Goal: Task Accomplishment & Management: Manage account settings

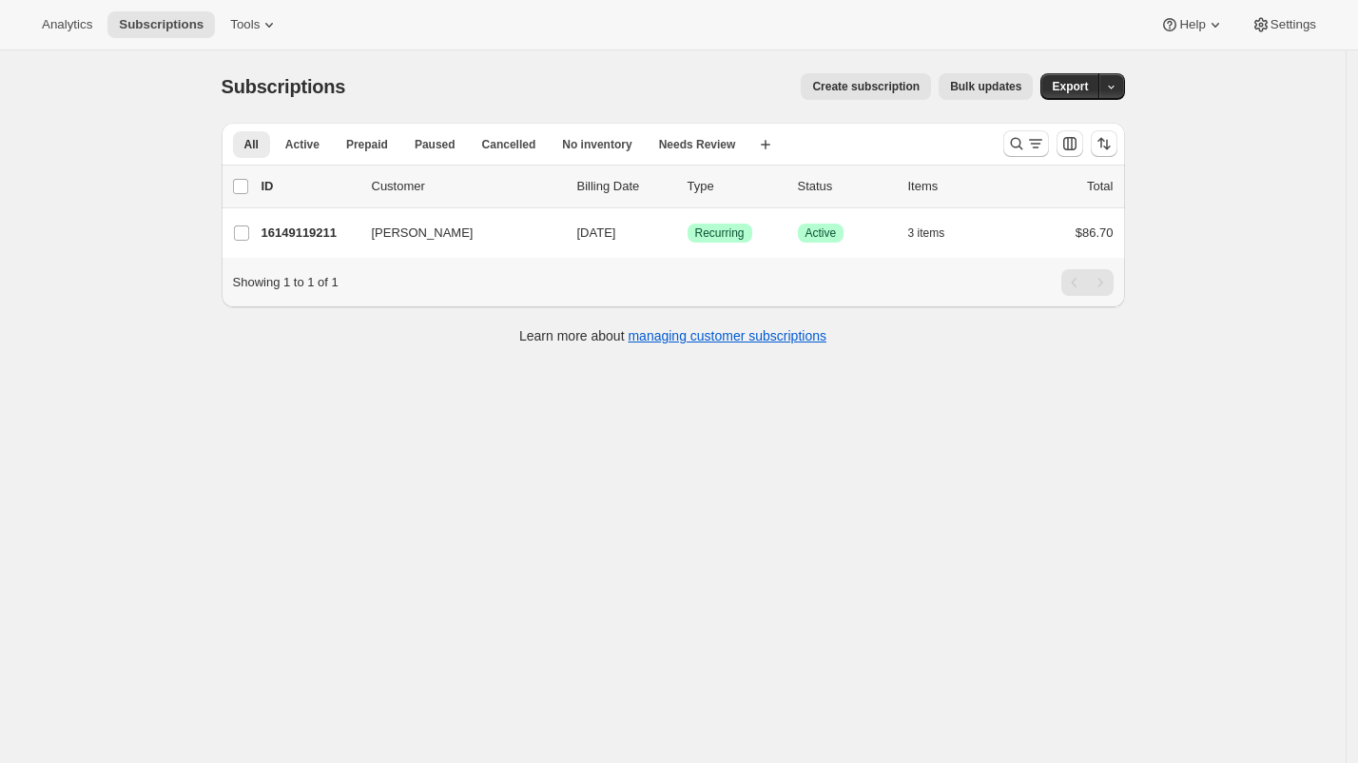
click at [829, 381] on div "Subscriptions. This page is ready Subscriptions Create subscription Bulk update…" at bounding box center [673, 431] width 1346 height 763
click at [1284, 27] on span "Settings" at bounding box center [1293, 24] width 46 height 15
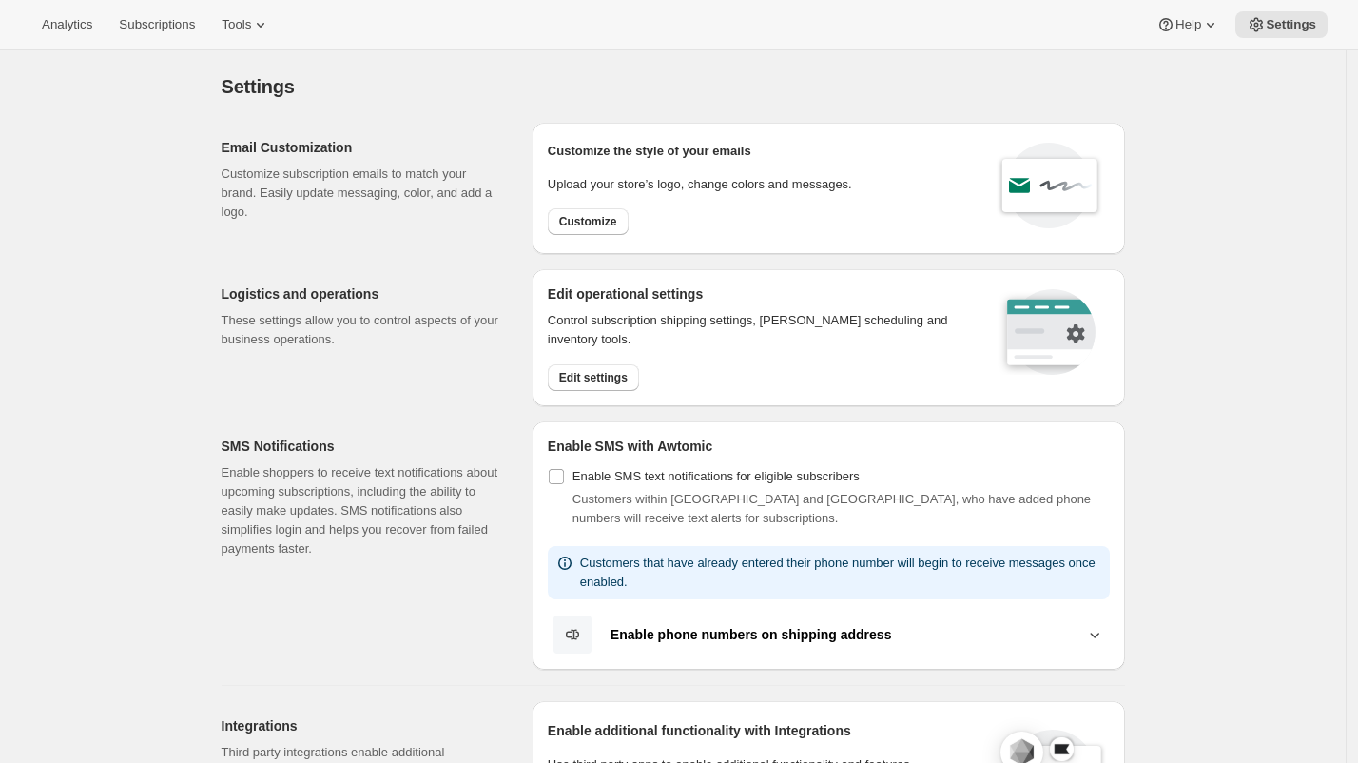
click at [434, 363] on div "Logistics and operations These settings allow you to control aspects of your bu…" at bounding box center [370, 337] width 296 height 137
click at [505, 229] on div "Email Customization Customize subscription emails to match your brand. Easily u…" at bounding box center [370, 188] width 296 height 131
click at [627, 375] on span "Edit settings" at bounding box center [593, 377] width 68 height 15
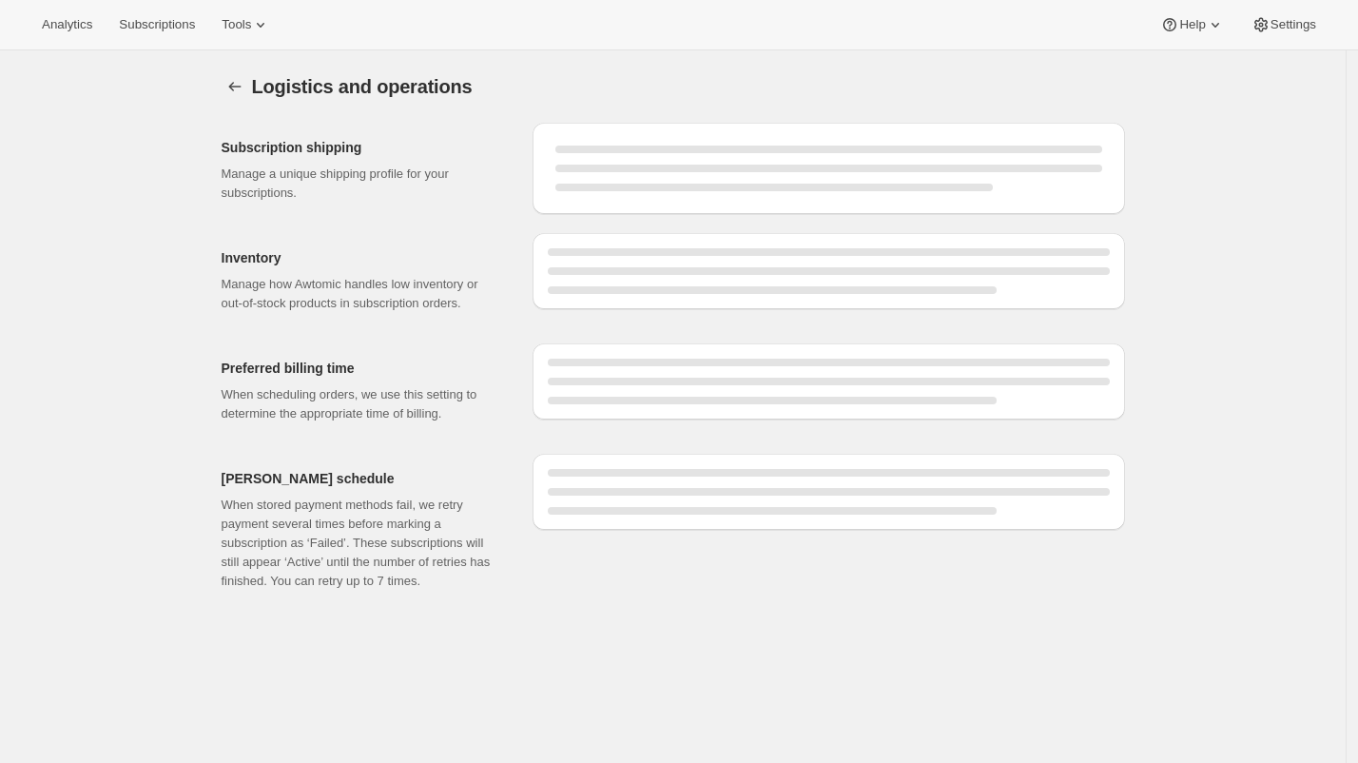
select select "DAY"
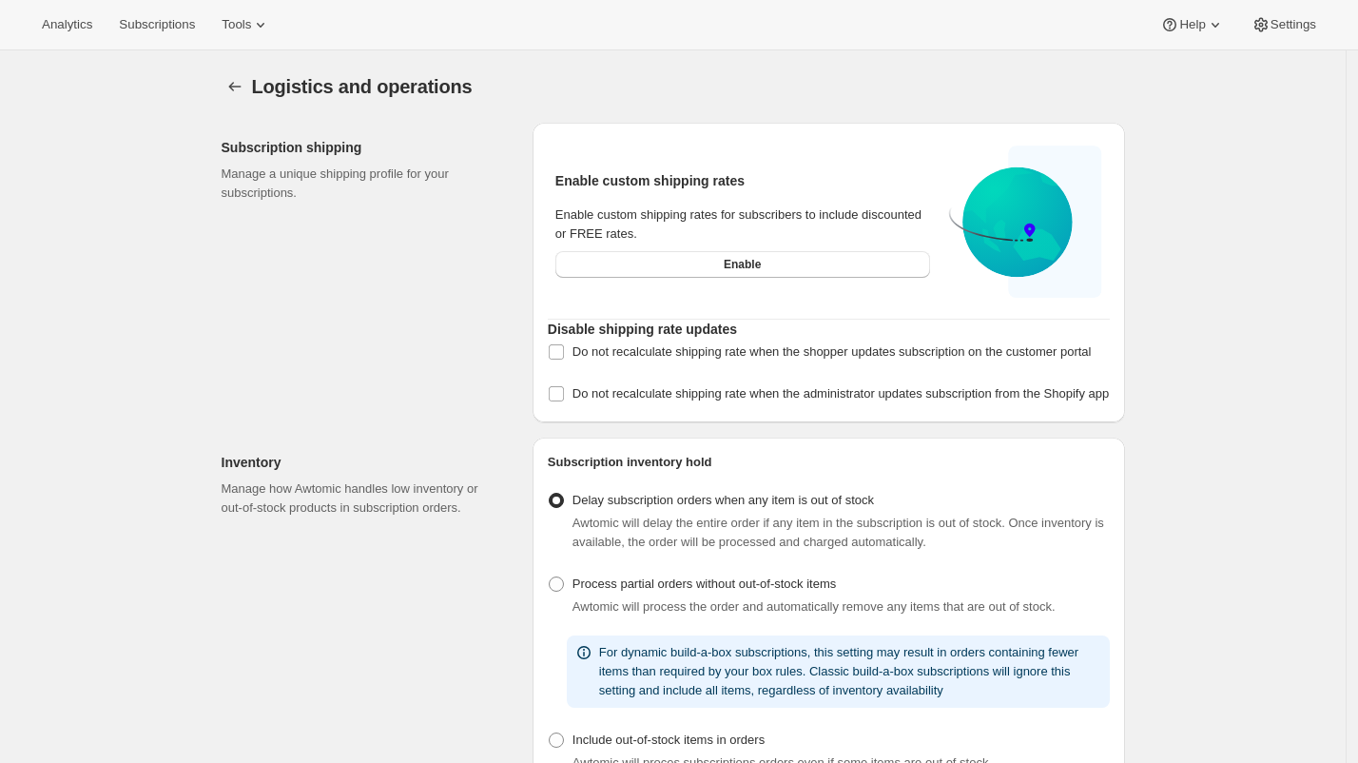
scroll to position [50, 0]
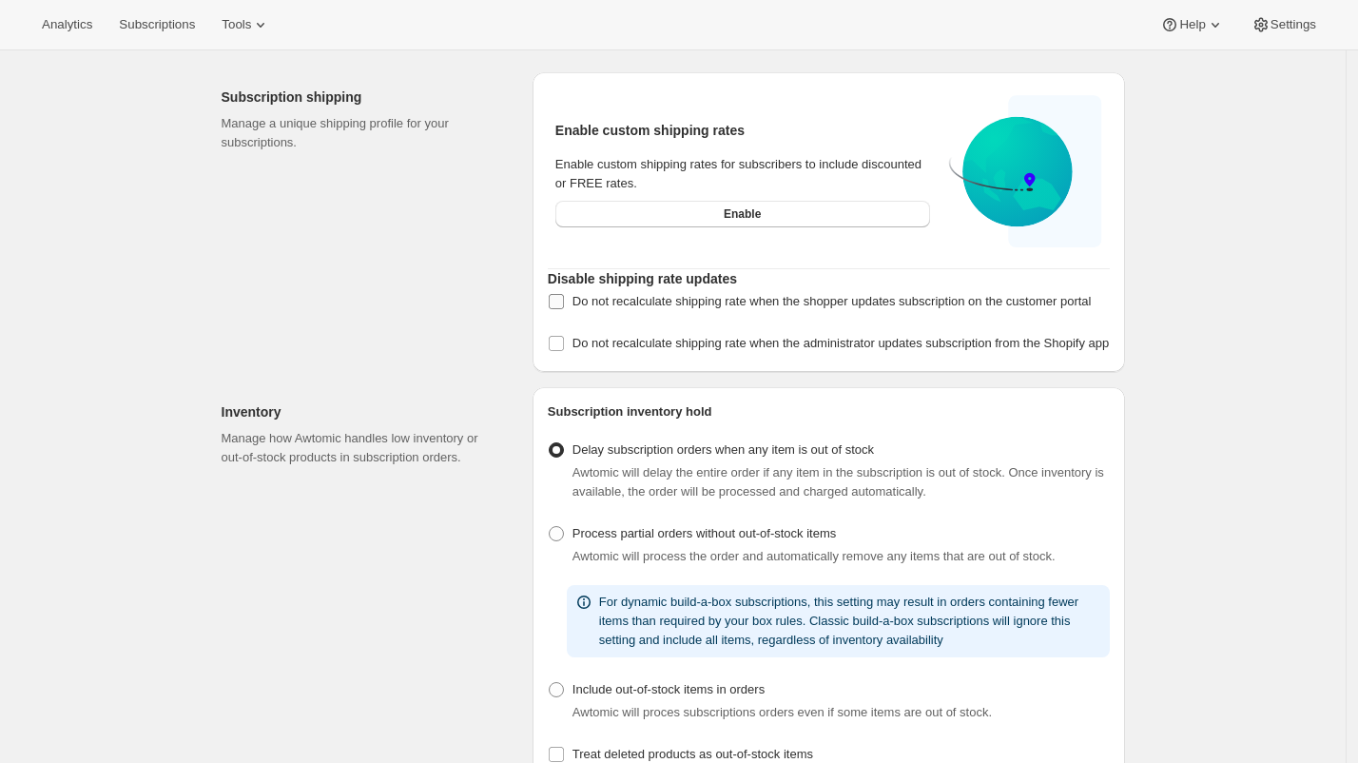
click at [612, 302] on span "Do not recalculate shipping rate when the shopper updates subscription on the c…" at bounding box center [831, 301] width 519 height 14
click at [564, 302] on input "Do not recalculate shipping rate when the shopper updates subscription on the c…" at bounding box center [556, 301] width 15 height 15
checkbox input "true"
click at [149, 23] on span "Subscriptions" at bounding box center [157, 24] width 76 height 15
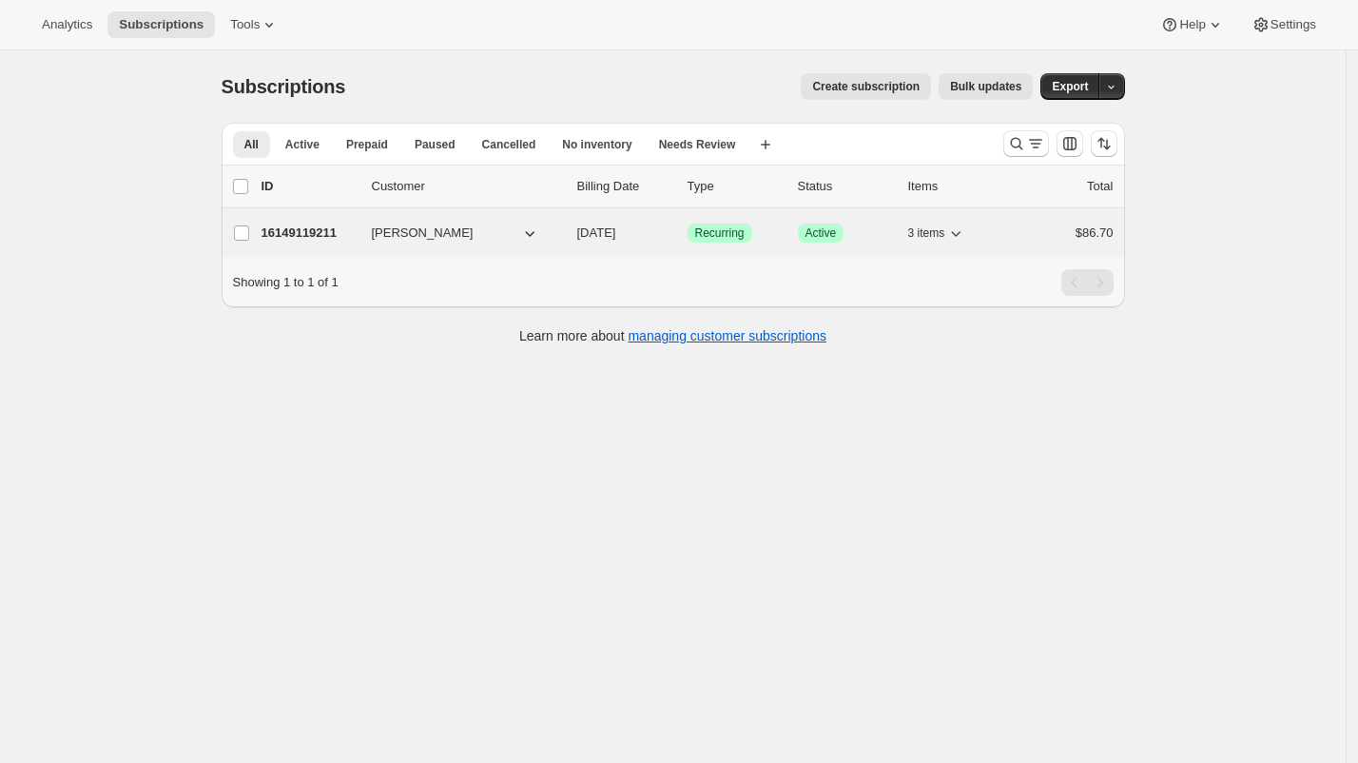
click at [402, 224] on span "Taylor Ward" at bounding box center [423, 232] width 102 height 19
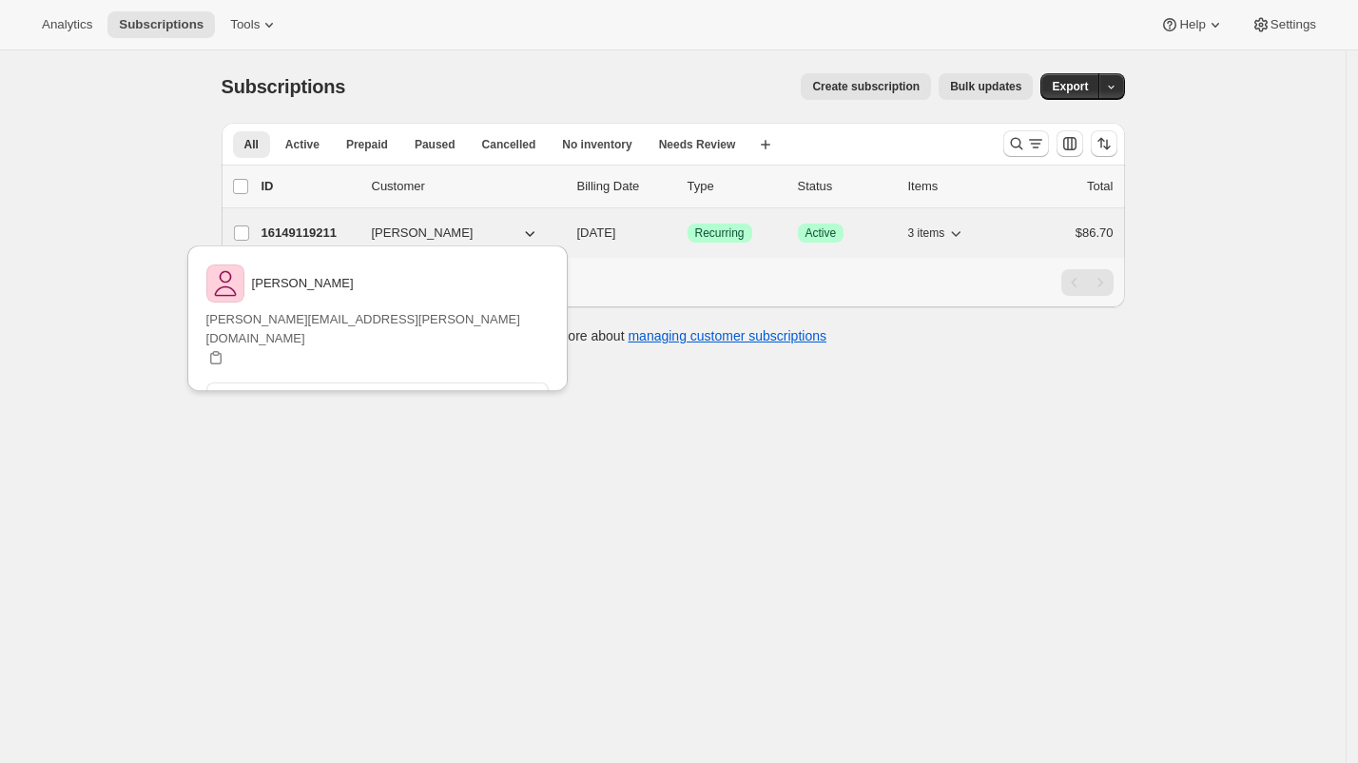
click at [316, 229] on p "16149119211" at bounding box center [309, 232] width 95 height 19
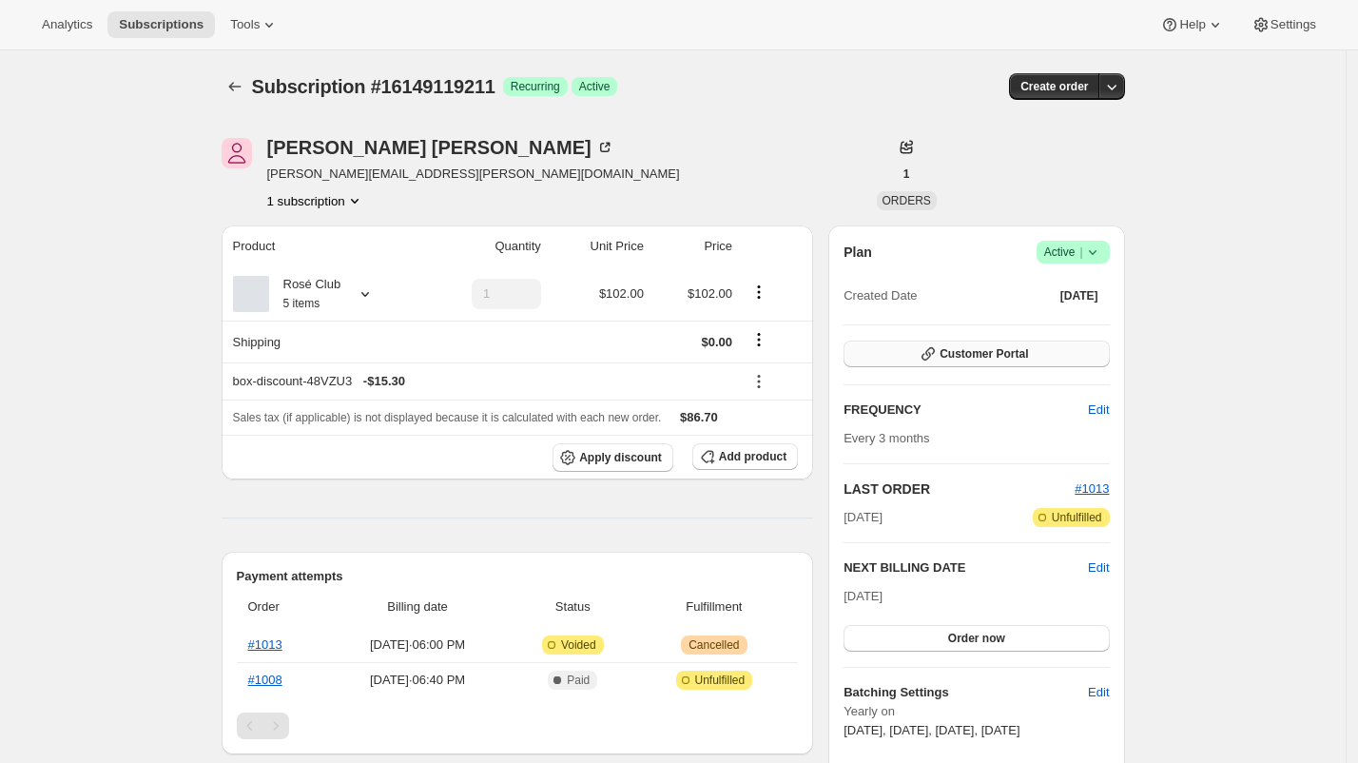
click at [988, 357] on span "Customer Portal" at bounding box center [984, 353] width 88 height 15
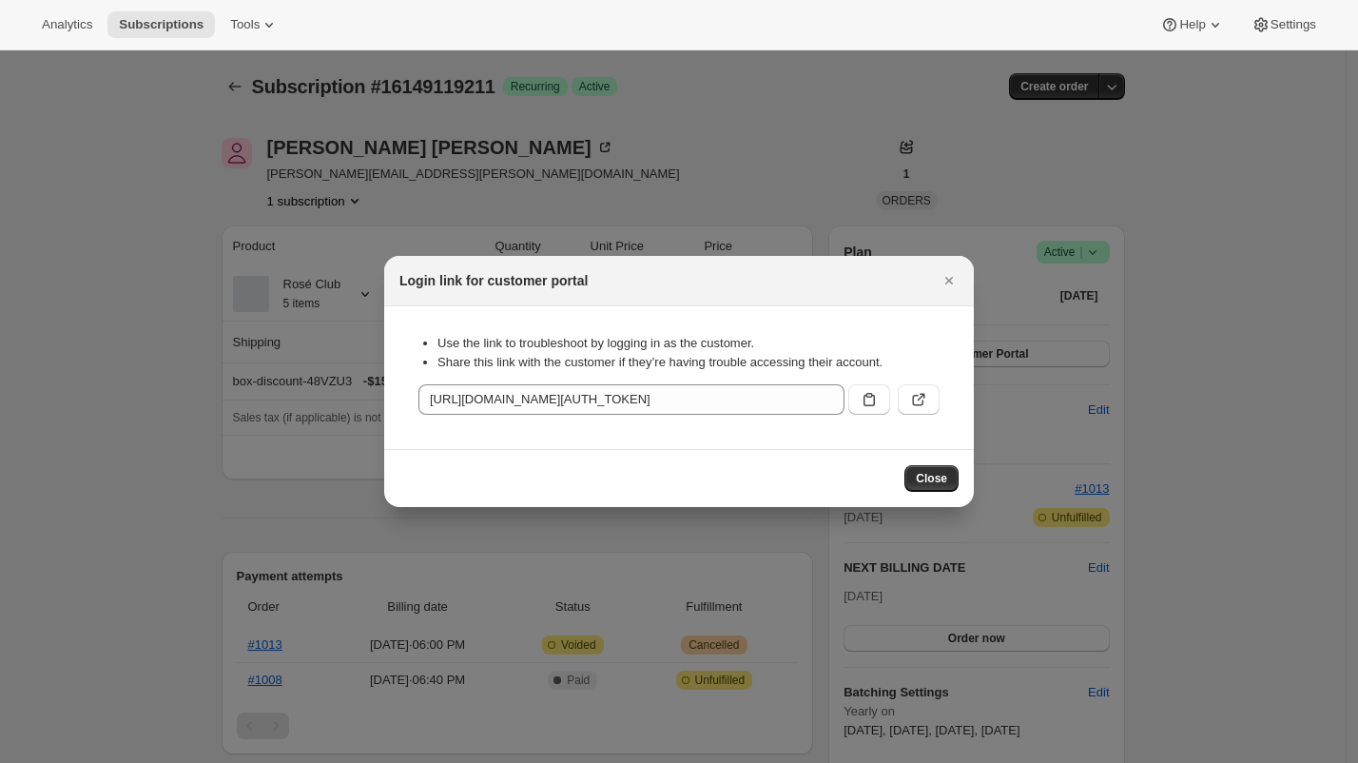
click at [895, 172] on div at bounding box center [679, 381] width 1358 height 763
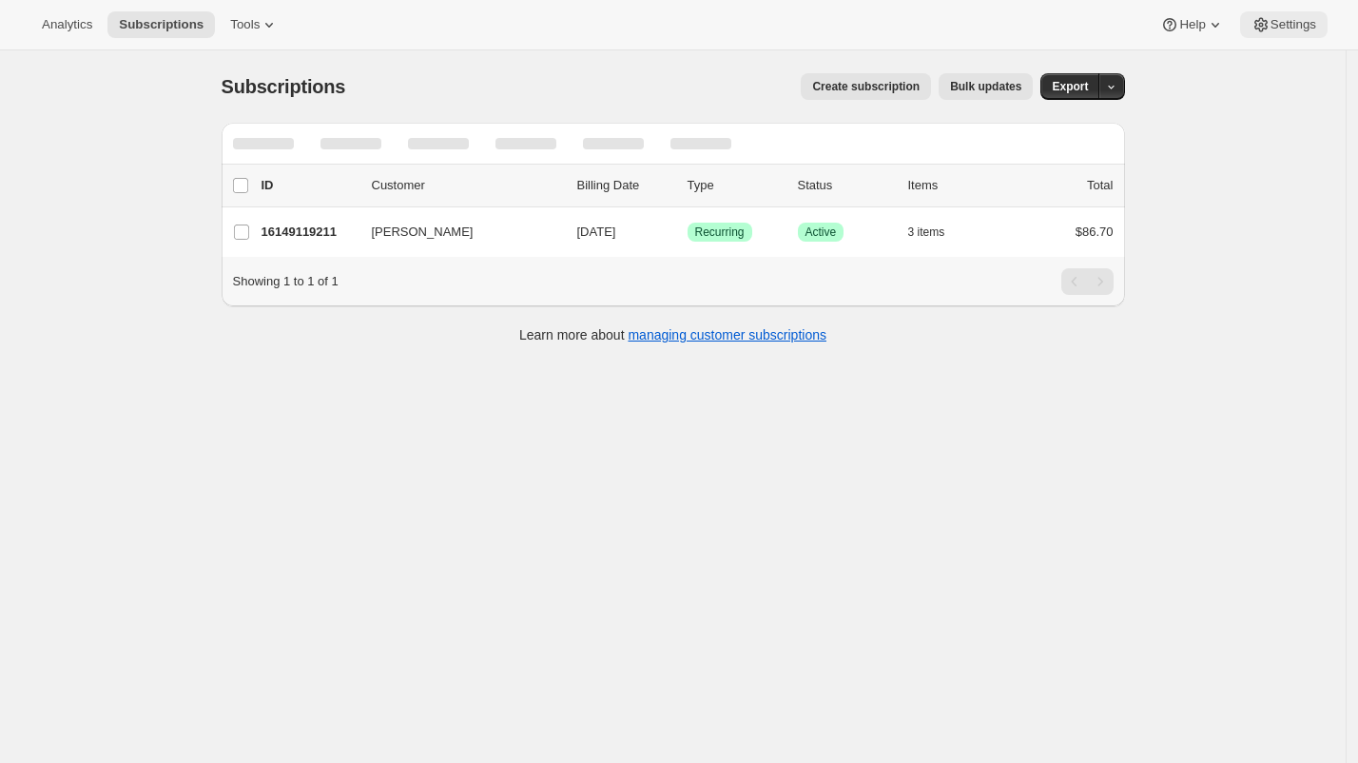
click at [1270, 25] on span "Settings" at bounding box center [1293, 24] width 46 height 15
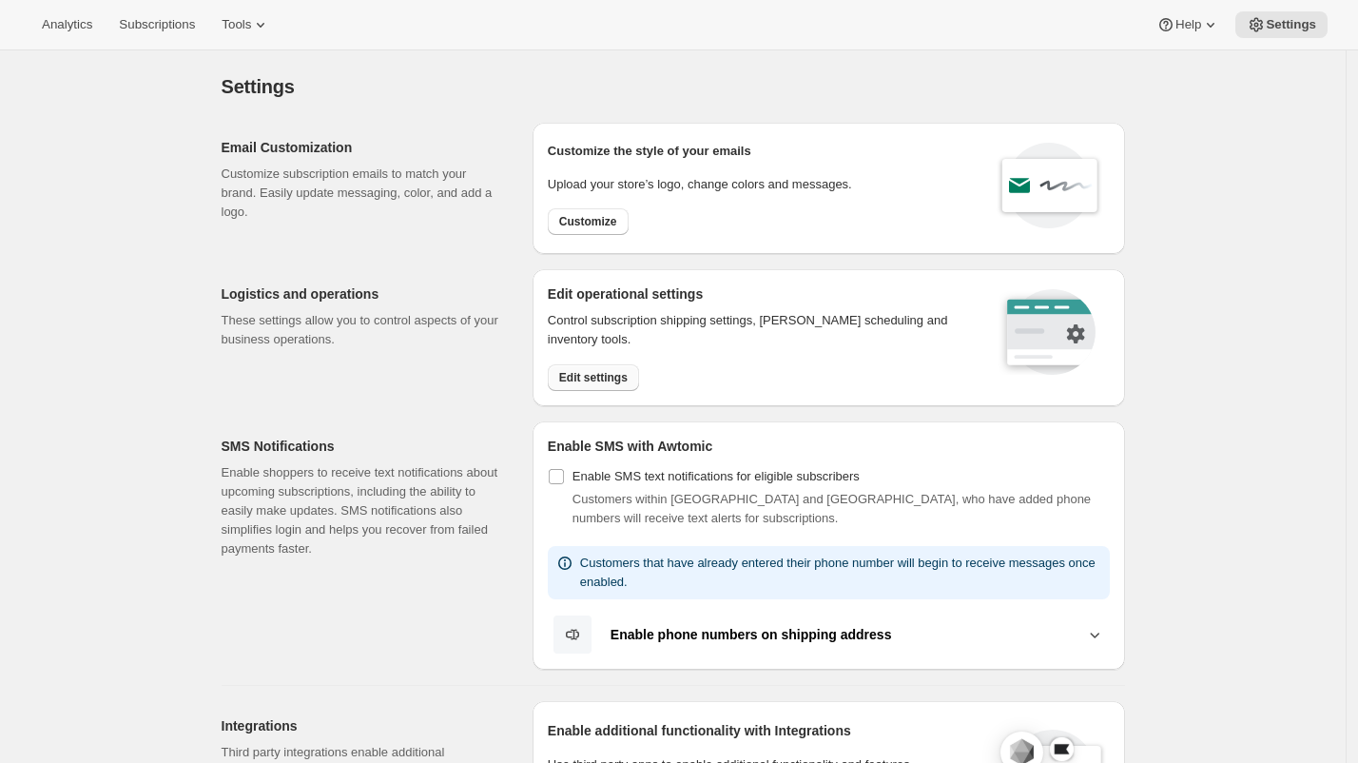
click at [615, 383] on span "Edit settings" at bounding box center [593, 377] width 68 height 15
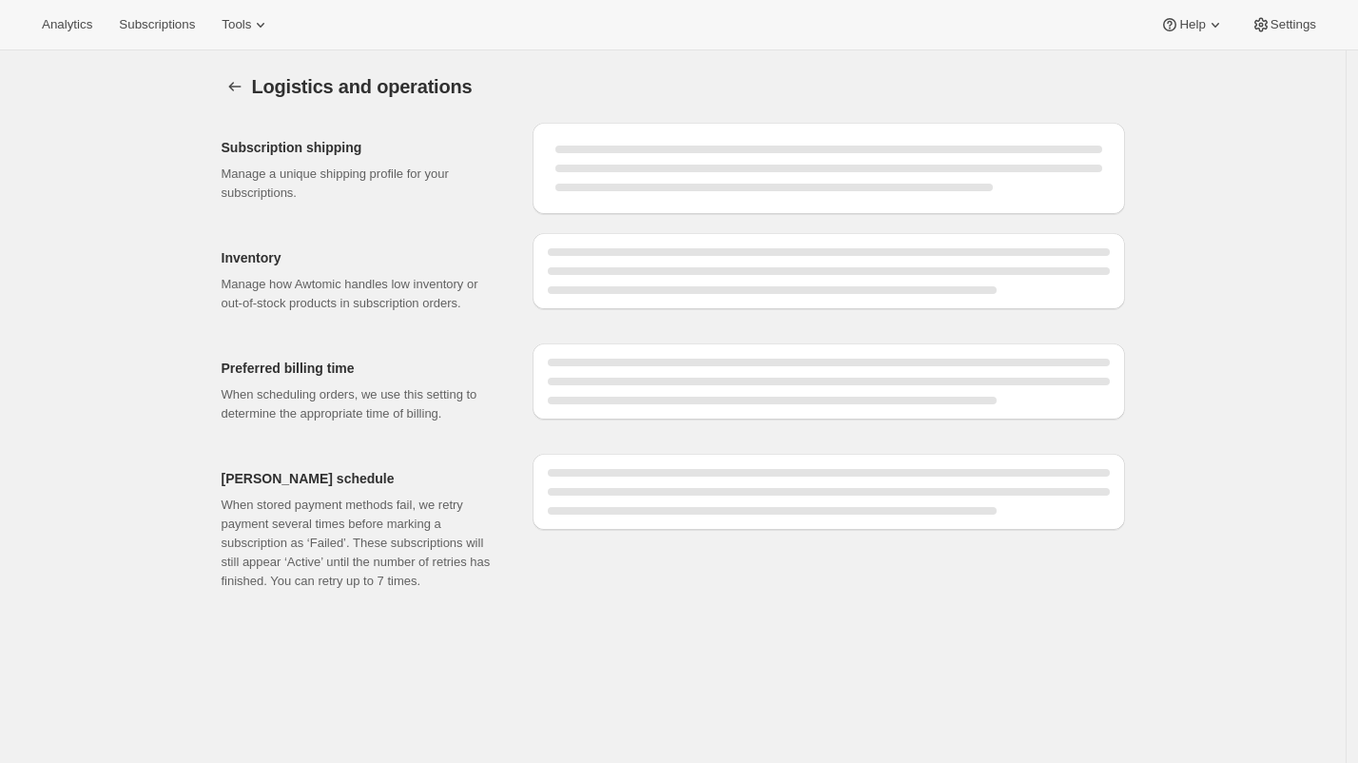
select select "DAY"
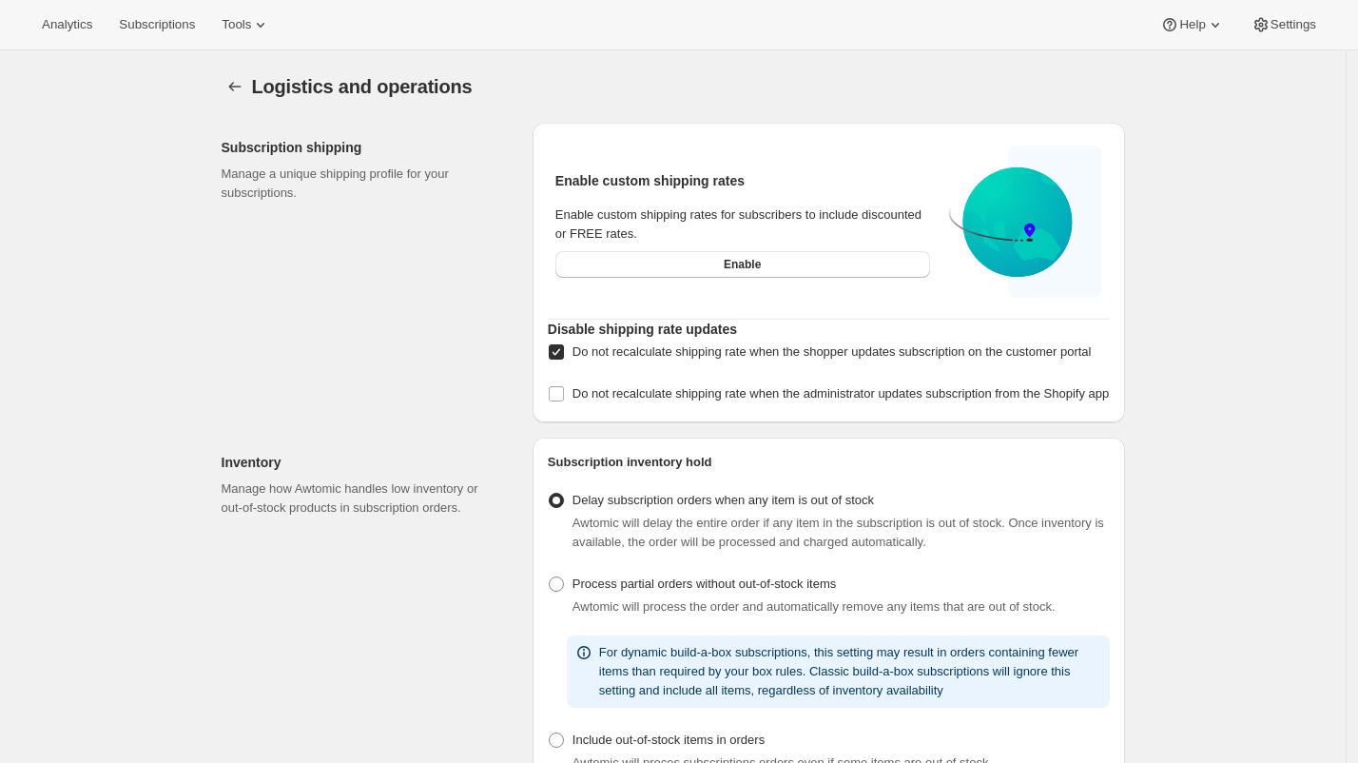
click at [673, 360] on span "Do not recalculate shipping rate when the shopper updates subscription on the c…" at bounding box center [831, 351] width 519 height 19
click at [564, 359] on input "Do not recalculate shipping rate when the shopper updates subscription on the c…" at bounding box center [556, 351] width 15 height 15
checkbox input "false"
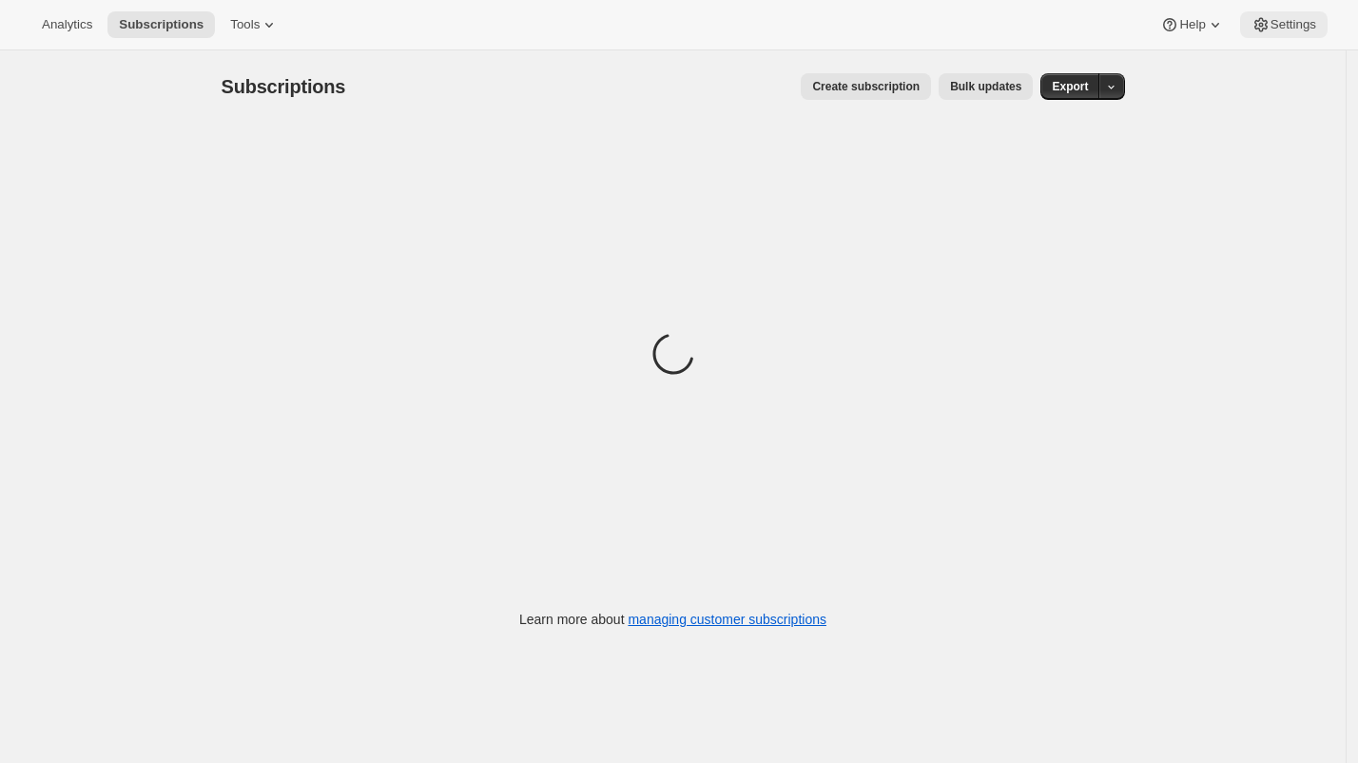
click at [1262, 21] on icon at bounding box center [1260, 25] width 13 height 14
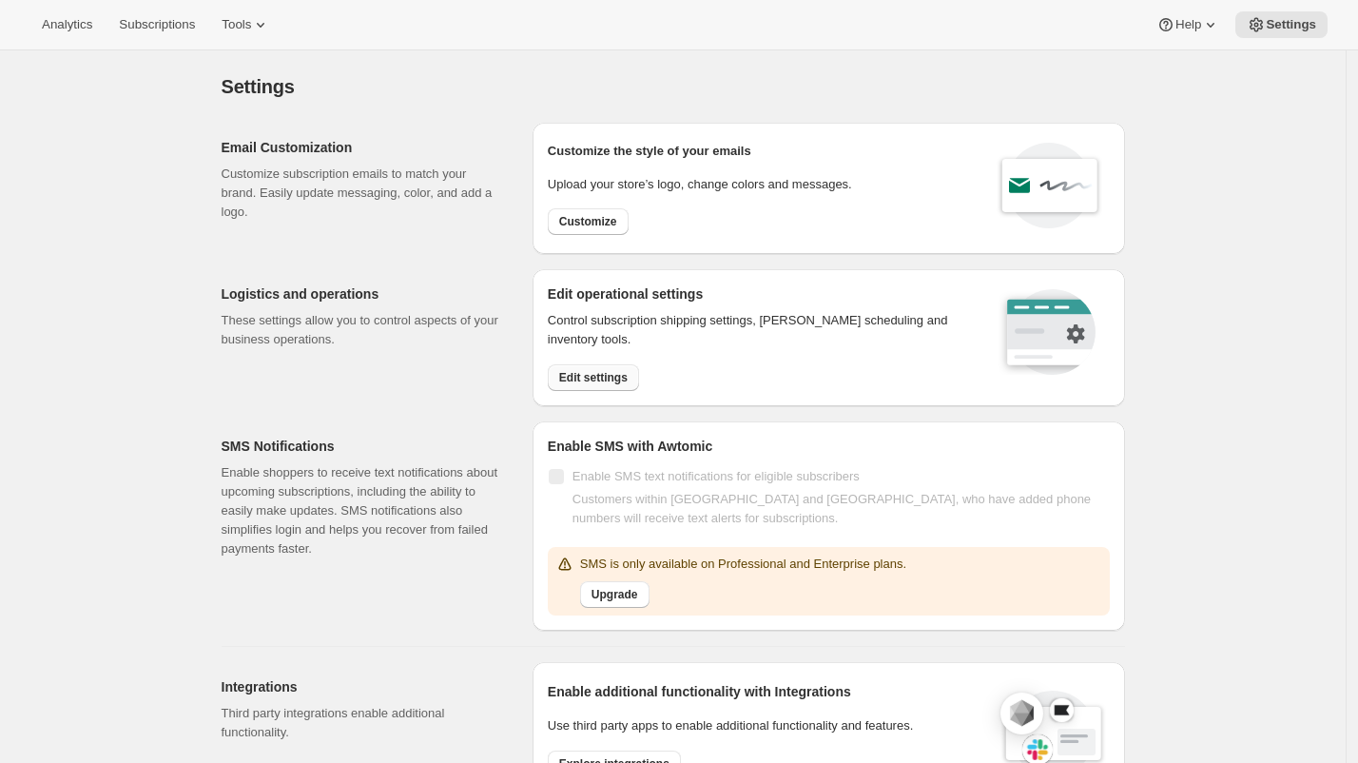
click at [597, 381] on span "Edit settings" at bounding box center [593, 377] width 68 height 15
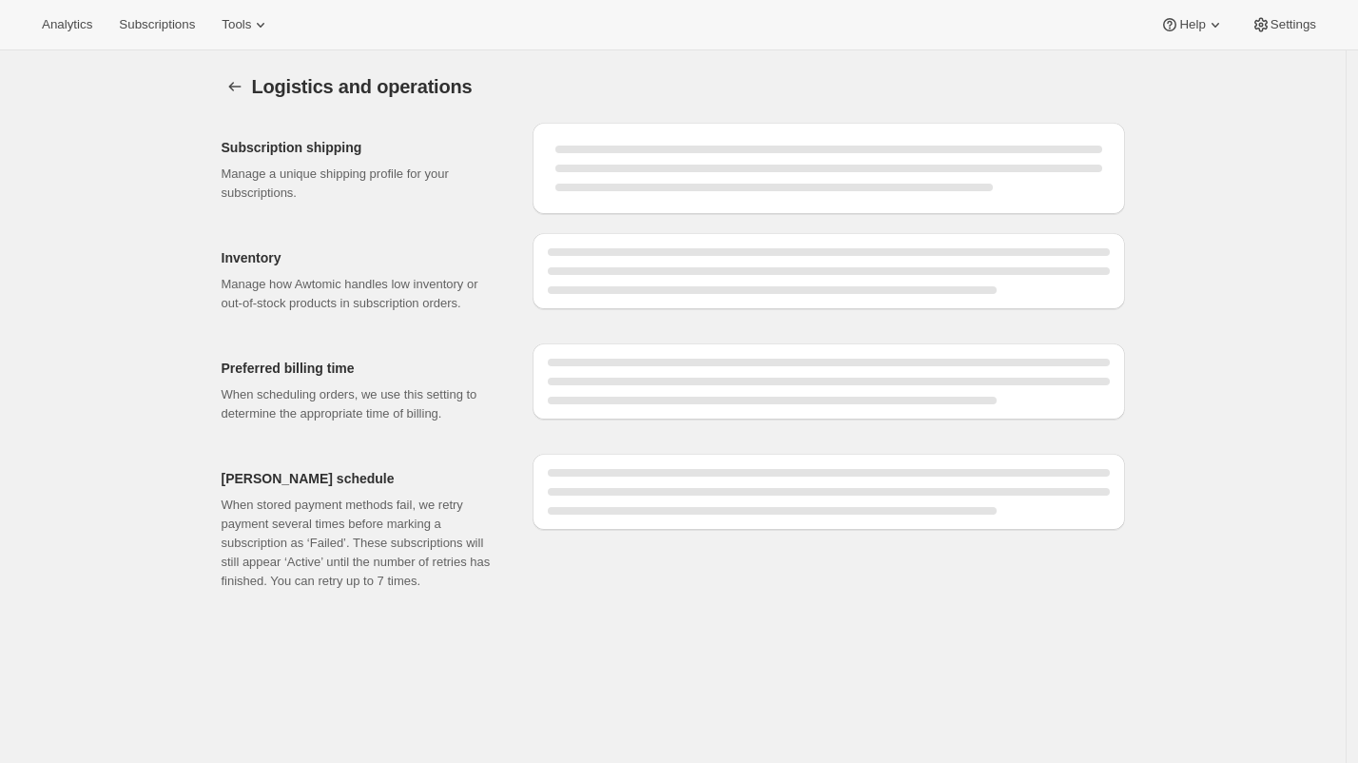
select select "DAY"
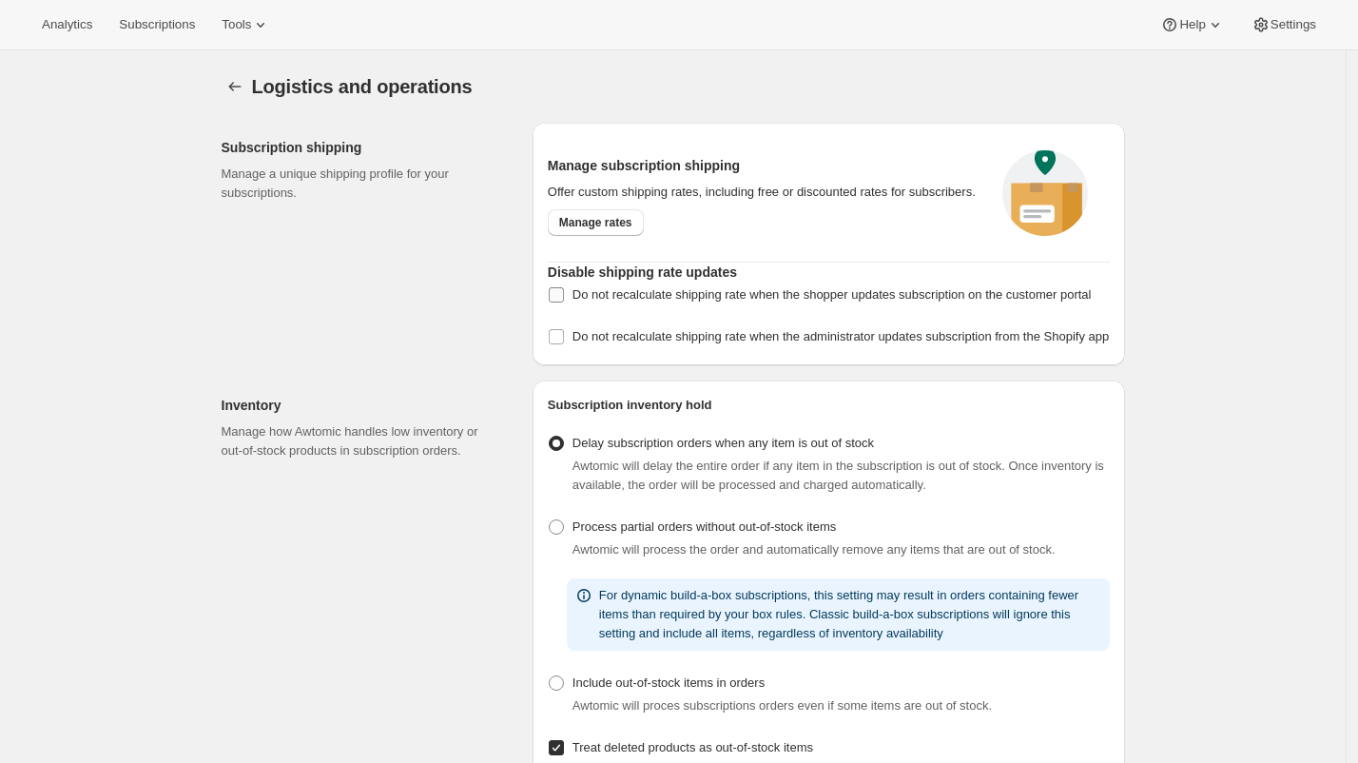
click at [668, 302] on span "Do not recalculate shipping rate when the shopper updates subscription on the c…" at bounding box center [831, 294] width 519 height 19
click at [564, 302] on input "Do not recalculate shipping rate when the shopper updates subscription on the c…" at bounding box center [556, 294] width 15 height 15
checkbox input "true"
click at [157, 22] on span "Subscriptions" at bounding box center [157, 24] width 76 height 15
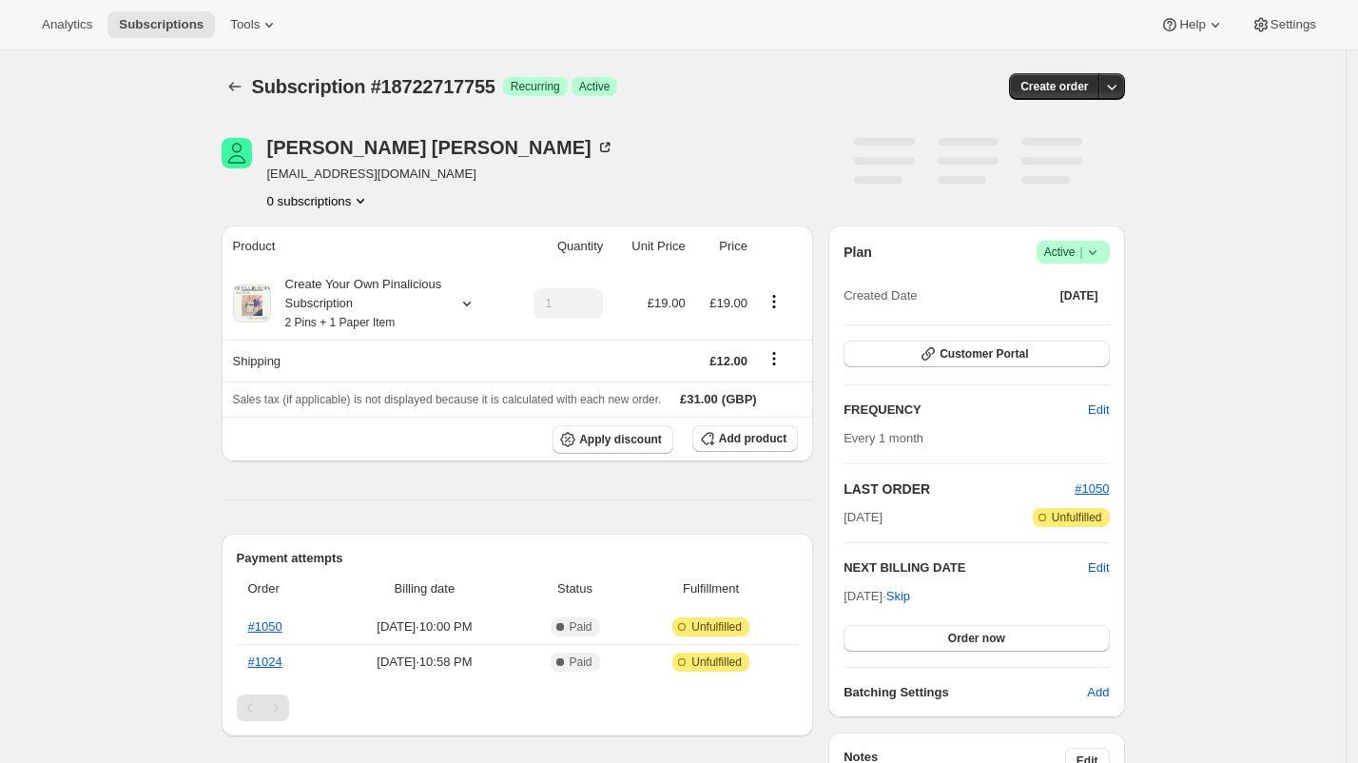
click at [1006, 329] on div "Plan Success Active | Created Date Sep 2, 2025 Customer Portal FREQUENCY Edit E…" at bounding box center [975, 471] width 265 height 461
click at [1004, 349] on span "Customer Portal" at bounding box center [984, 353] width 88 height 15
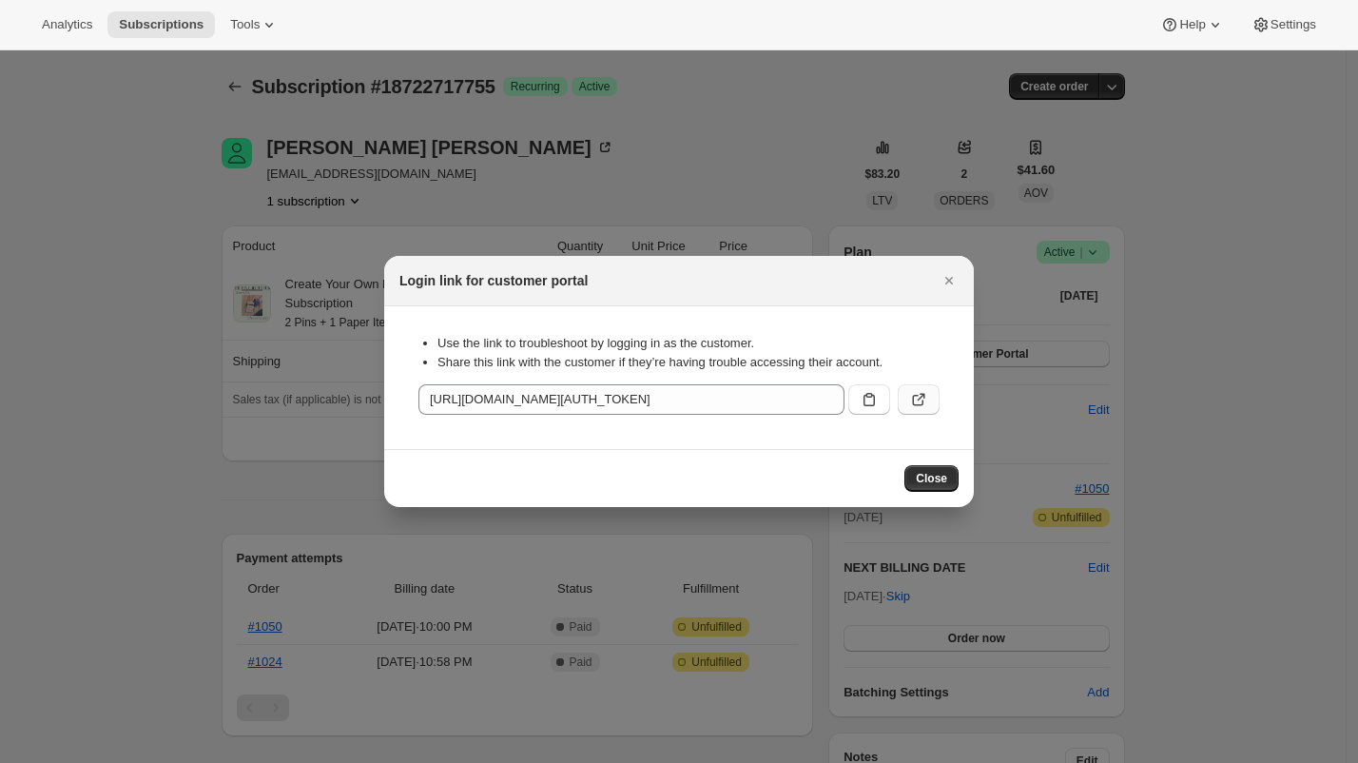
click at [929, 398] on button ":r1i:" at bounding box center [919, 399] width 42 height 30
click at [685, 173] on div at bounding box center [679, 381] width 1358 height 763
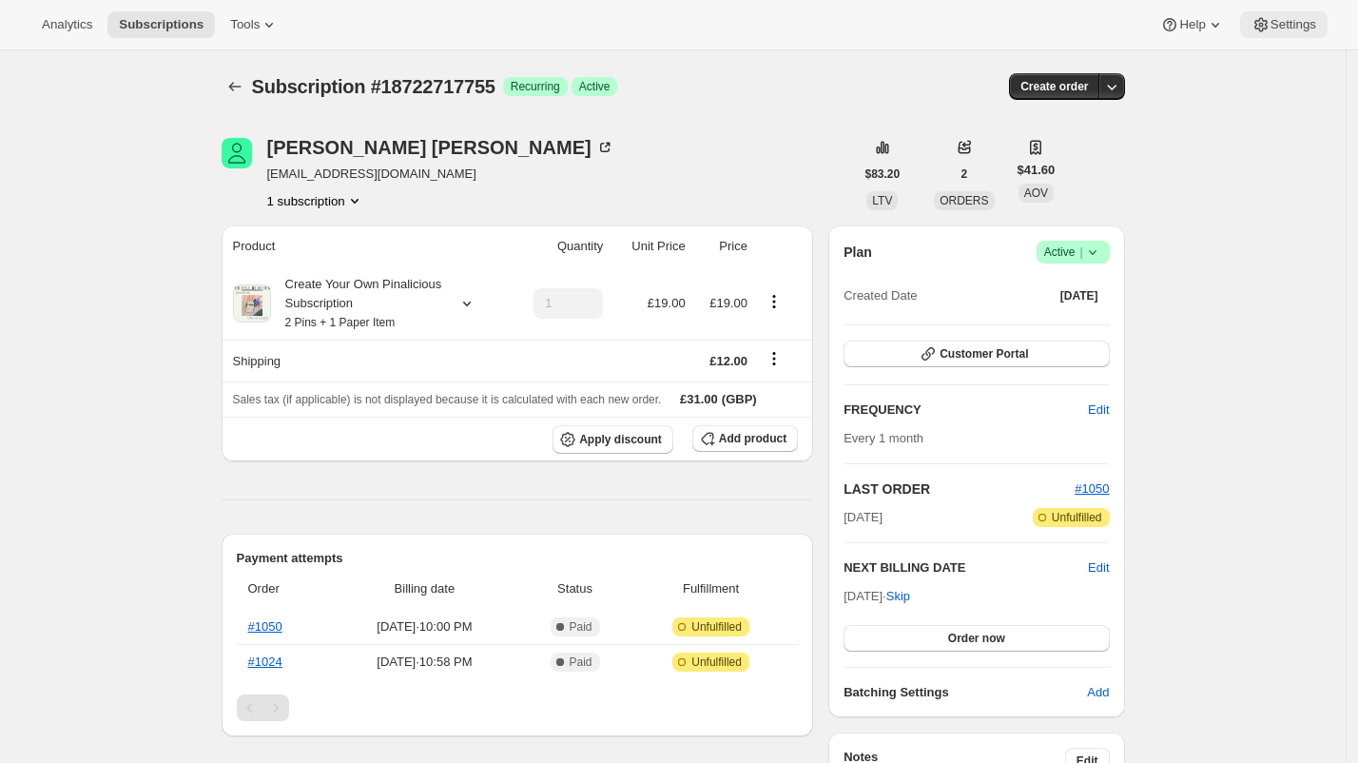
click at [1309, 27] on span "Settings" at bounding box center [1293, 24] width 46 height 15
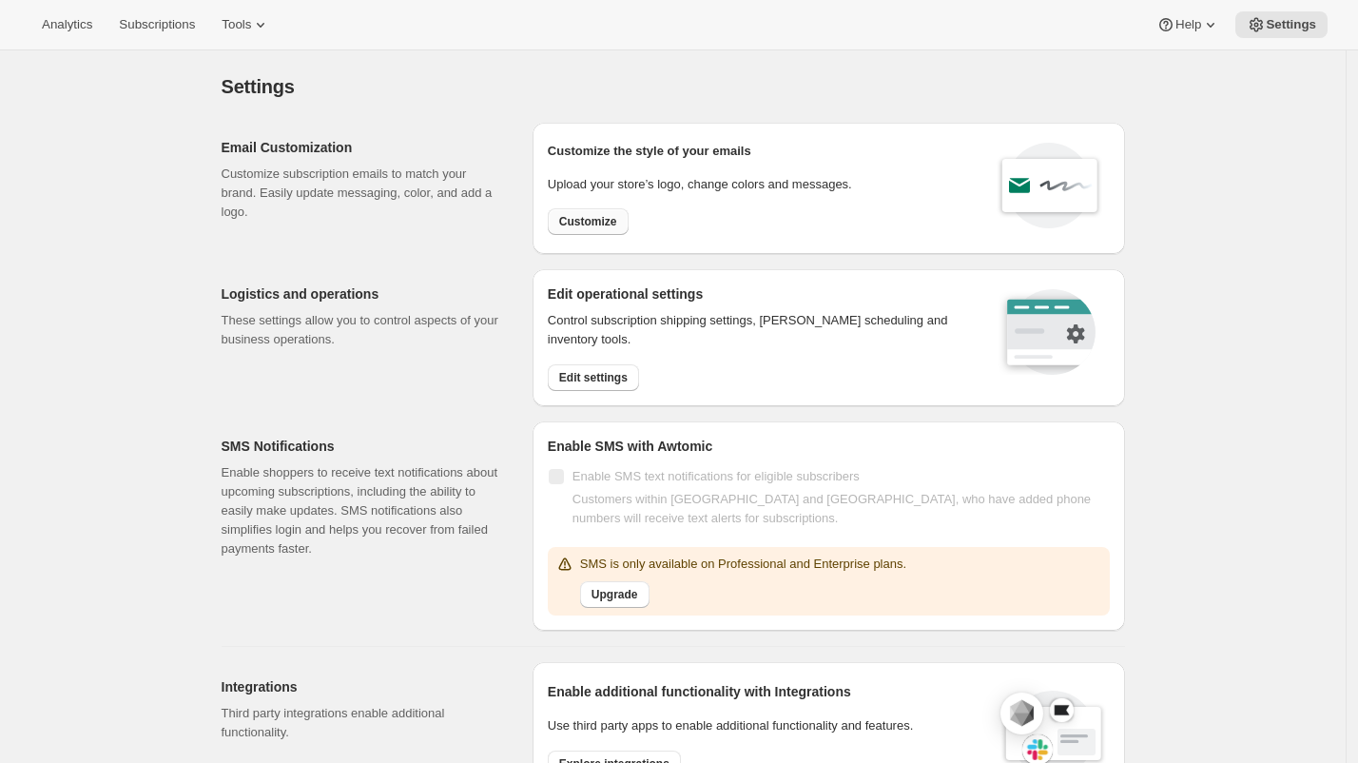
click at [576, 223] on span "Customize" at bounding box center [588, 221] width 58 height 15
select select "subscriptionMessage"
select select "5"
select select "15"
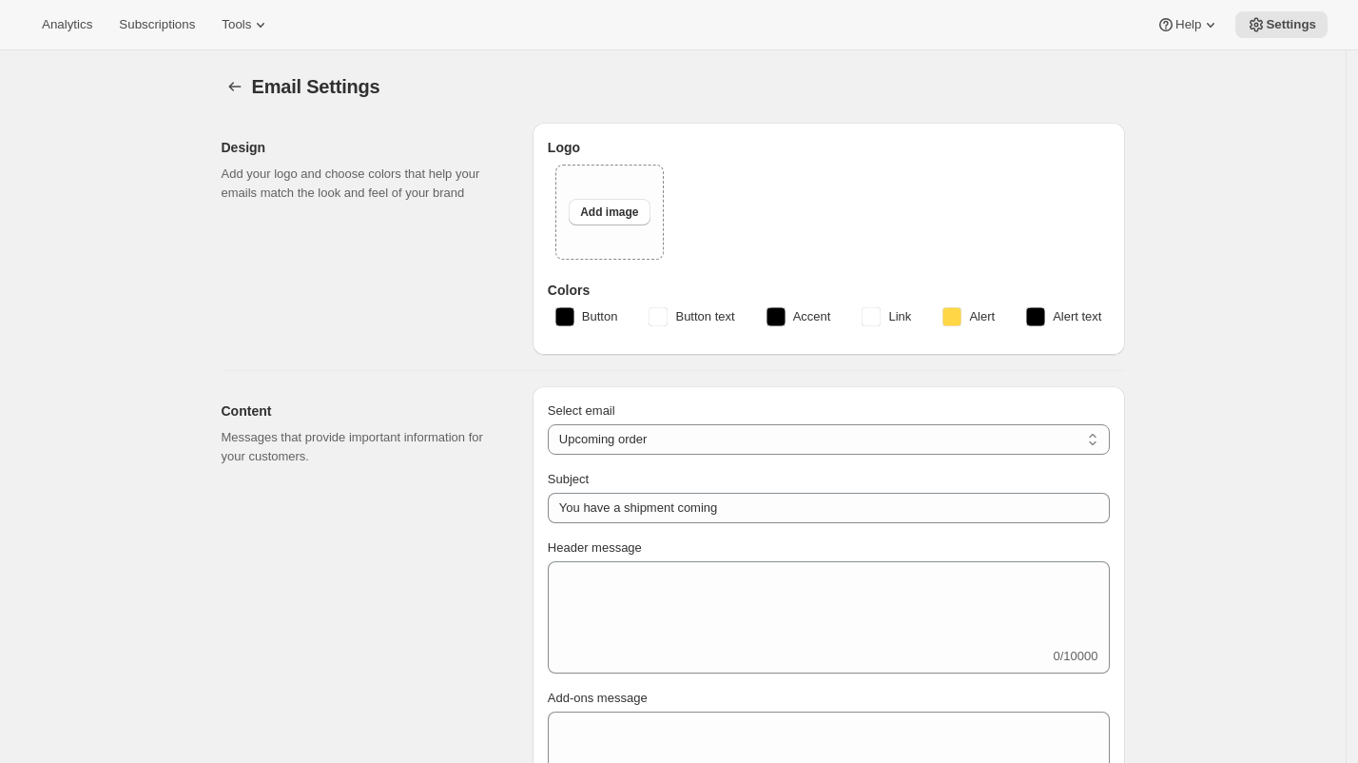
type input "Book Bling"
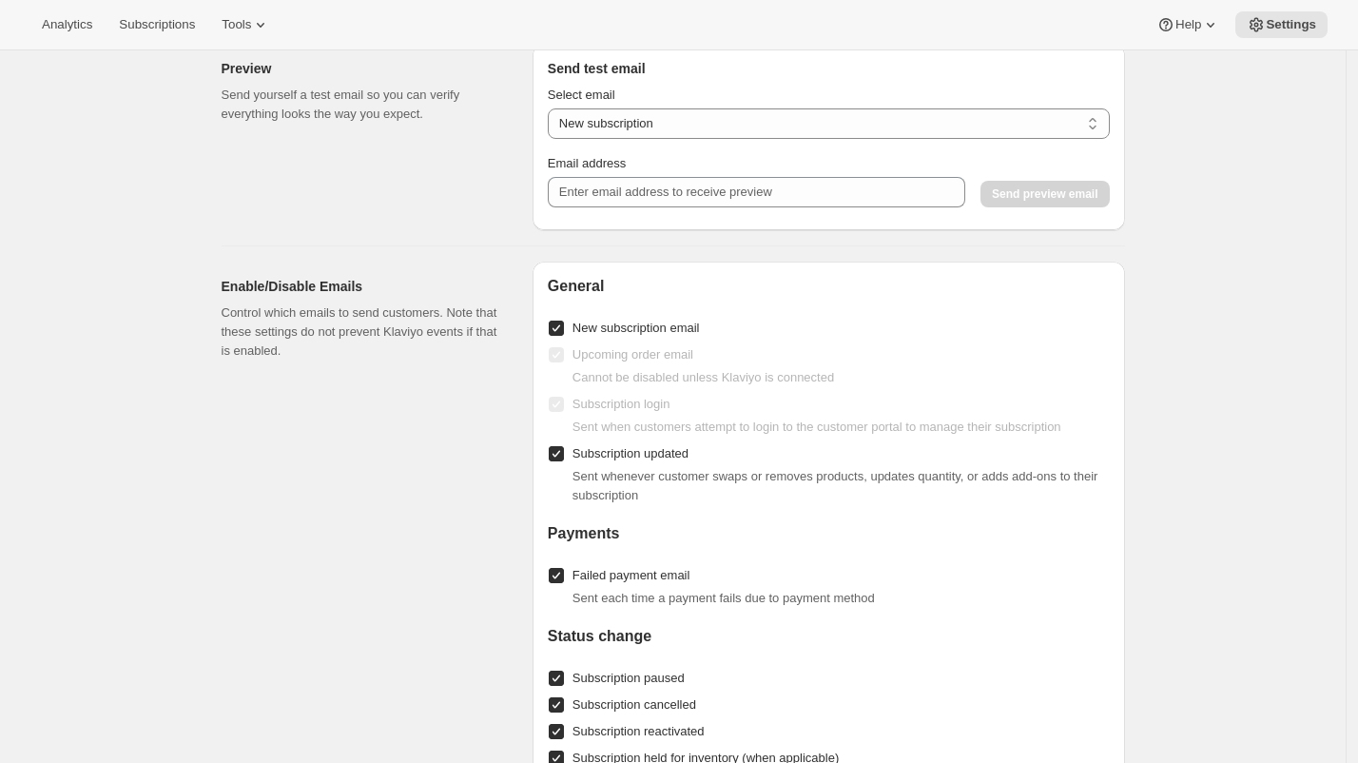
scroll to position [1980, 0]
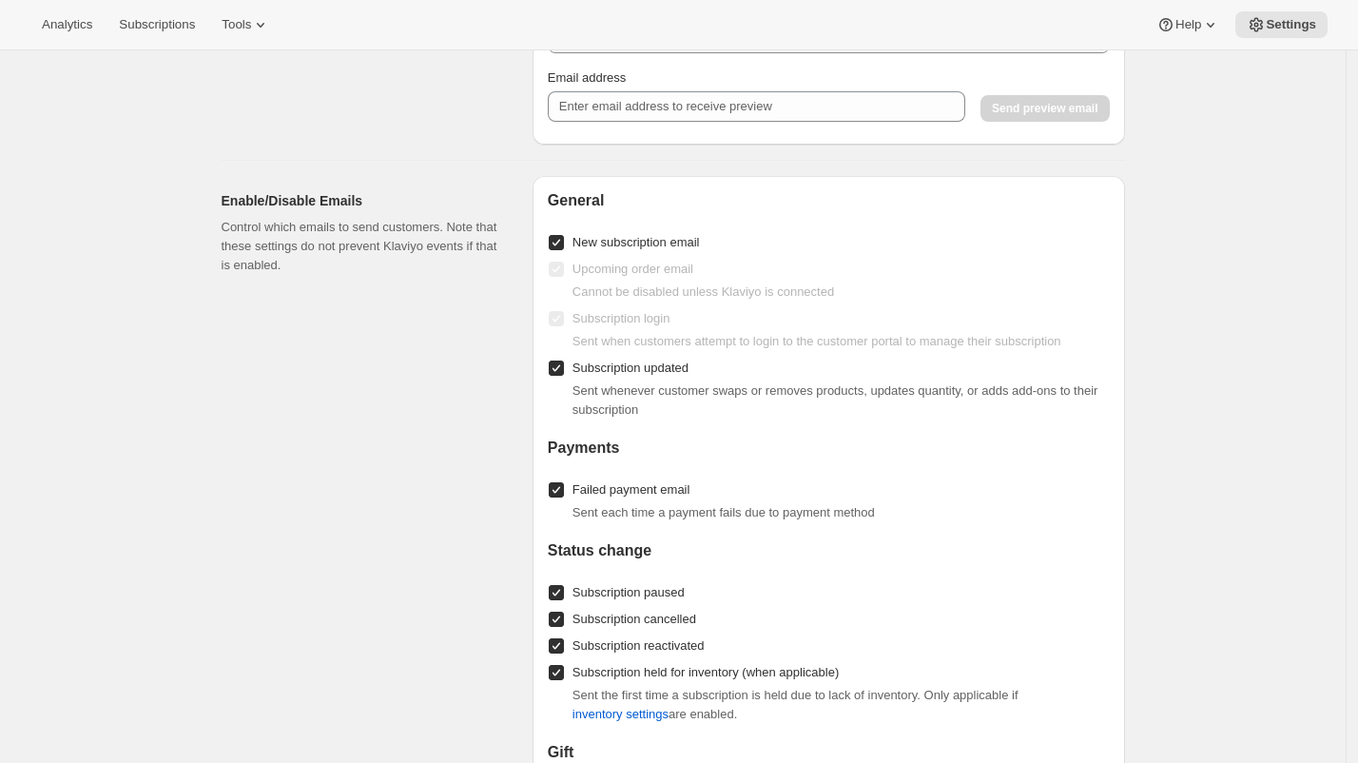
click at [652, 363] on span "Subscription updated" at bounding box center [630, 367] width 116 height 14
click at [564, 363] on input "Subscription updated" at bounding box center [556, 367] width 15 height 15
click at [684, 364] on span "Subscription updated" at bounding box center [630, 367] width 116 height 14
click at [564, 364] on input "Subscription updated" at bounding box center [556, 367] width 15 height 15
checkbox input "true"
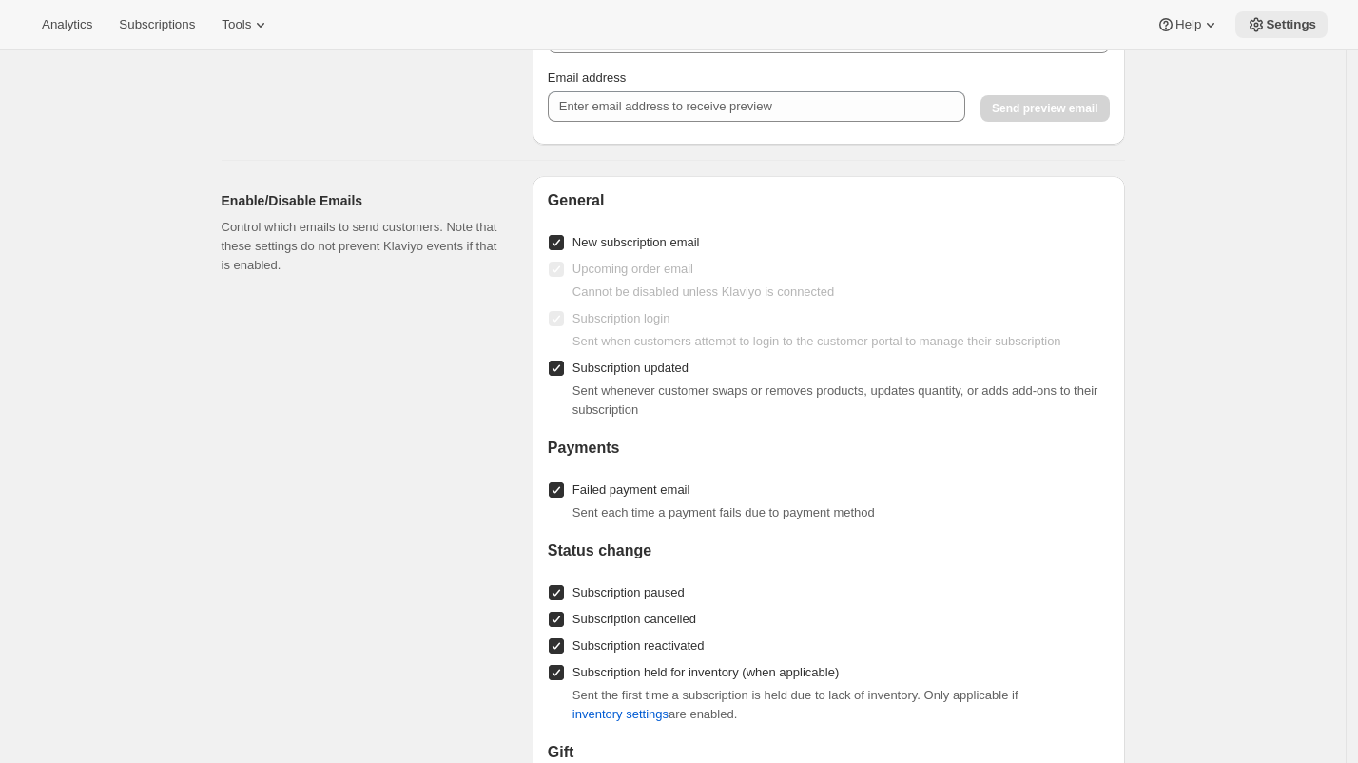
click at [1297, 26] on span "Settings" at bounding box center [1291, 24] width 50 height 15
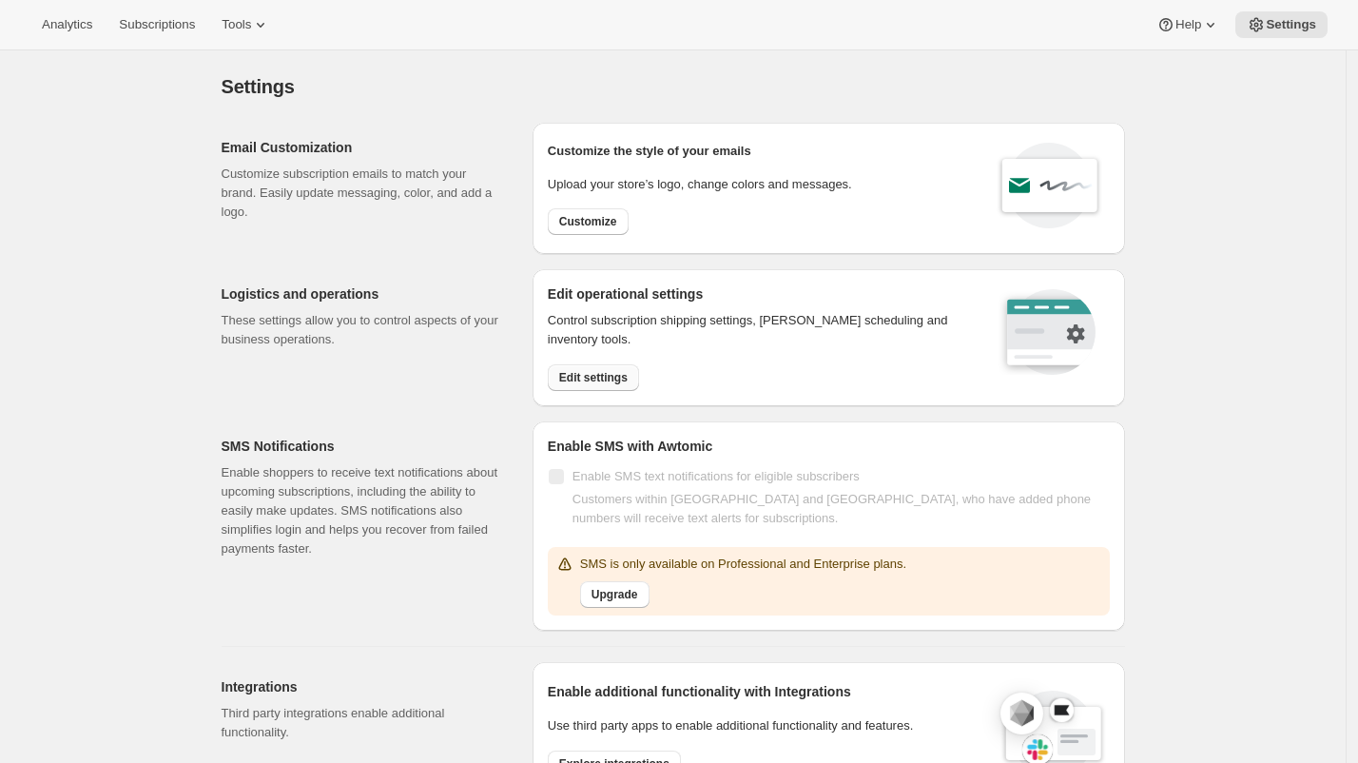
click at [624, 377] on span "Edit settings" at bounding box center [593, 377] width 68 height 15
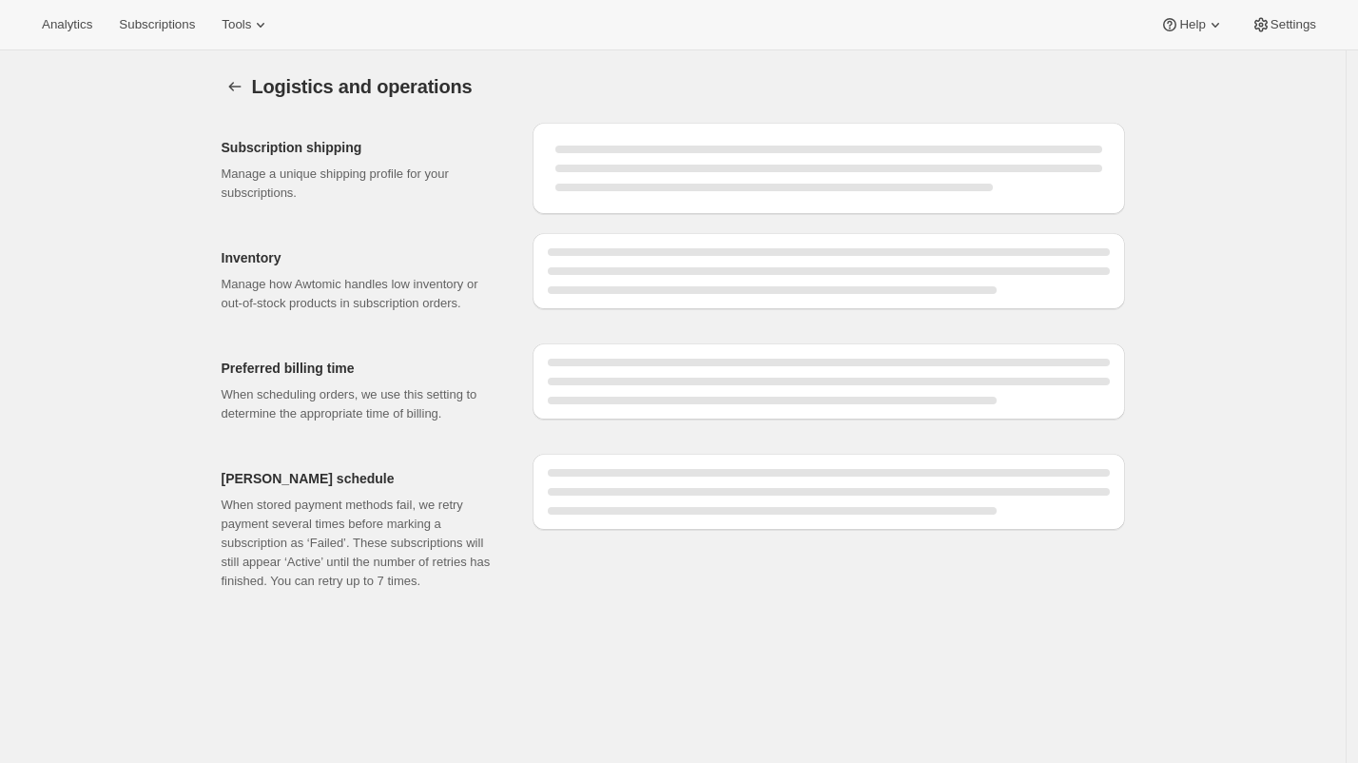
select select "DAY"
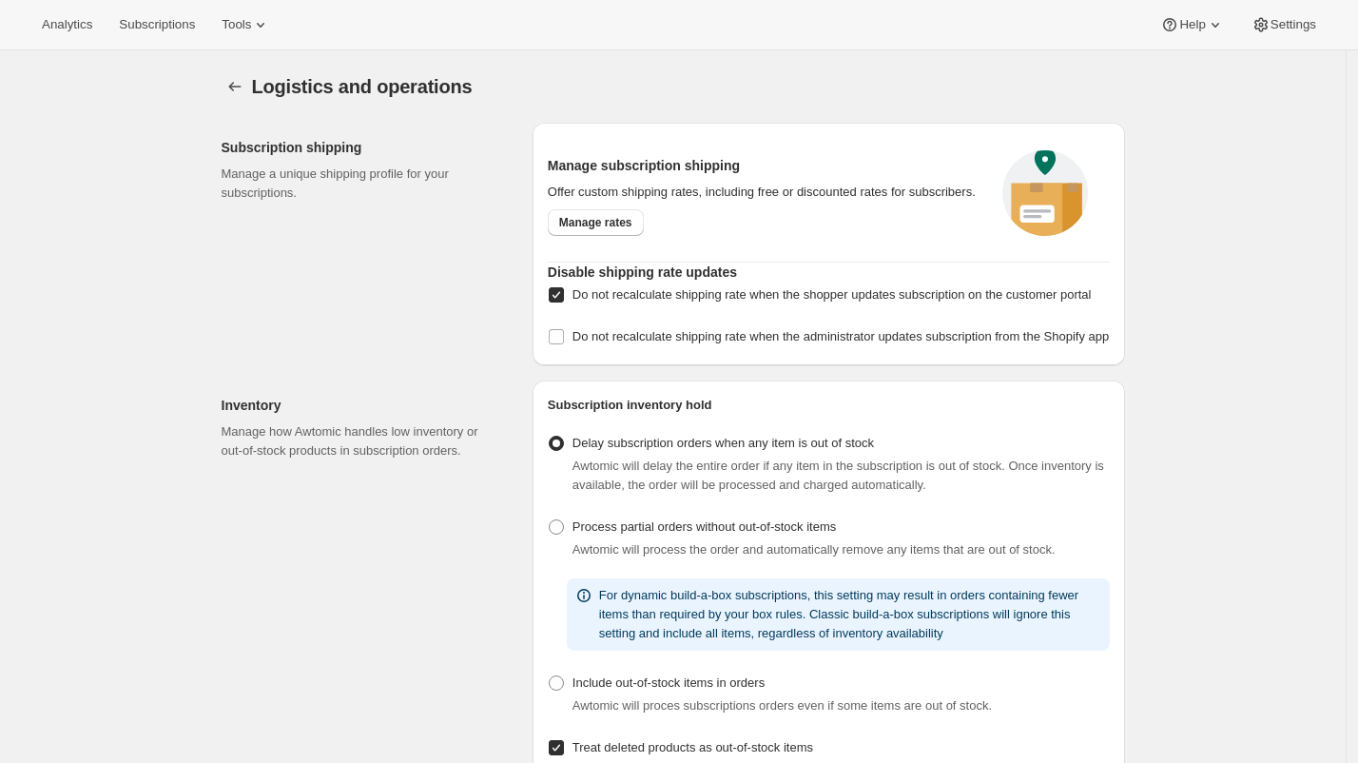
click at [591, 301] on span "Do not recalculate shipping rate when the shopper updates subscription on the c…" at bounding box center [831, 294] width 519 height 14
click at [564, 302] on input "Do not recalculate shipping rate when the shopper updates subscription on the c…" at bounding box center [556, 294] width 15 height 15
checkbox input "false"
click at [729, 94] on div "Logistics and operations" at bounding box center [523, 86] width 543 height 27
click at [258, 254] on div "Subscription shipping Manage a unique shipping profile for your subscriptions." at bounding box center [370, 244] width 296 height 242
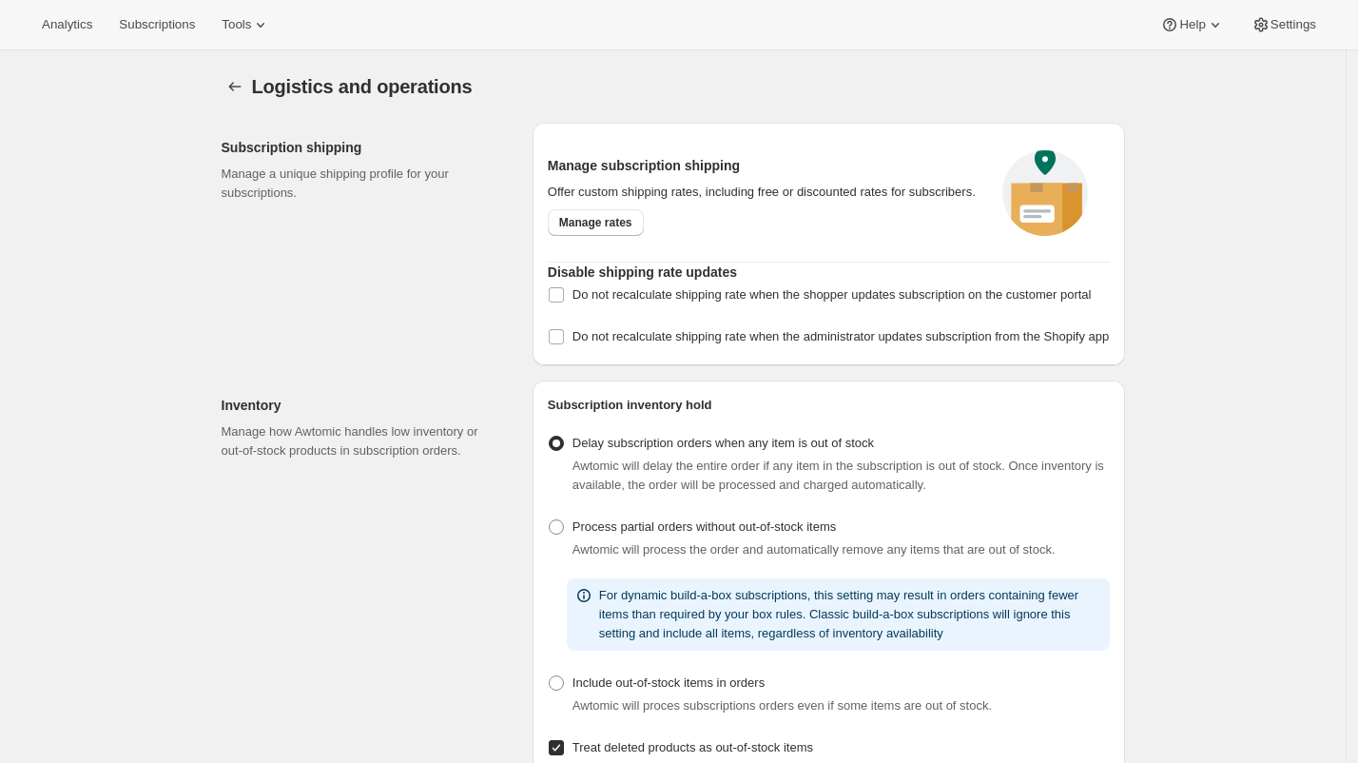
click at [331, 162] on div "Subscription shipping Manage a unique shipping profile for your subscriptions." at bounding box center [362, 170] width 281 height 65
click at [652, 92] on div "Logistics and operations" at bounding box center [523, 86] width 543 height 27
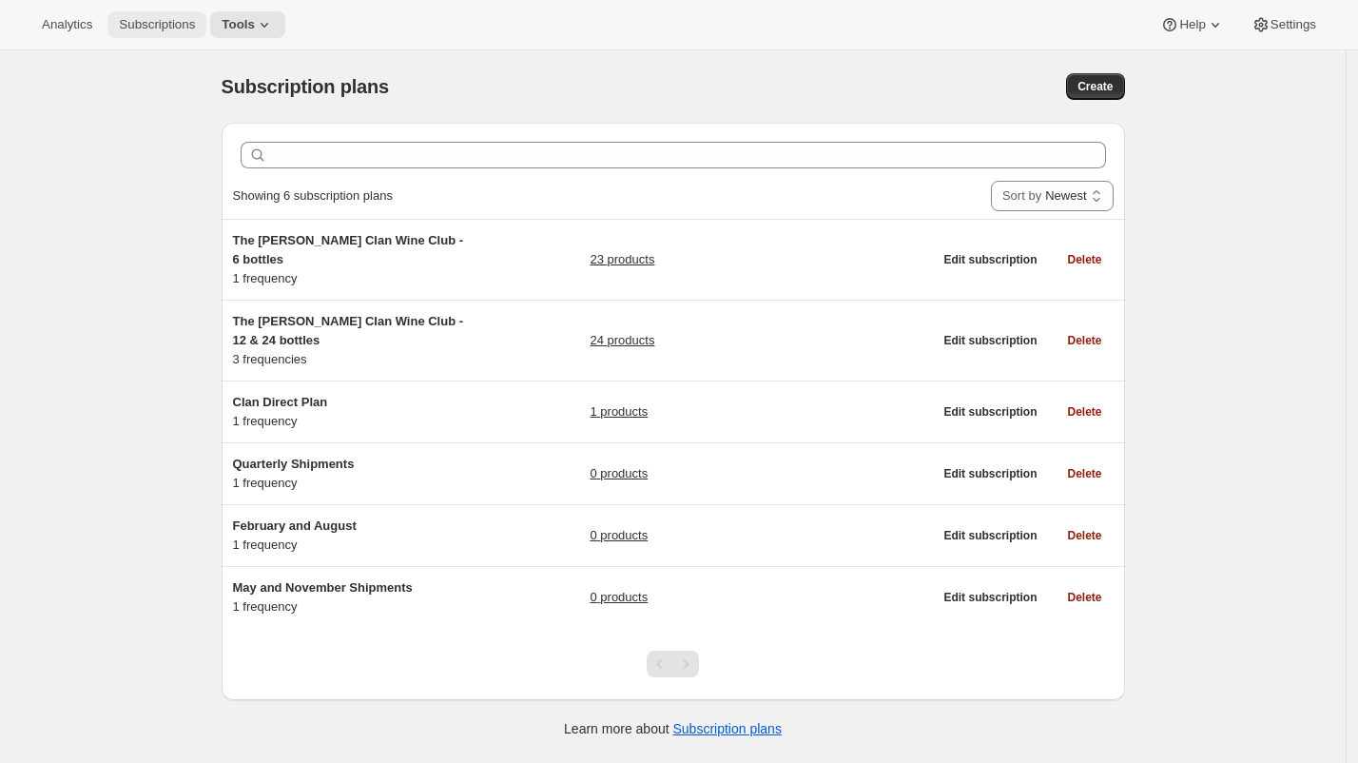
click at [162, 29] on span "Subscriptions" at bounding box center [157, 24] width 76 height 15
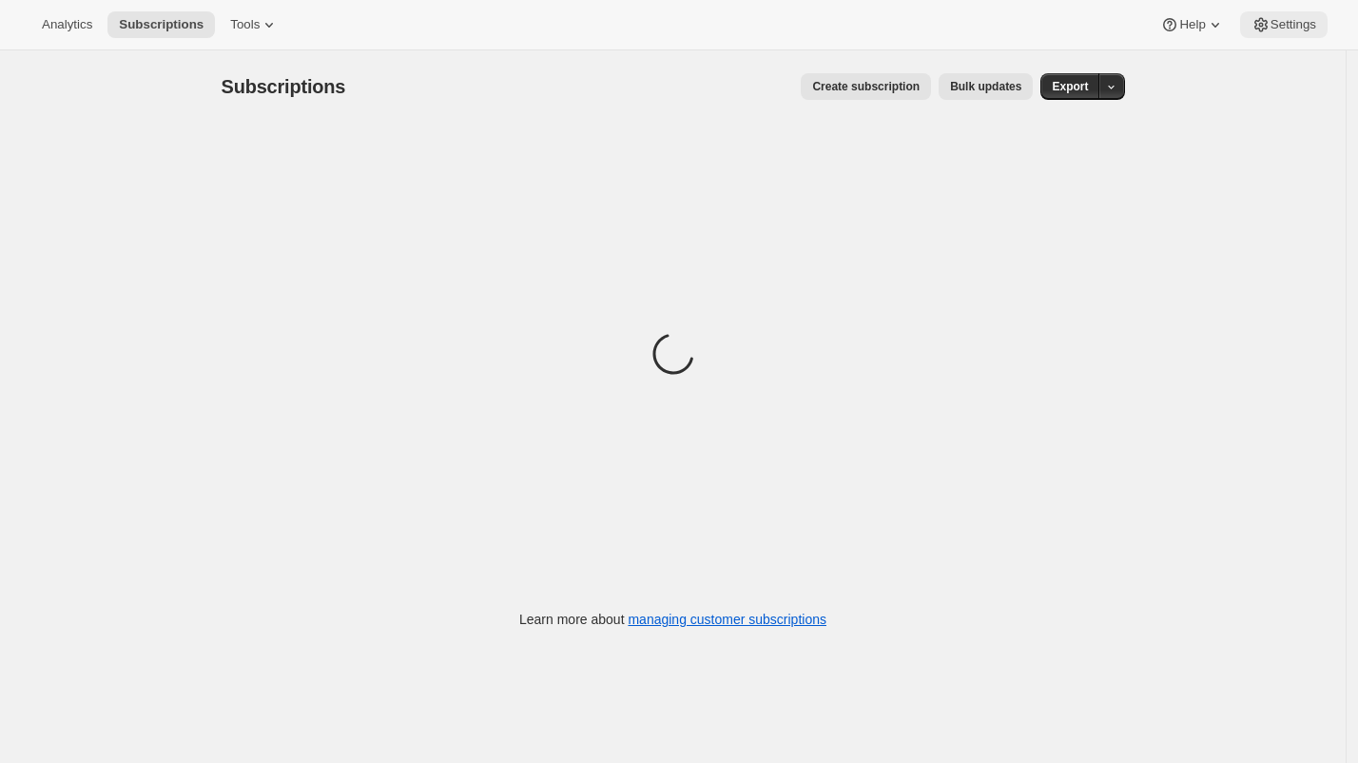
click at [1278, 23] on span "Settings" at bounding box center [1293, 24] width 46 height 15
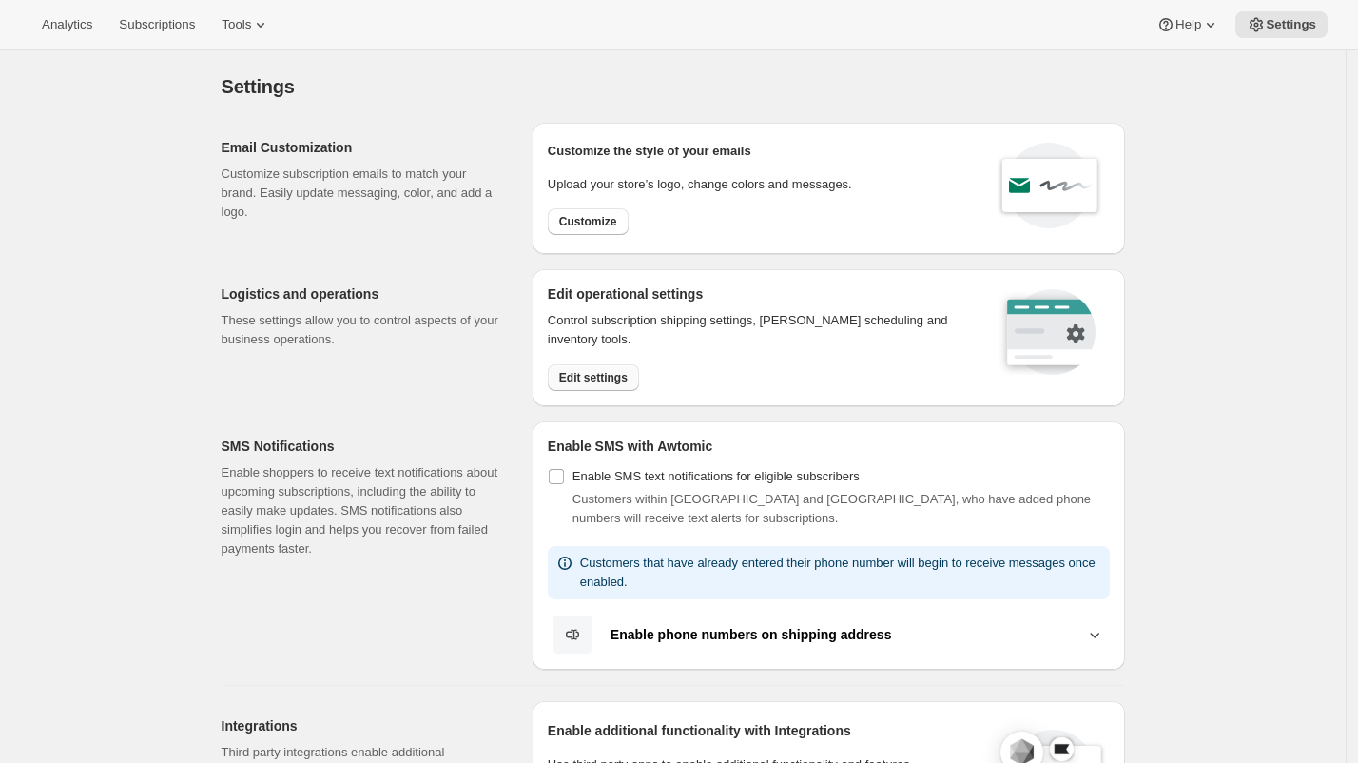
click at [590, 384] on button "Edit settings" at bounding box center [593, 377] width 91 height 27
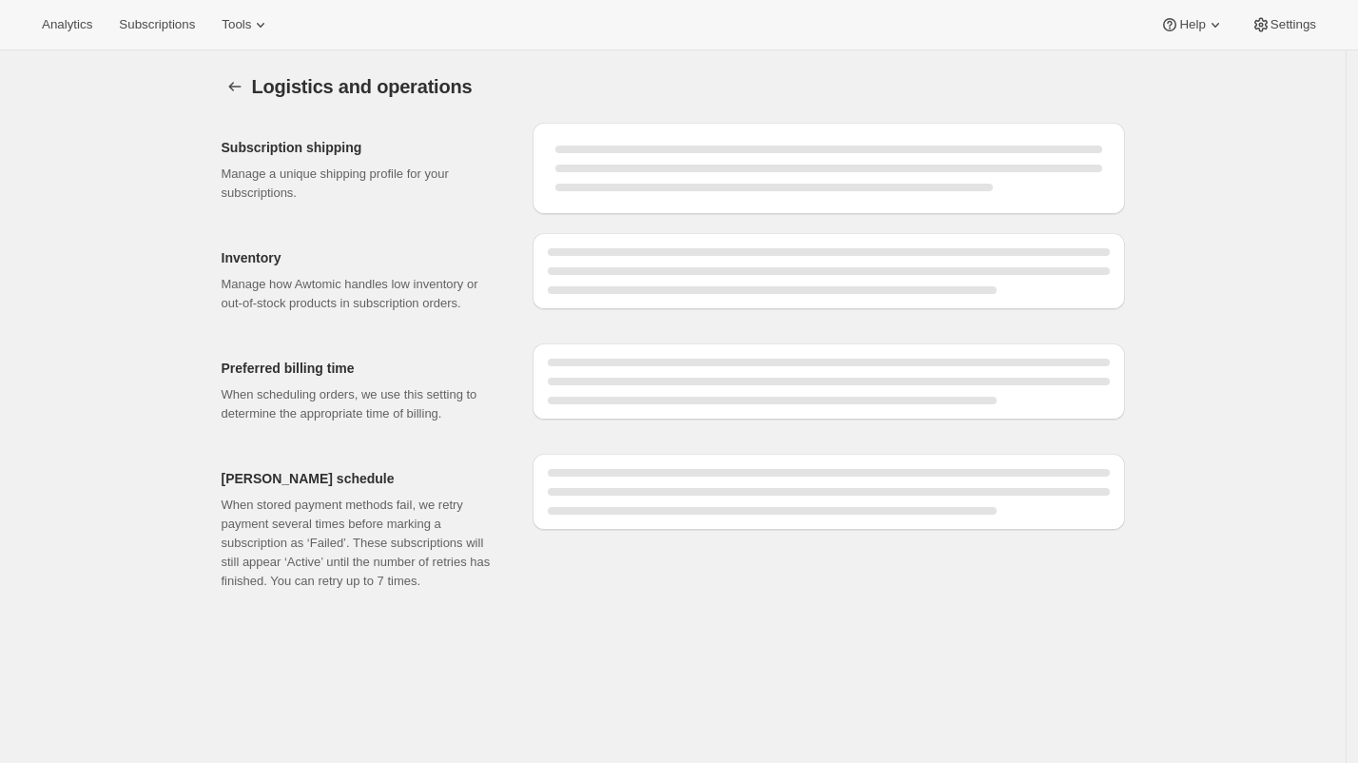
select select "DAY"
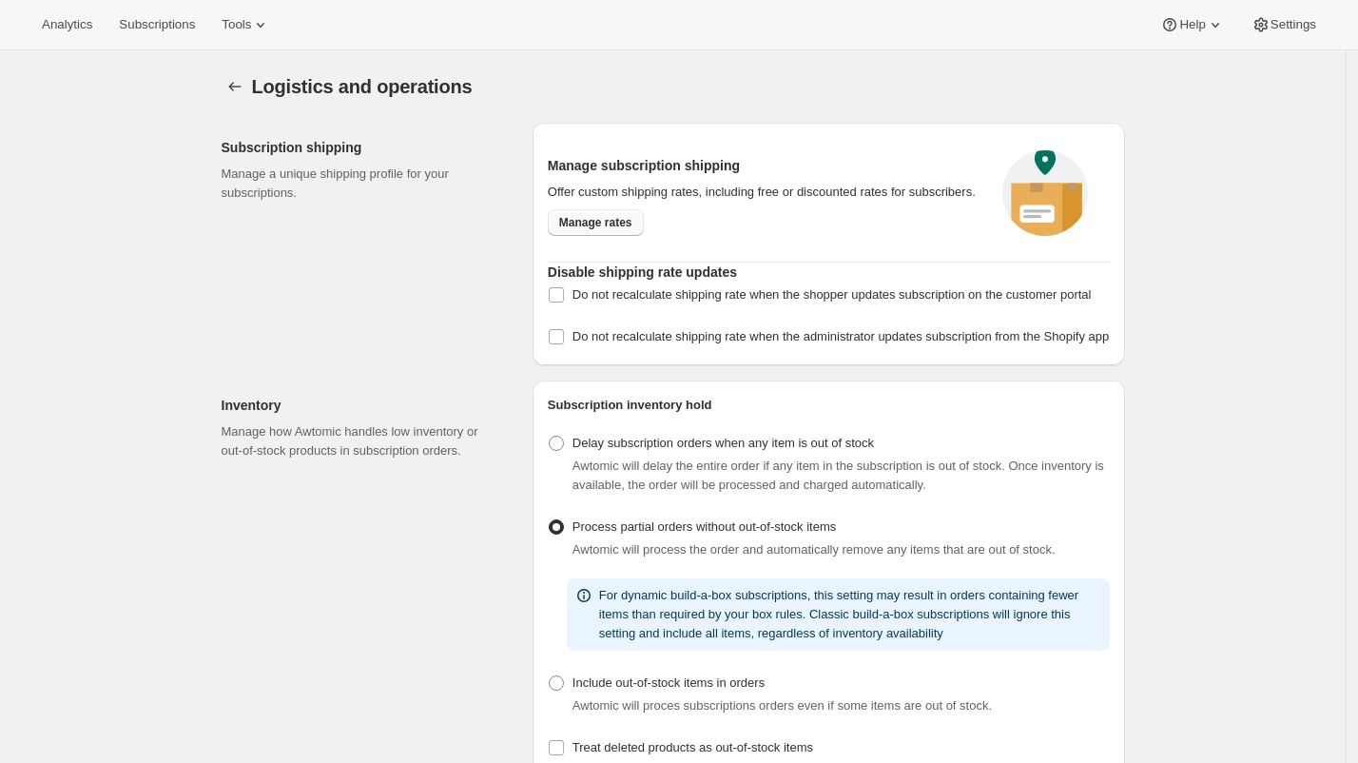
click at [596, 230] on span "Manage rates" at bounding box center [595, 222] width 73 height 15
click at [450, 265] on div "Subscription shipping Manage a unique shipping profile for your subscriptions." at bounding box center [370, 244] width 296 height 242
click at [241, 24] on span "Tools" at bounding box center [236, 24] width 29 height 15
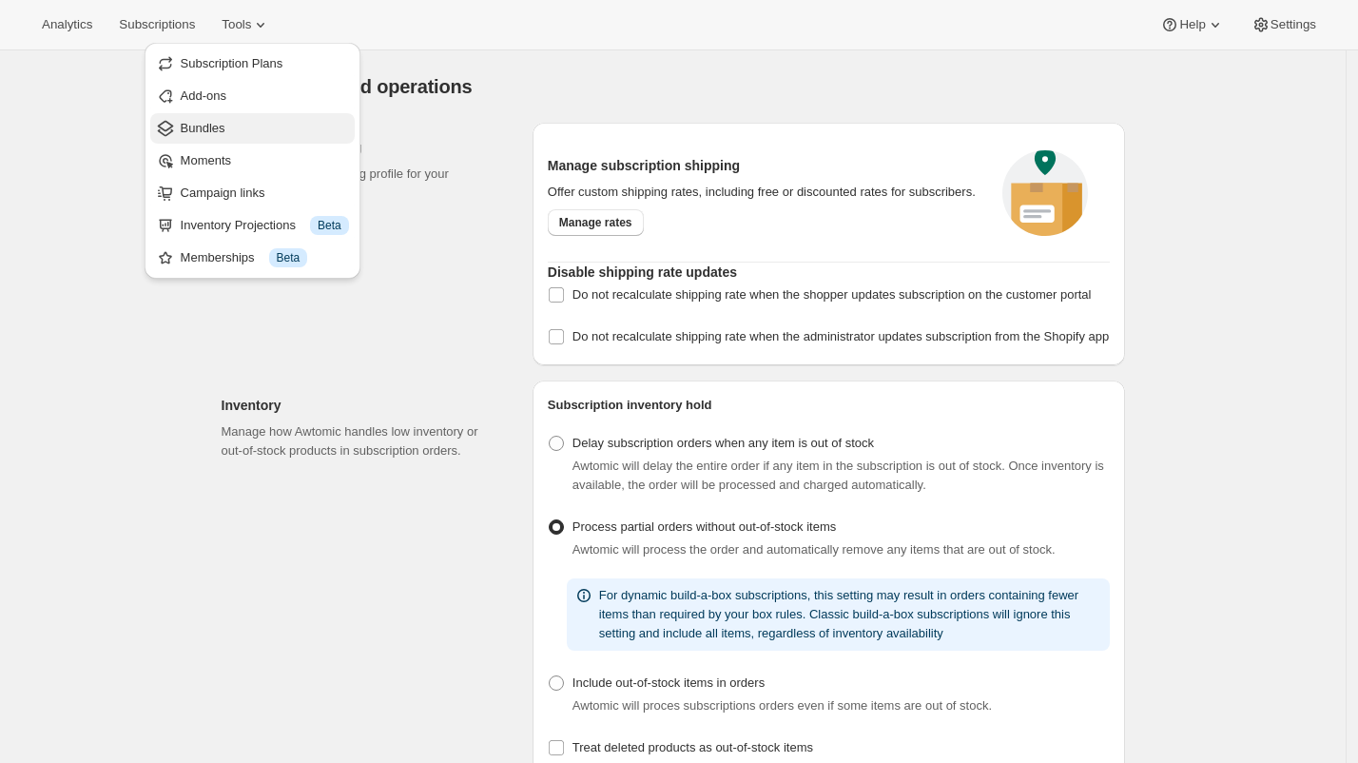
click at [258, 131] on span "Bundles" at bounding box center [265, 128] width 168 height 19
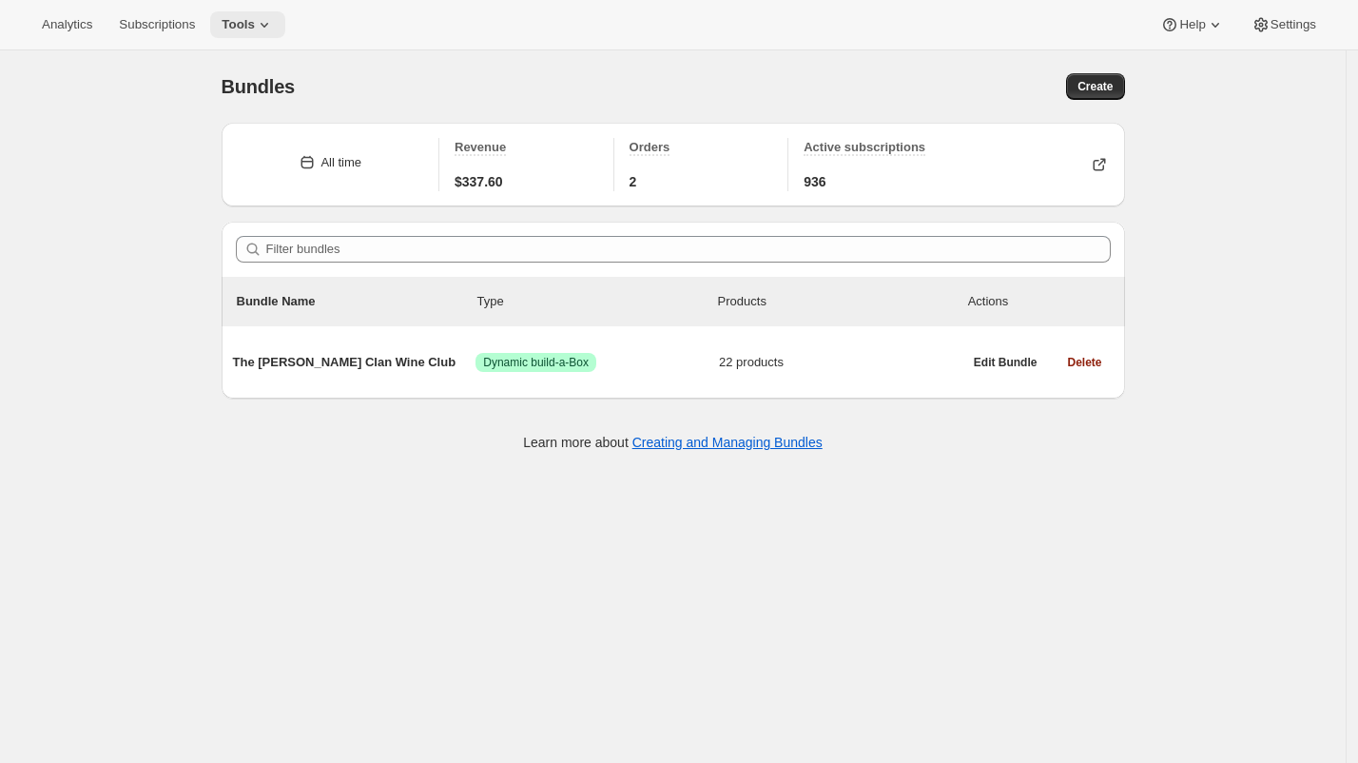
click at [268, 27] on icon at bounding box center [265, 25] width 8 height 5
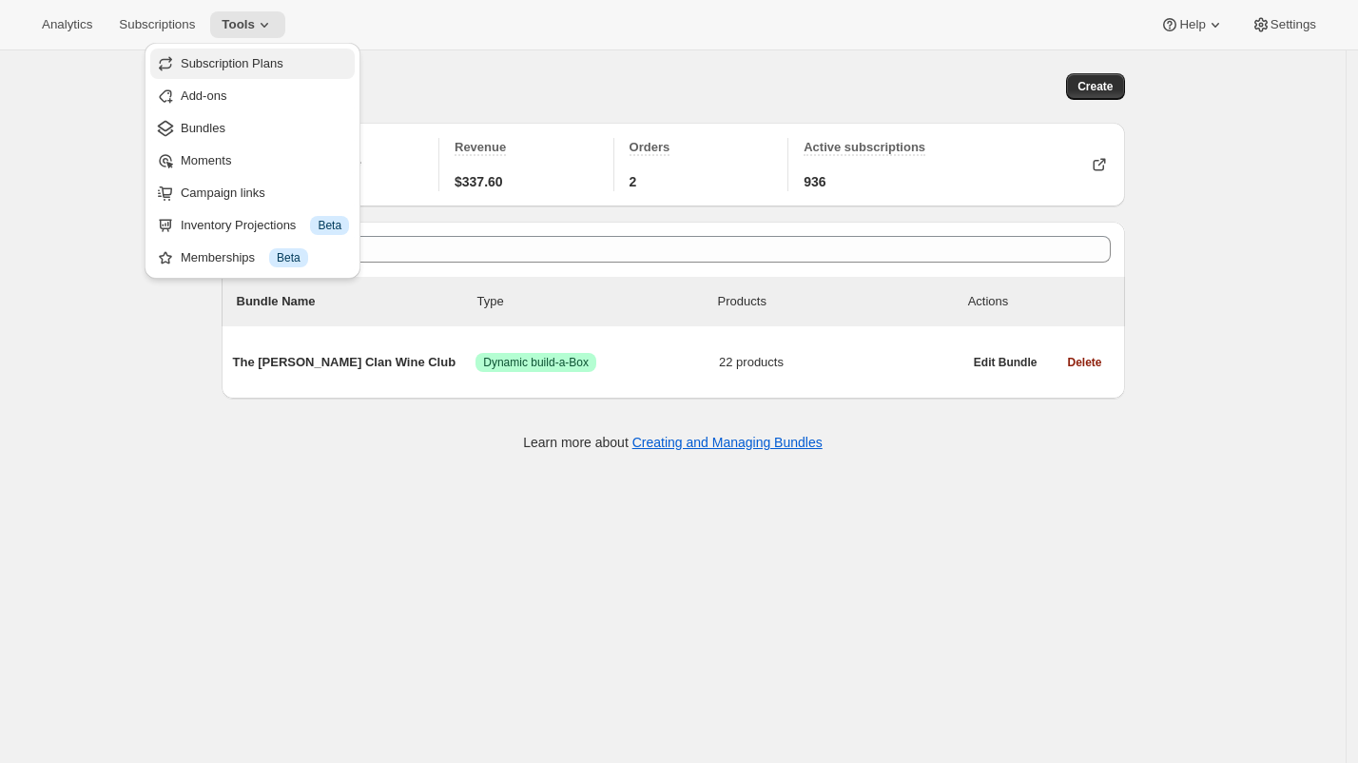
click at [304, 68] on span "Subscription Plans" at bounding box center [265, 63] width 168 height 19
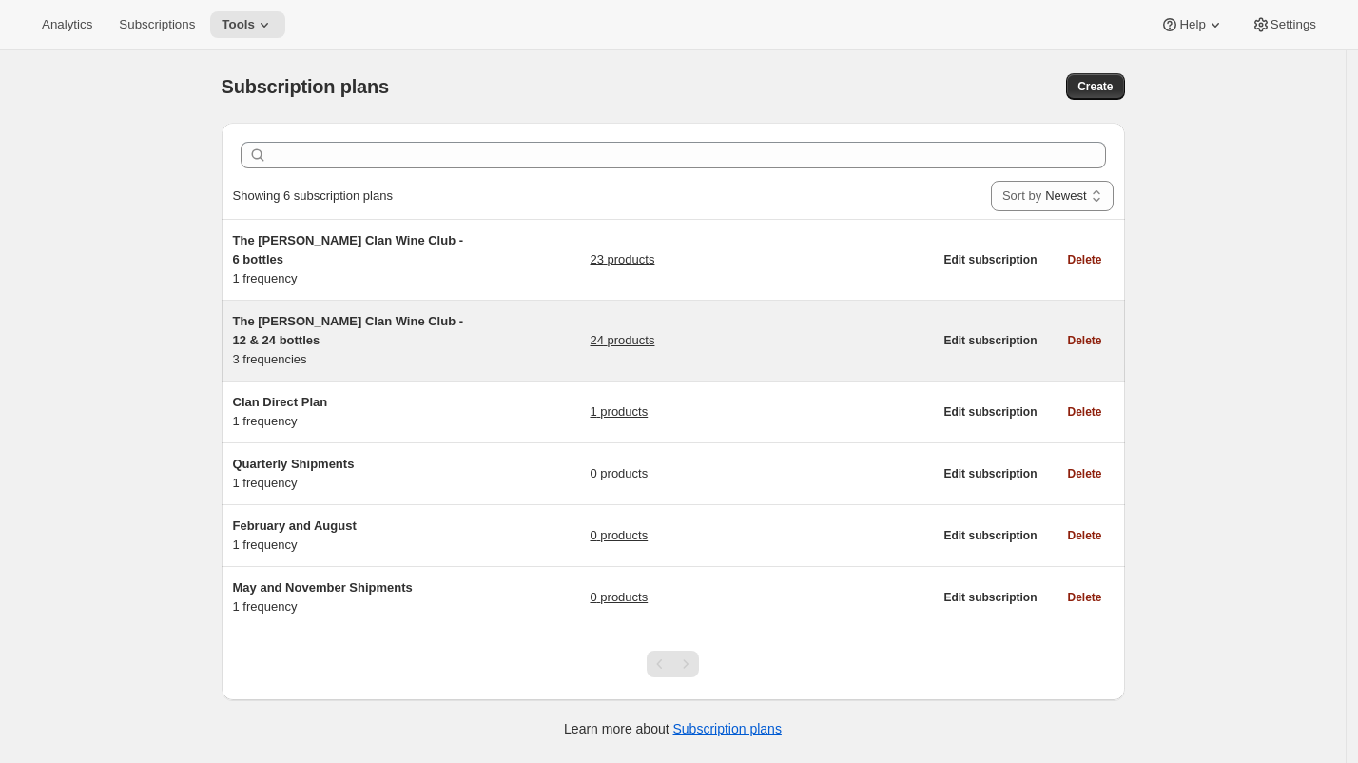
click at [726, 313] on div "24 products" at bounding box center [761, 340] width 342 height 57
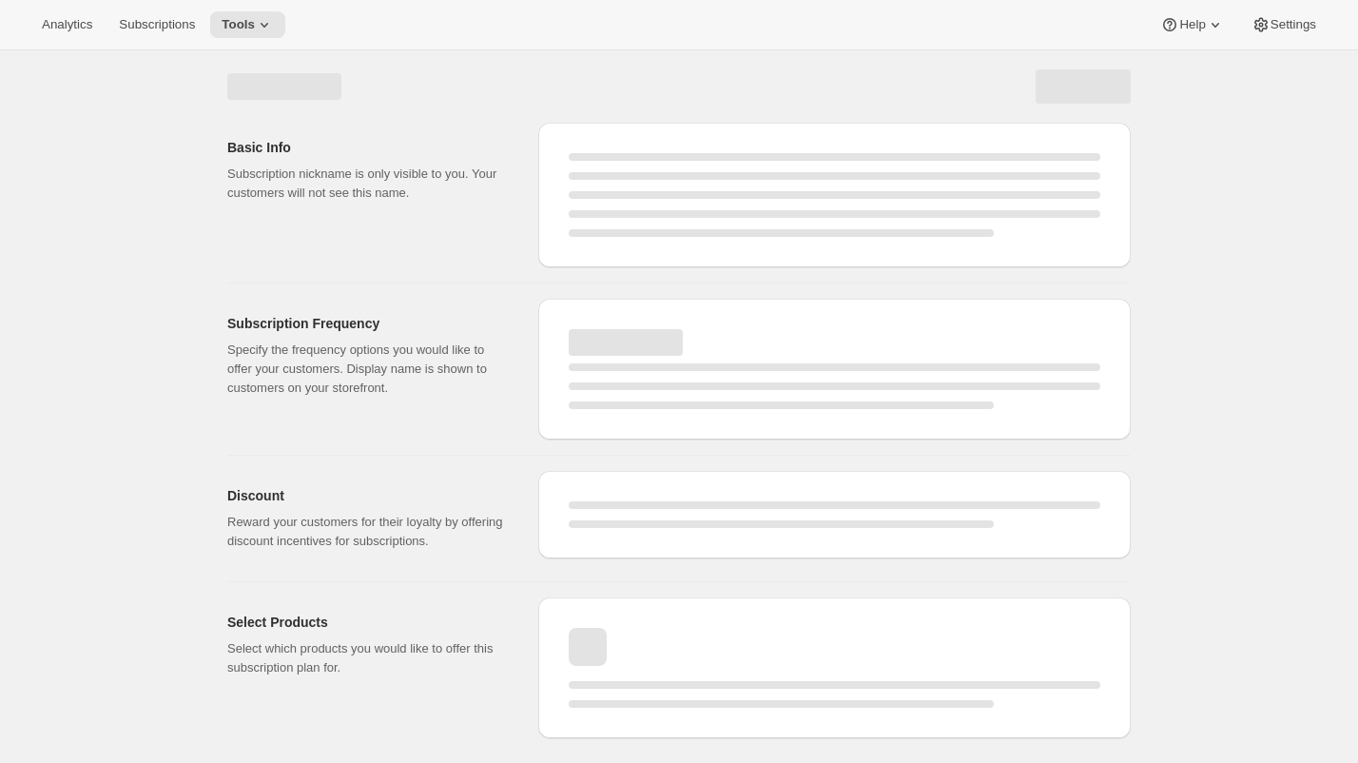
select select "WEEK"
select select "MONTH"
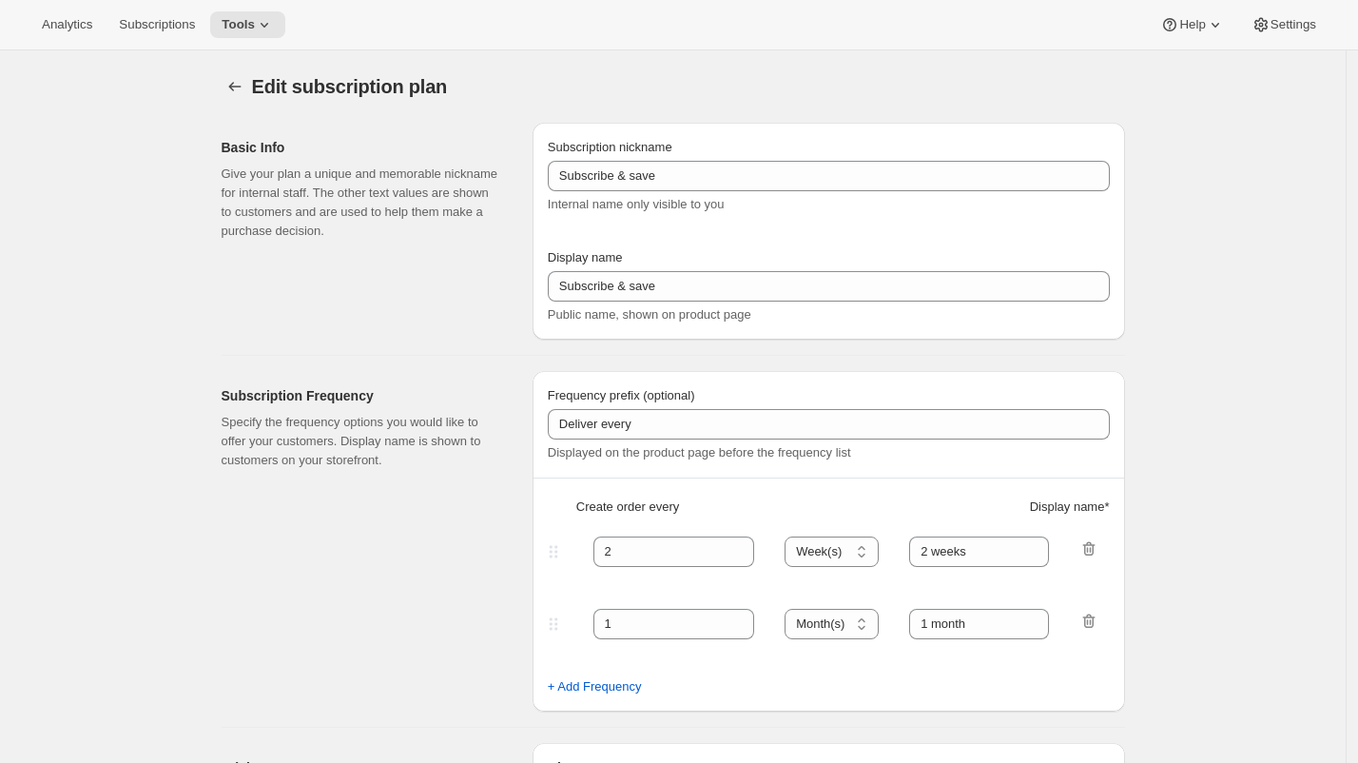
type input "The Maxwell Clan Wine Club - 12 & 24 bottles"
type input "The [PERSON_NAME] Clan Wine Club"
type input "3"
select select "MONTH"
type input "3 months"
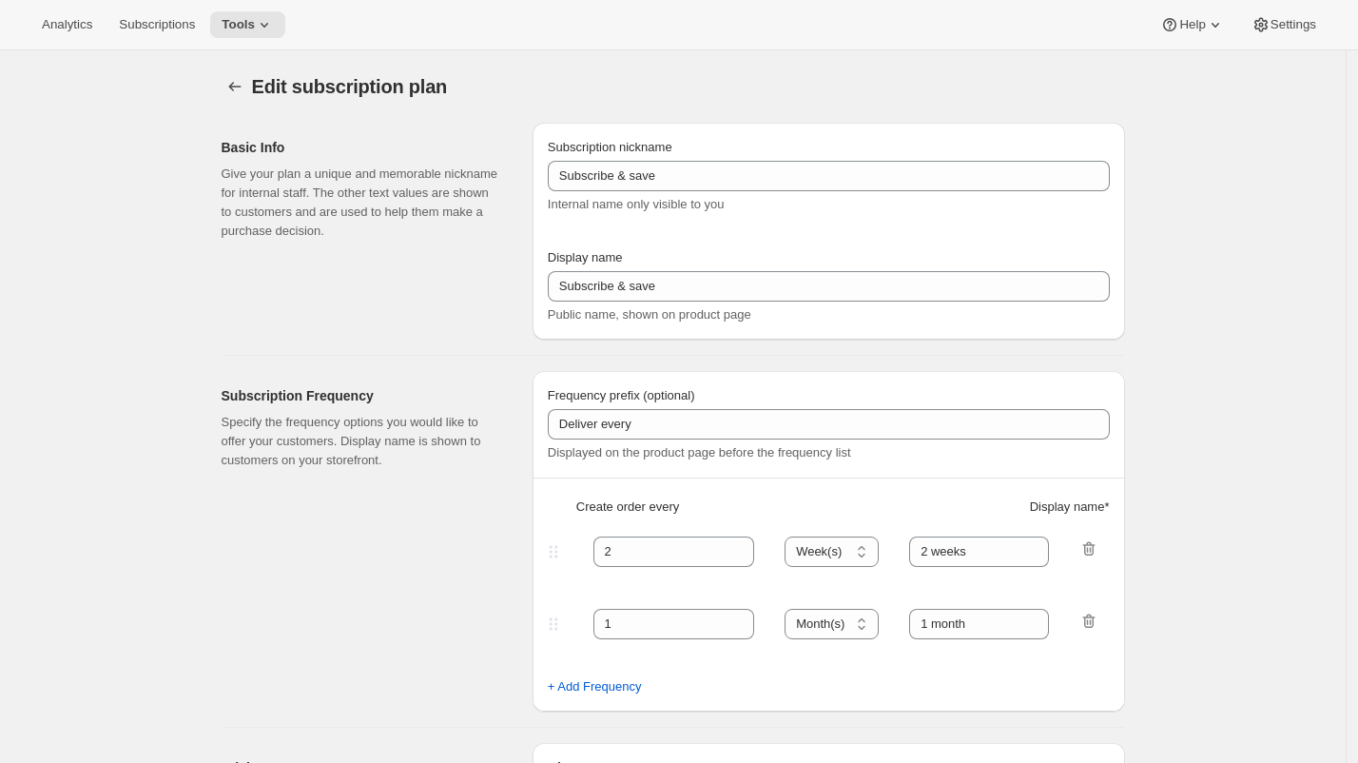
type input "4"
type input "4 months"
select select "MONTH"
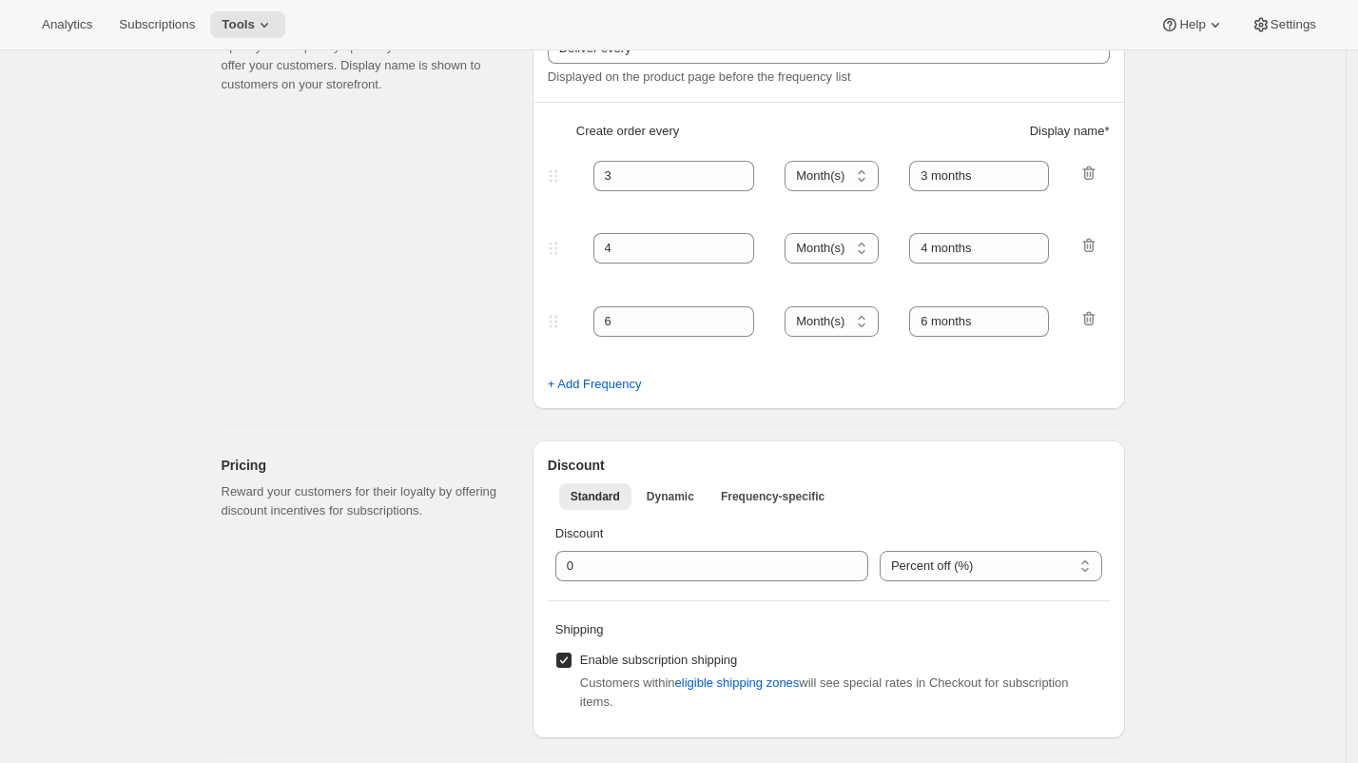
scroll to position [437, 0]
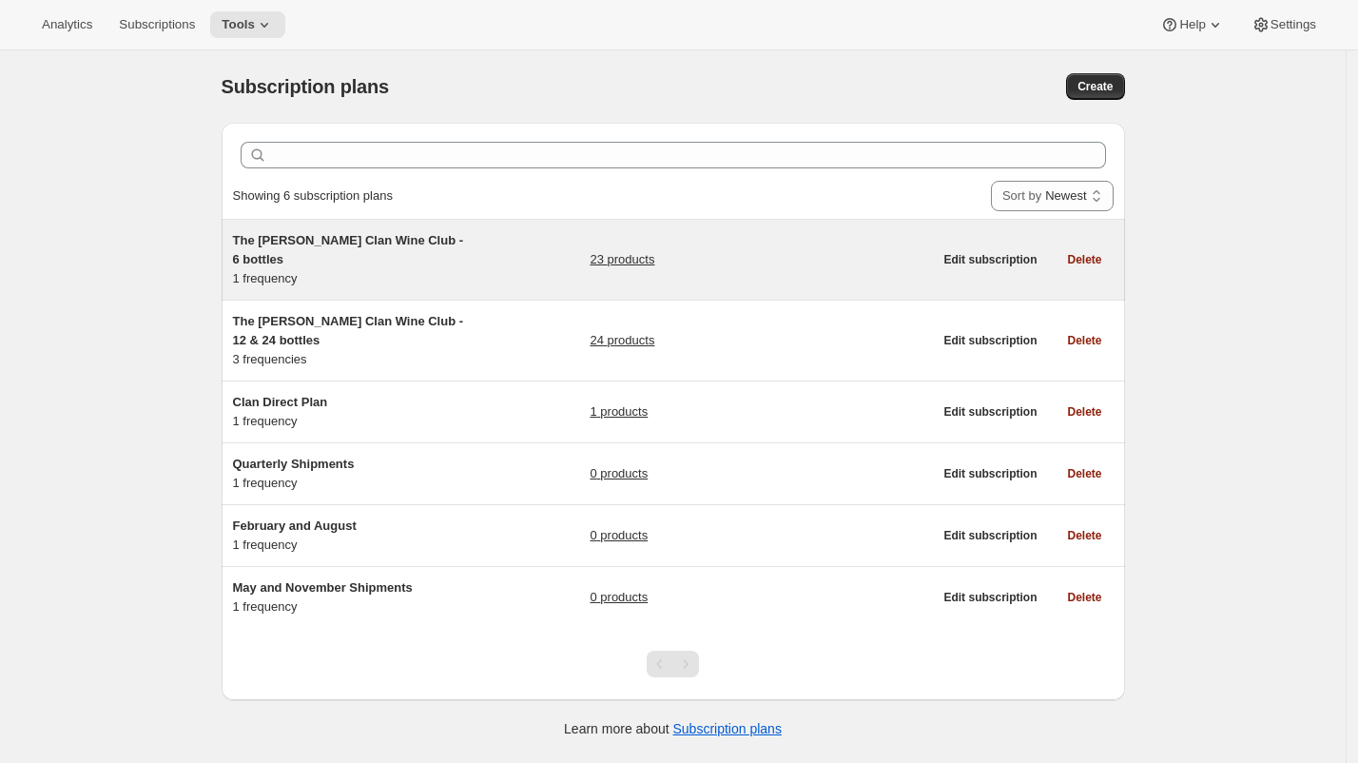
click at [558, 243] on div "The Maxwell Clan Wine Club - 6 bottles 1 frequency 23 products" at bounding box center [583, 259] width 700 height 57
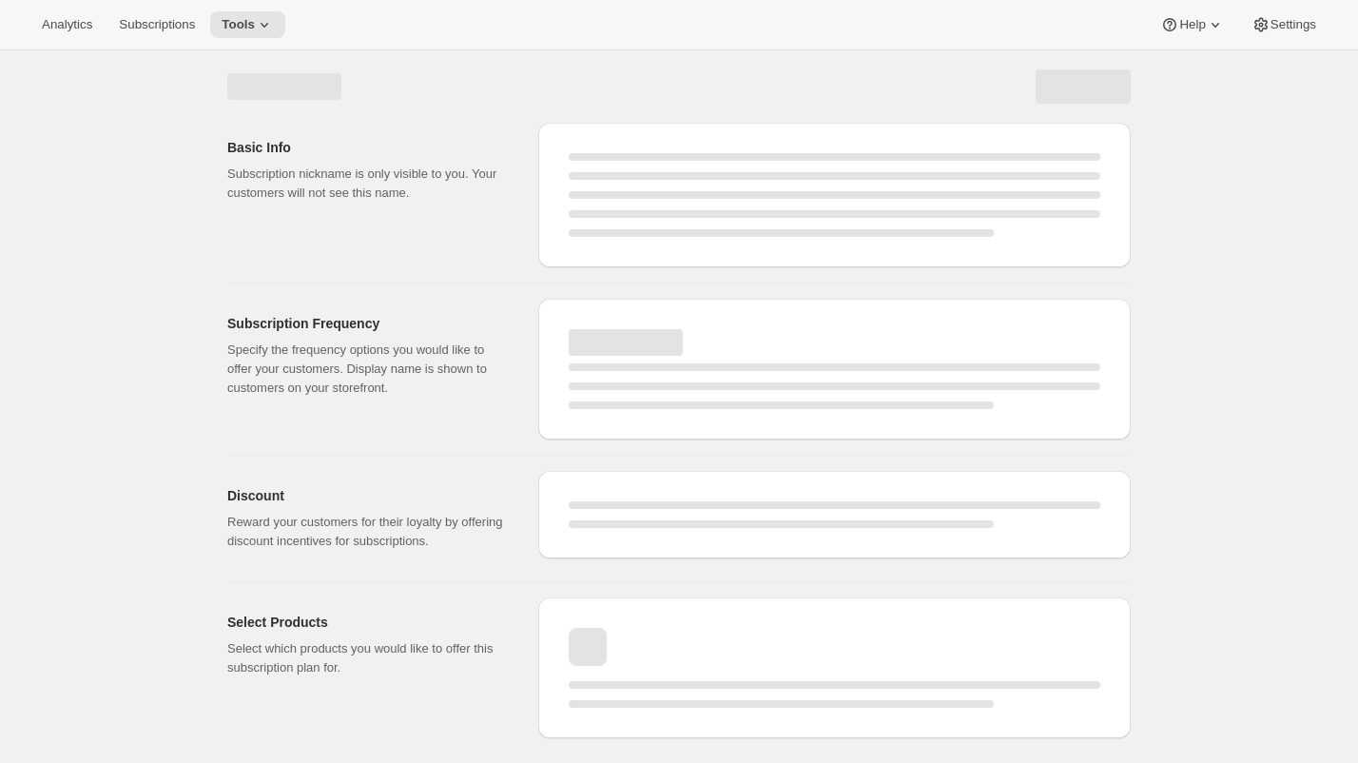
select select "WEEK"
select select "MONTH"
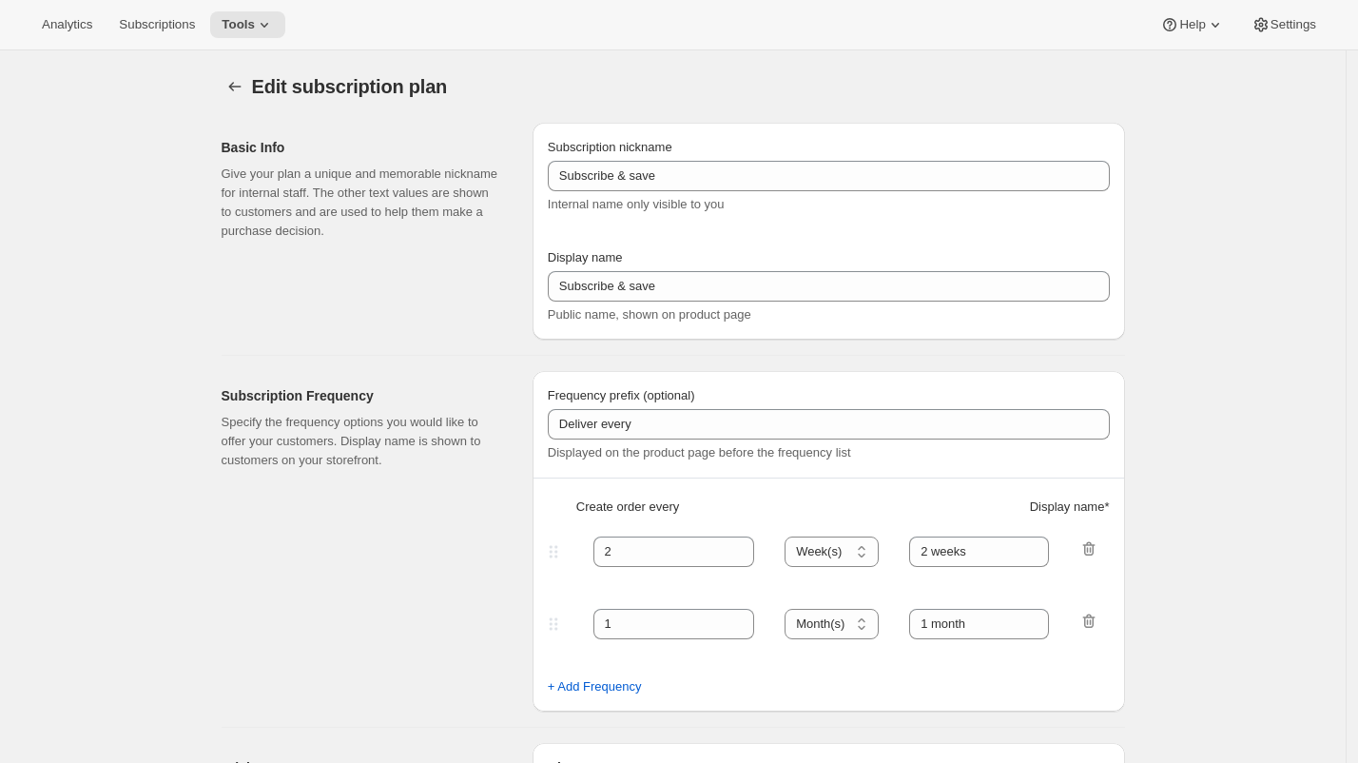
type input "The Maxwell Clan Wine Club - 6 bottles"
type input "The [PERSON_NAME] Clan Wine Club"
type input "3"
select select "MONTH"
type input "3 months"
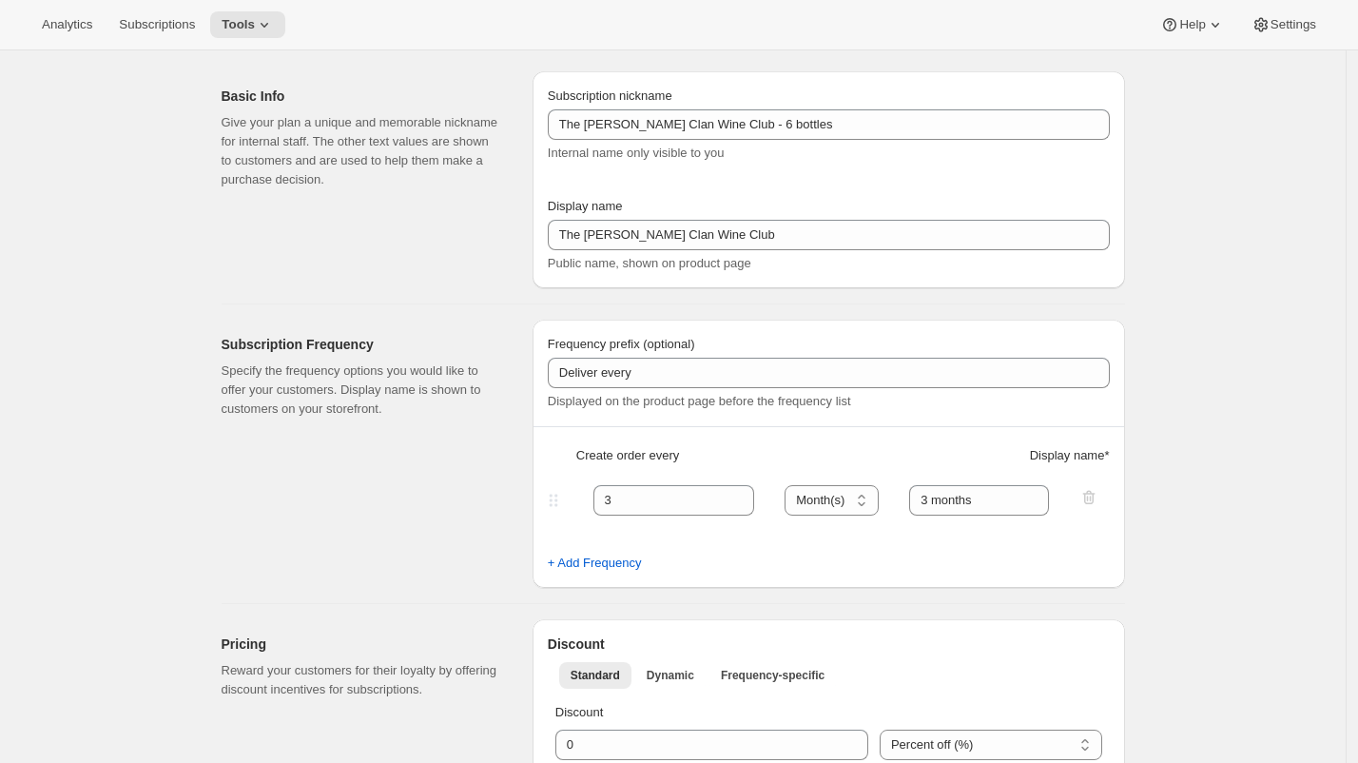
scroll to position [128, 0]
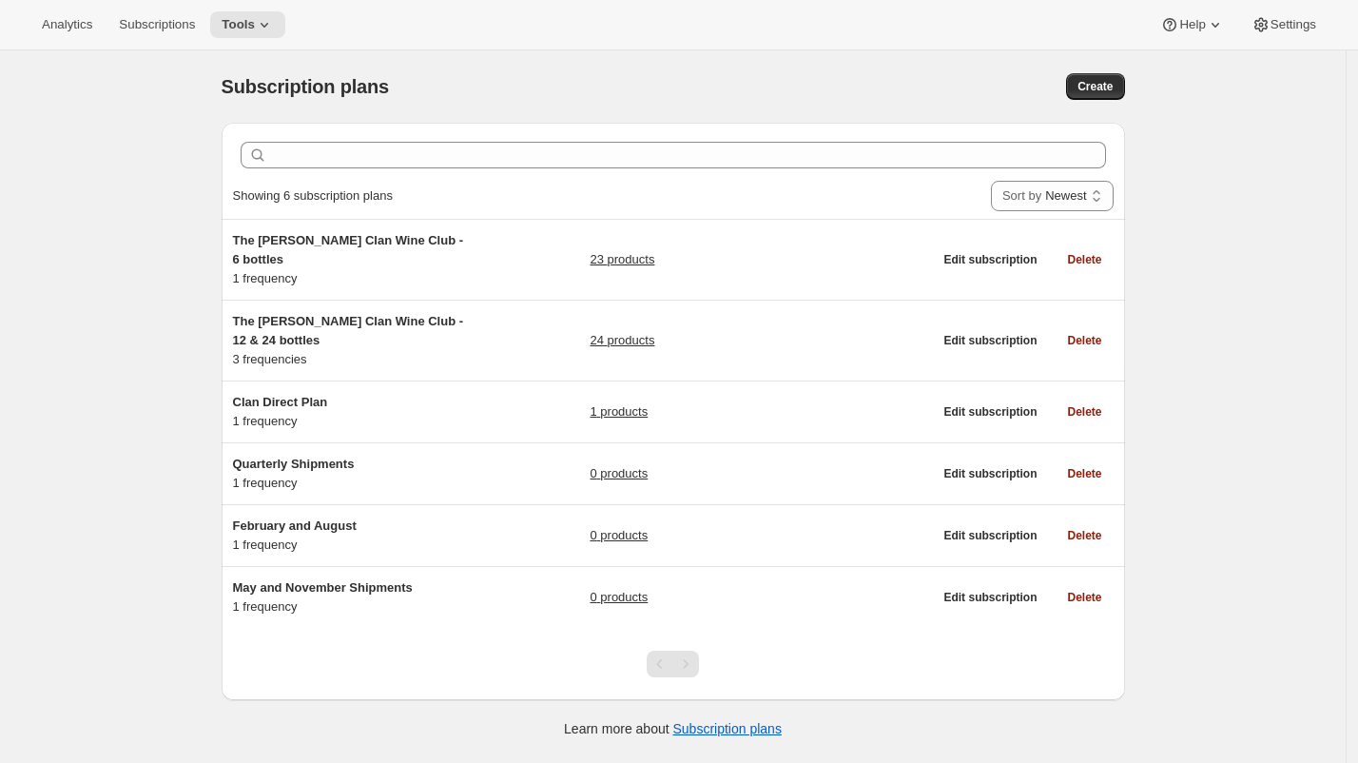
click at [453, 339] on div "The Maxwell Clan Wine Club - 12 & 24 bottles 3 frequencies" at bounding box center [352, 340] width 238 height 57
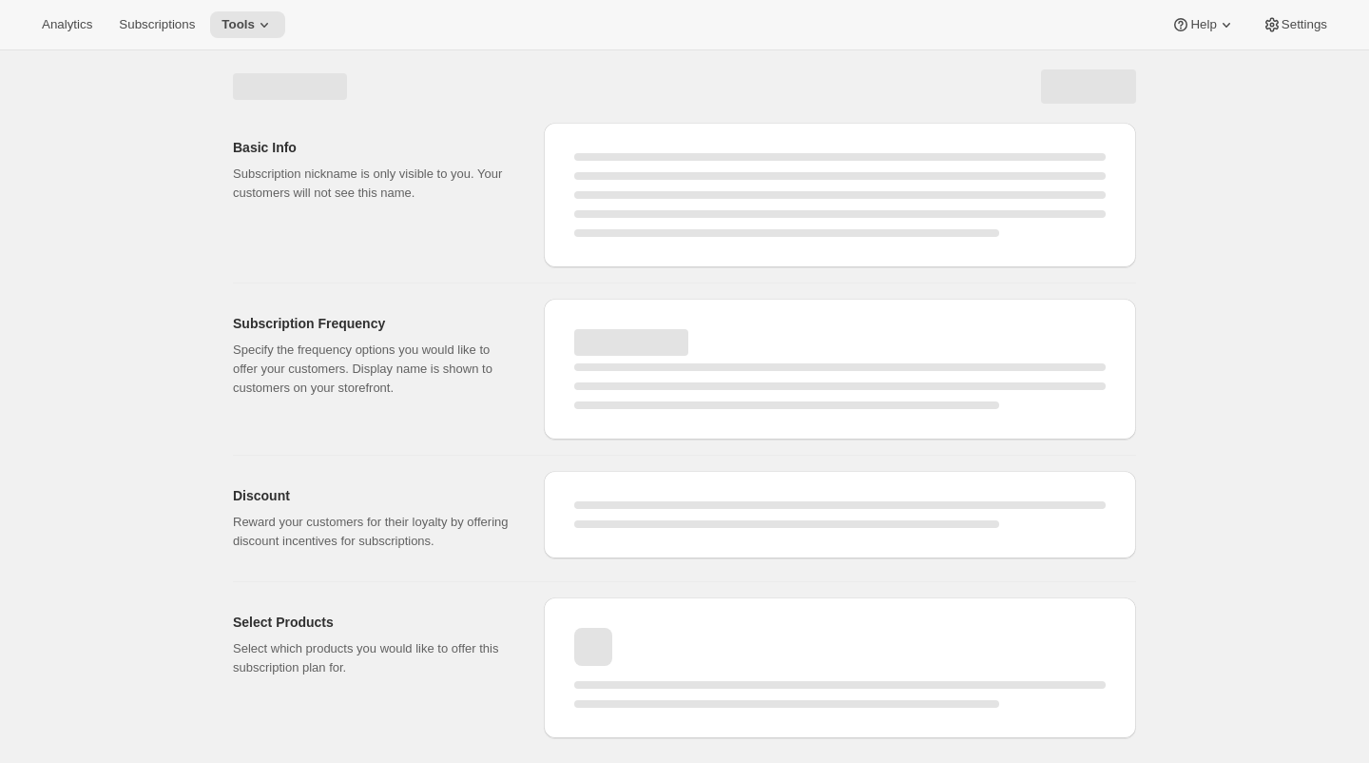
select select "WEEK"
select select "MONTH"
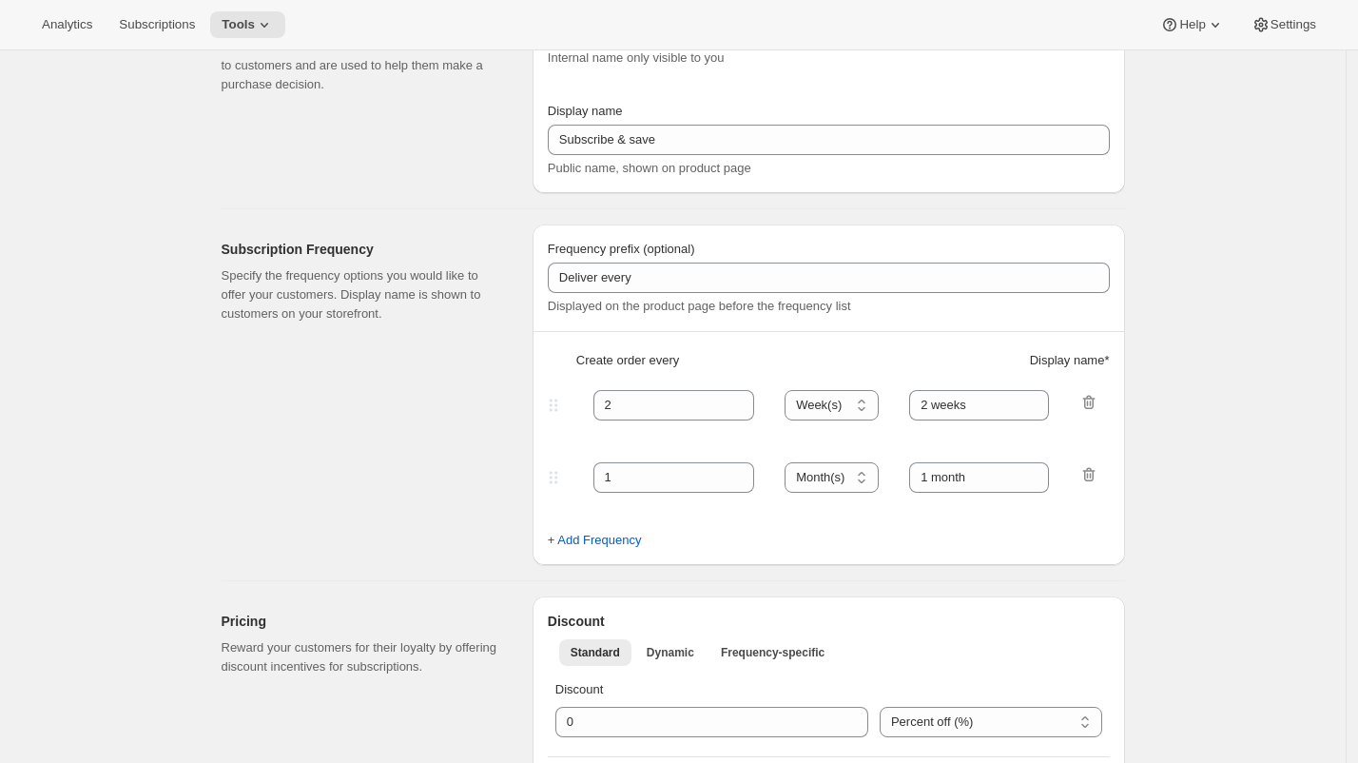
type input "The [PERSON_NAME] Clan Wine Club - 12 & 24 bottles"
type input "The [PERSON_NAME] Clan Wine Club"
type input "3"
select select "MONTH"
type input "3 months"
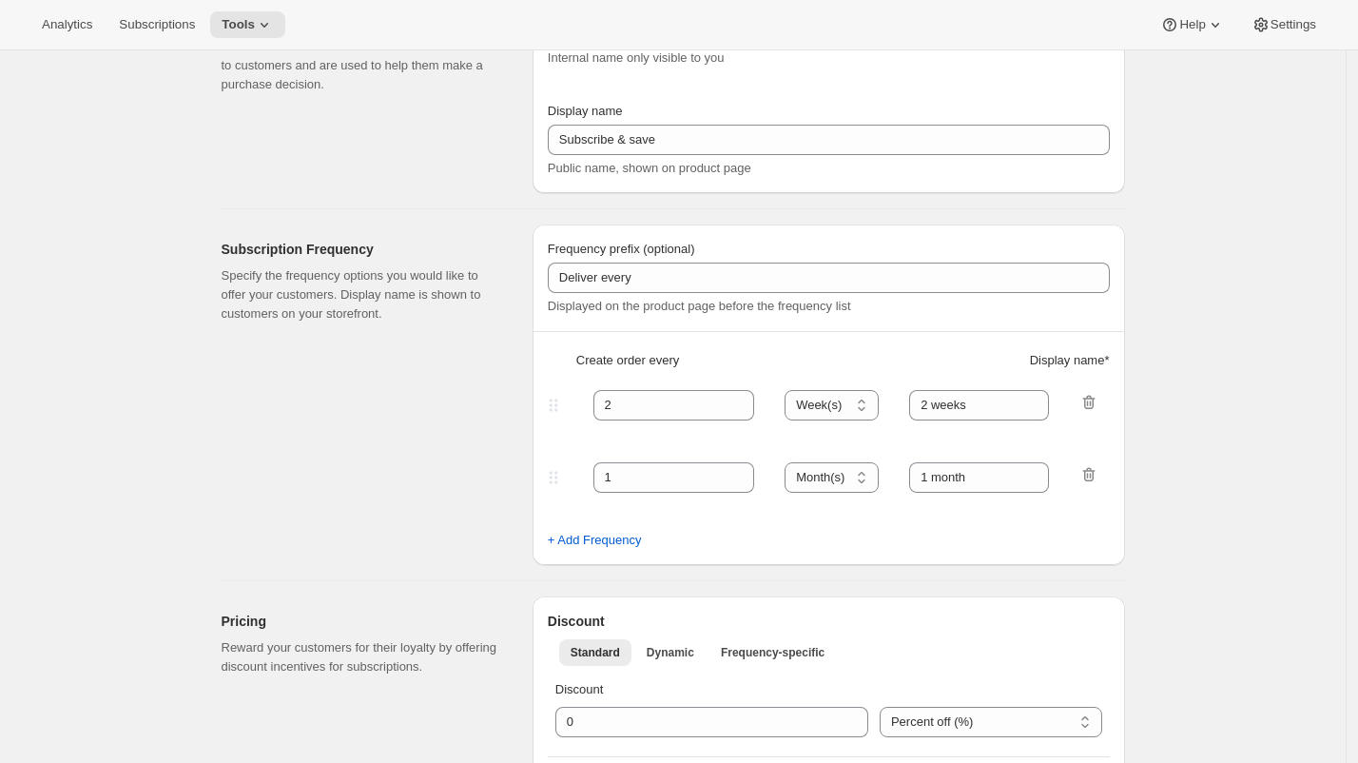
type input "4"
type input "4 months"
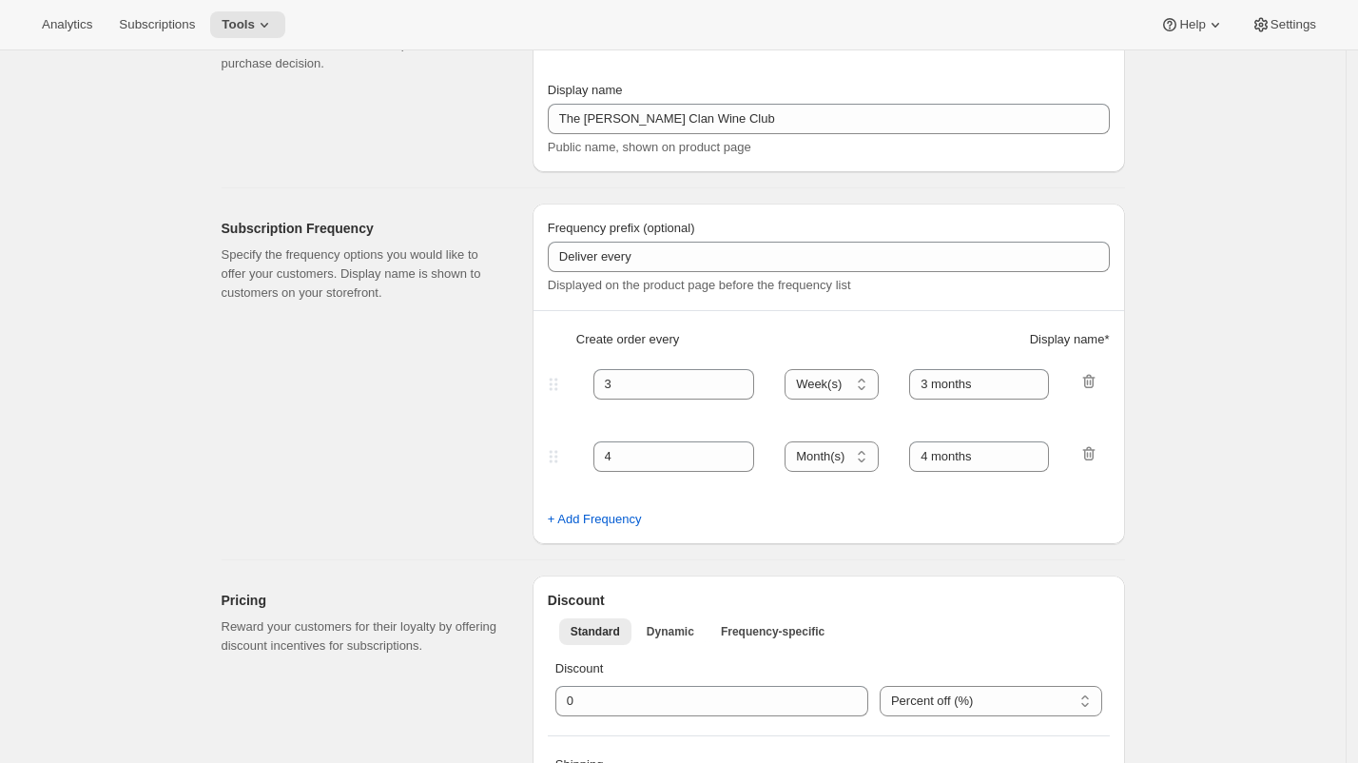
select select "MONTH"
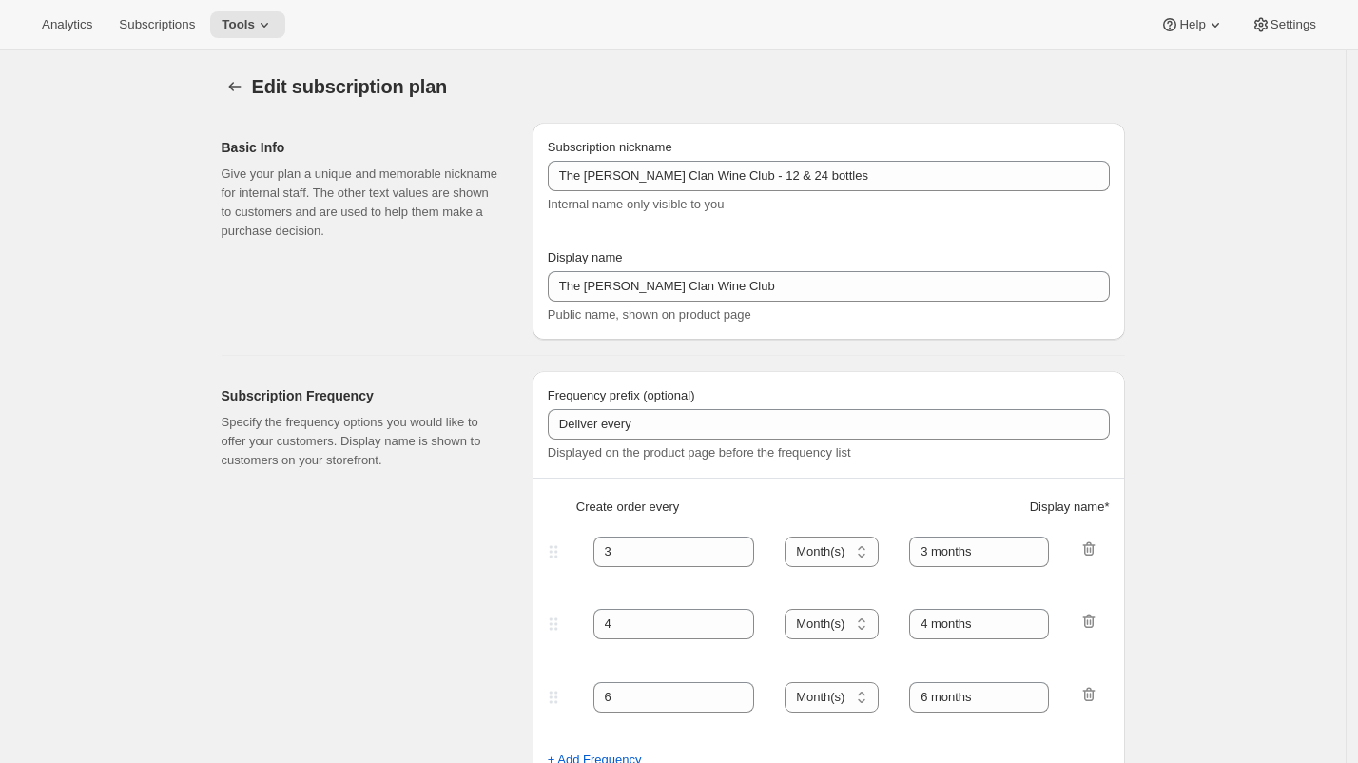
click at [780, 9] on div "Analytics Subscriptions Tools Help Settings" at bounding box center [679, 25] width 1358 height 50
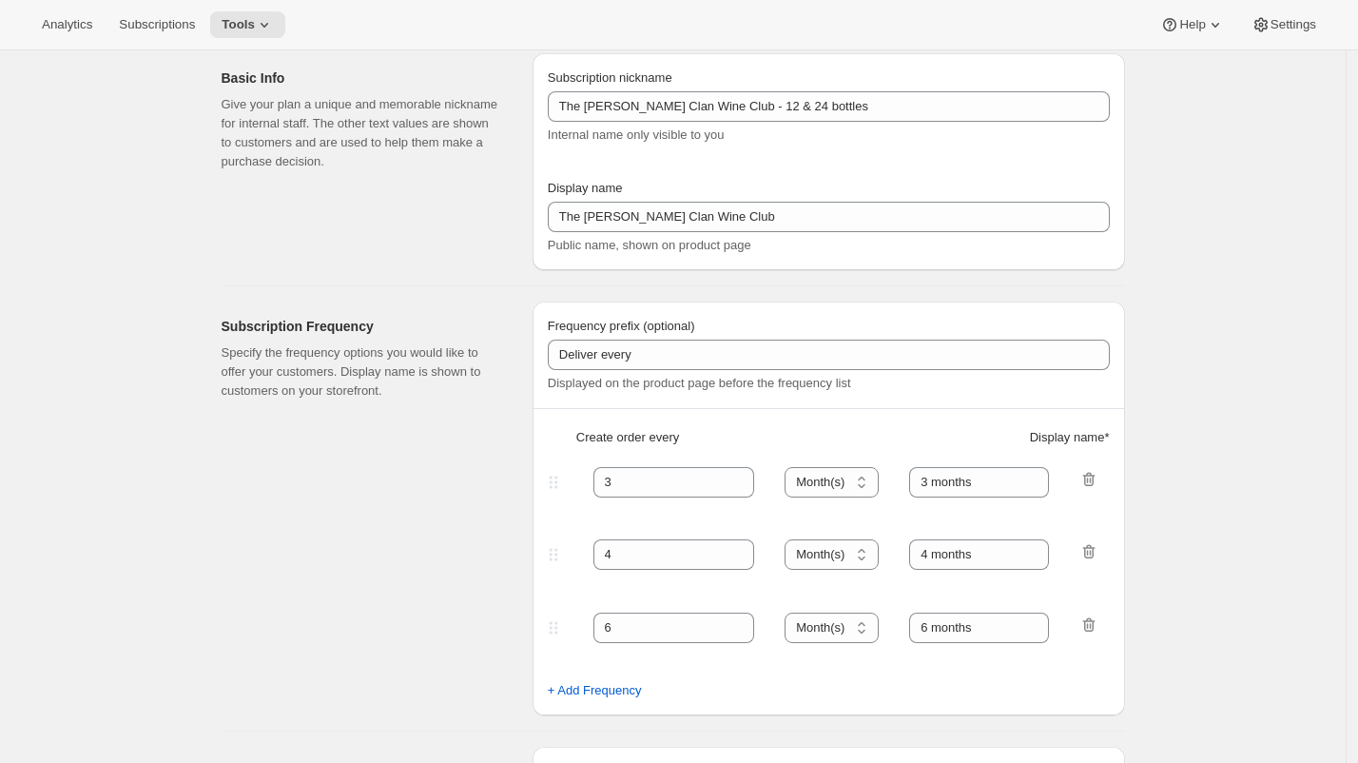
scroll to position [46, 0]
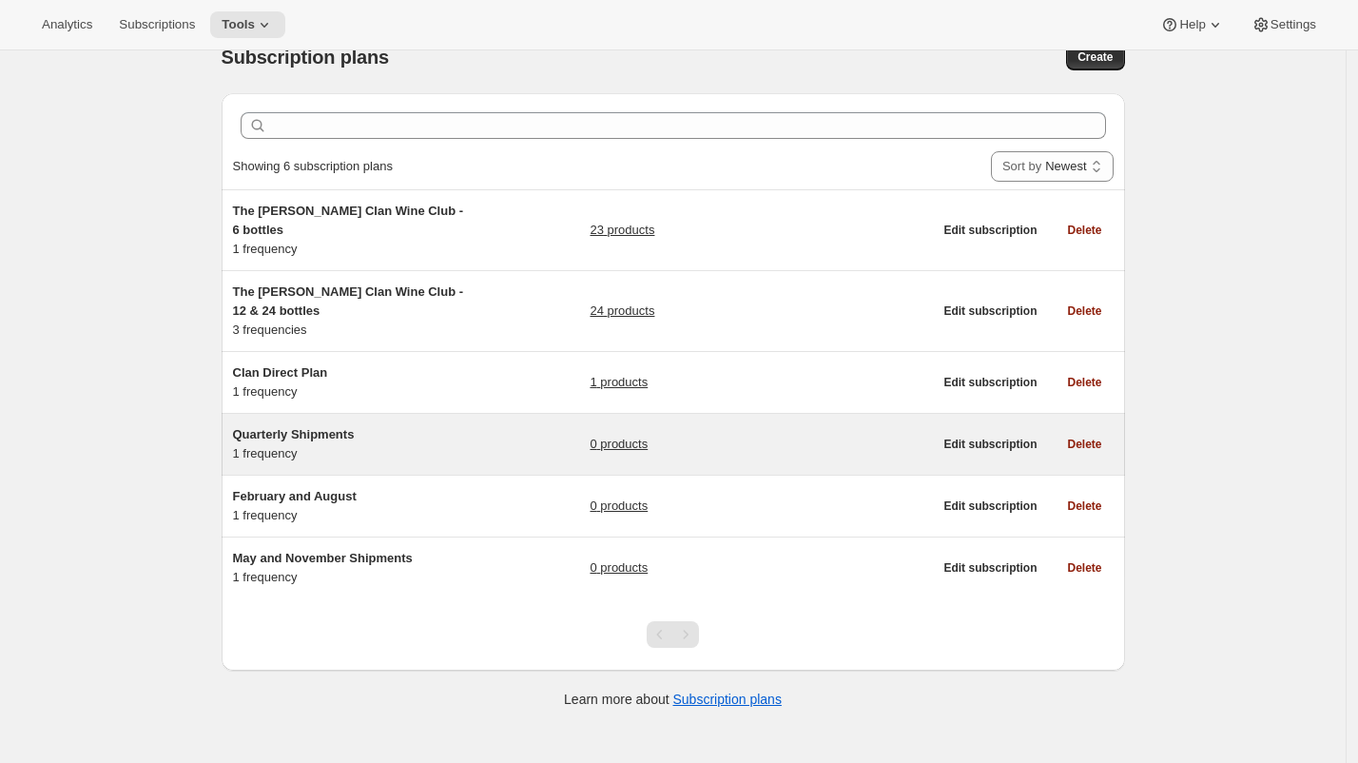
scroll to position [23, 0]
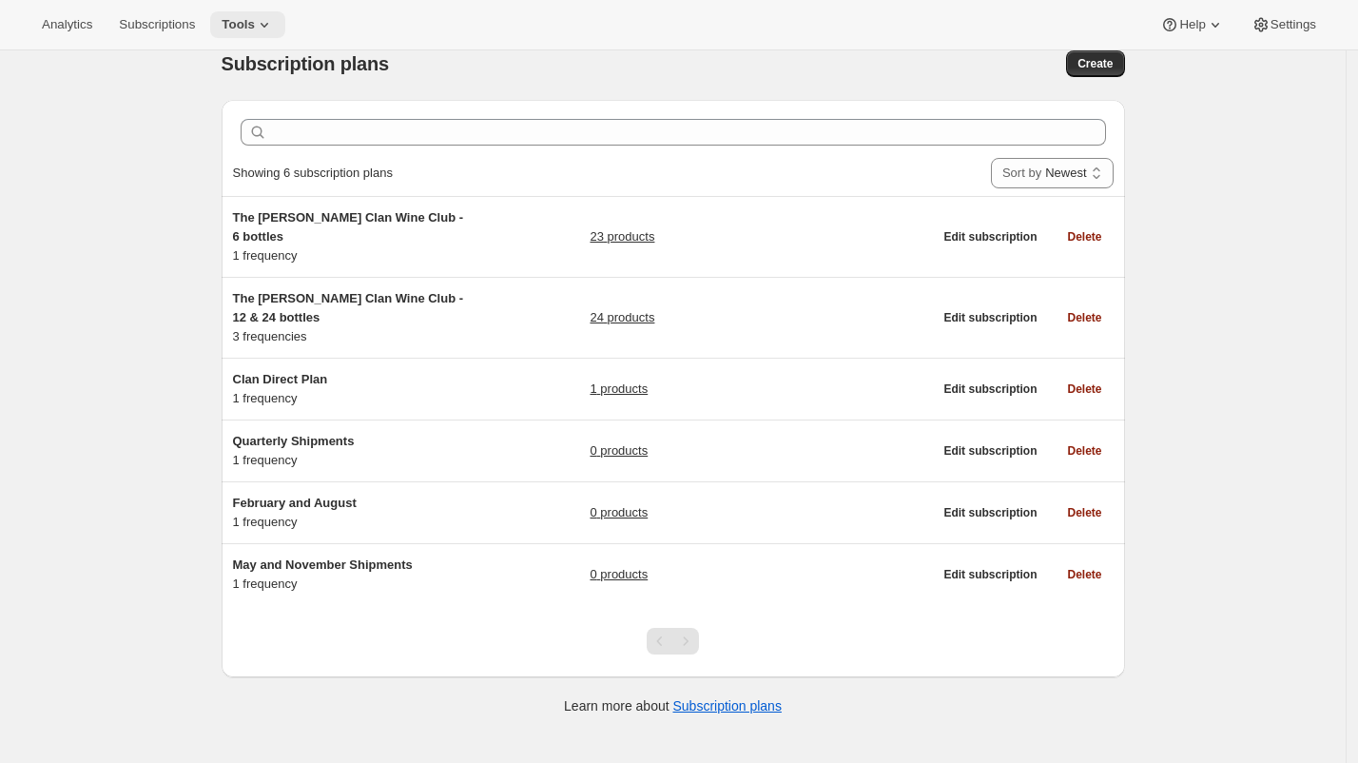
click at [255, 29] on span "Tools" at bounding box center [238, 24] width 33 height 15
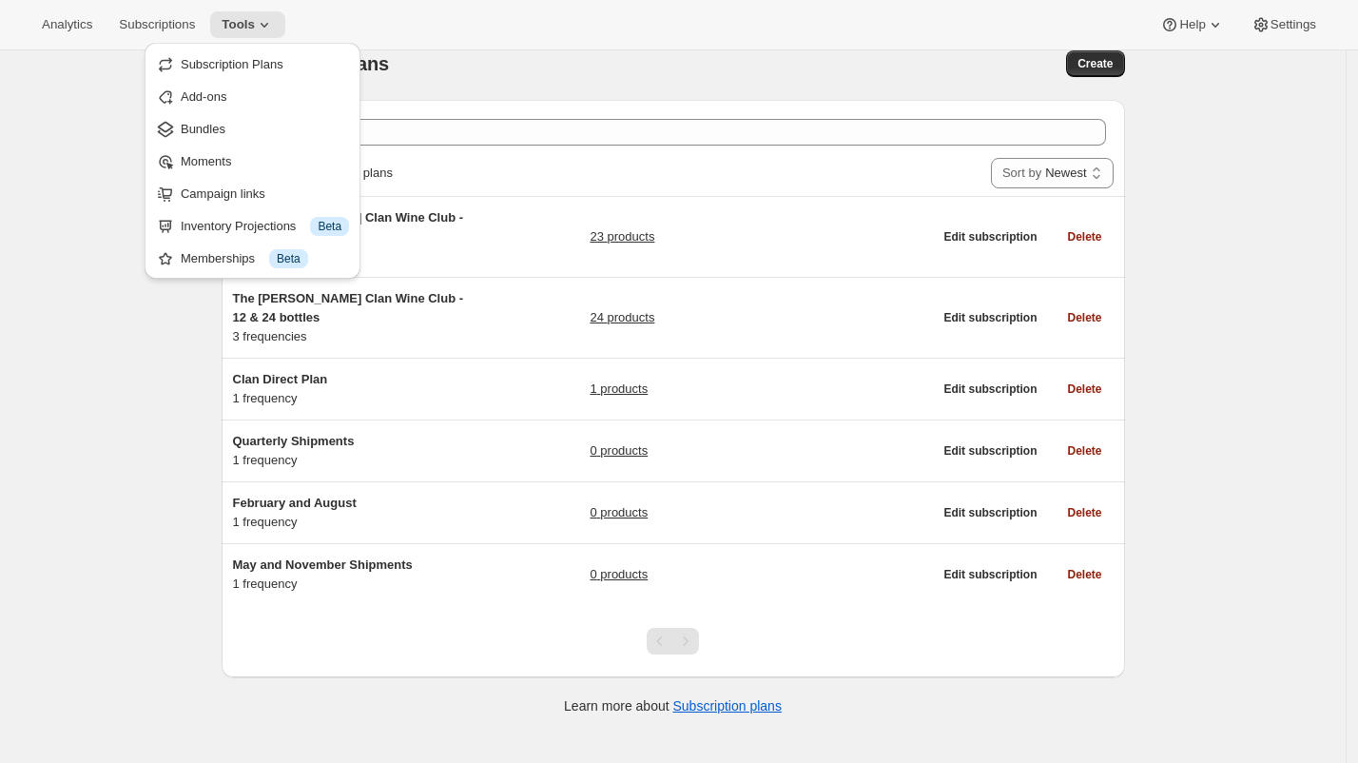
drag, startPoint x: 143, startPoint y: 27, endPoint x: -5, endPoint y: 158, distance: 197.4
click at [0, 158] on html "Analytics Subscriptions Tools Help Settings Skip to content Subscription plans.…" at bounding box center [679, 358] width 1358 height 763
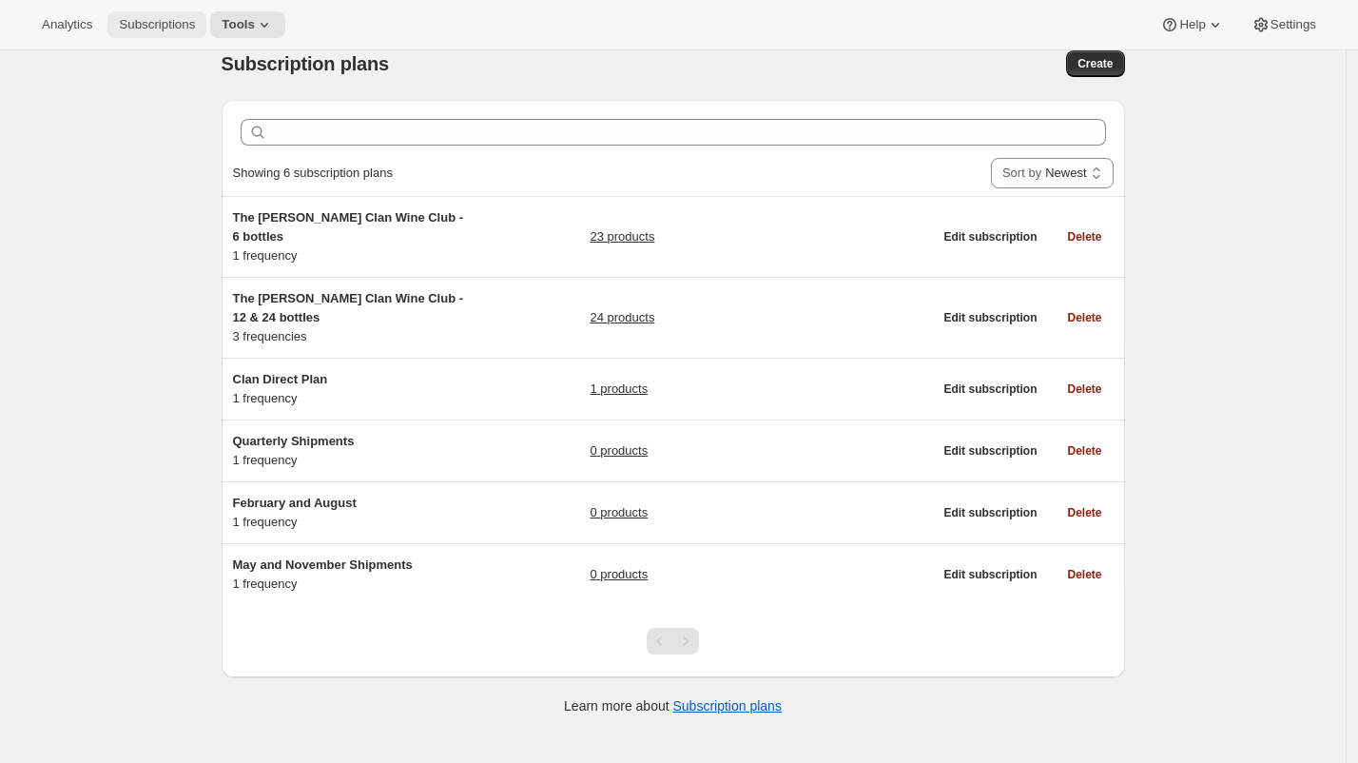
click at [167, 27] on span "Subscriptions" at bounding box center [157, 24] width 76 height 15
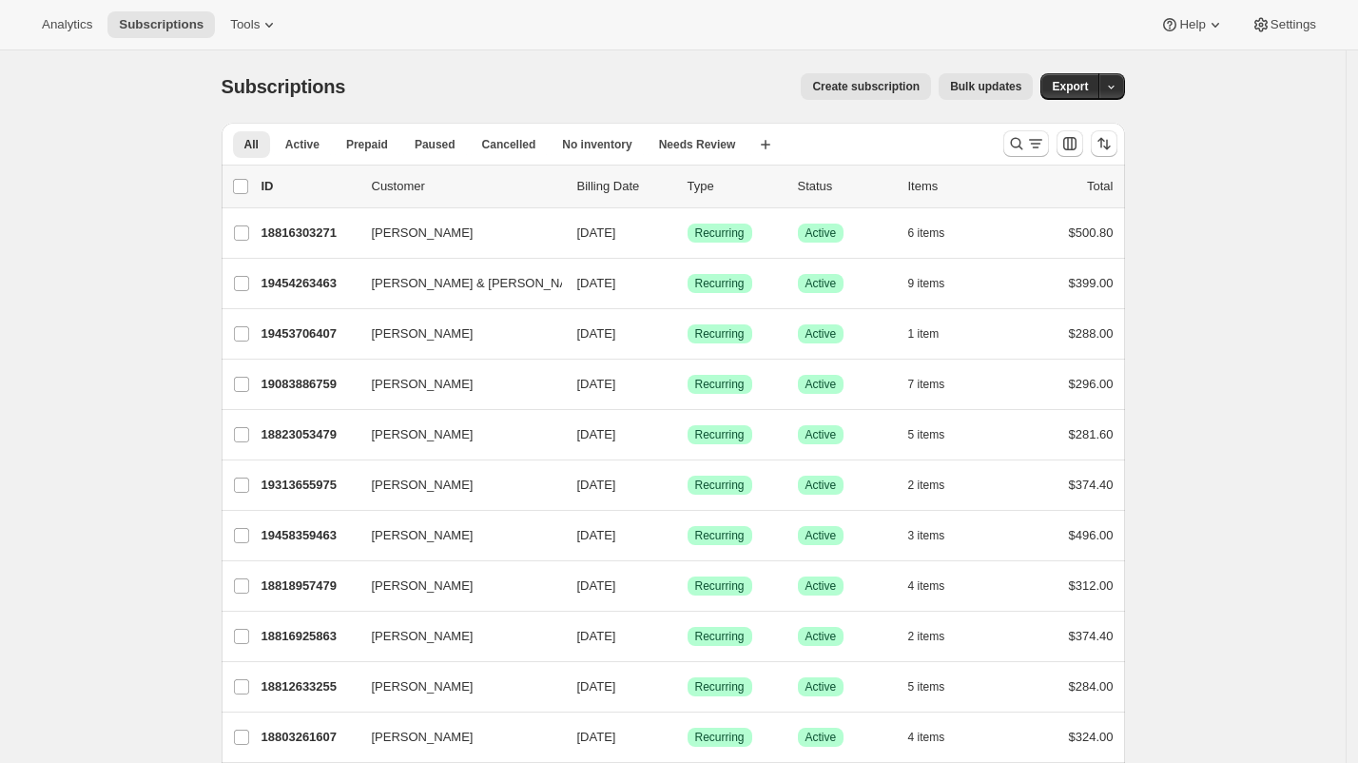
click at [445, 92] on div "Create subscription Bulk updates" at bounding box center [700, 86] width 665 height 27
click at [1088, 80] on span "Export" at bounding box center [1070, 86] width 36 height 15
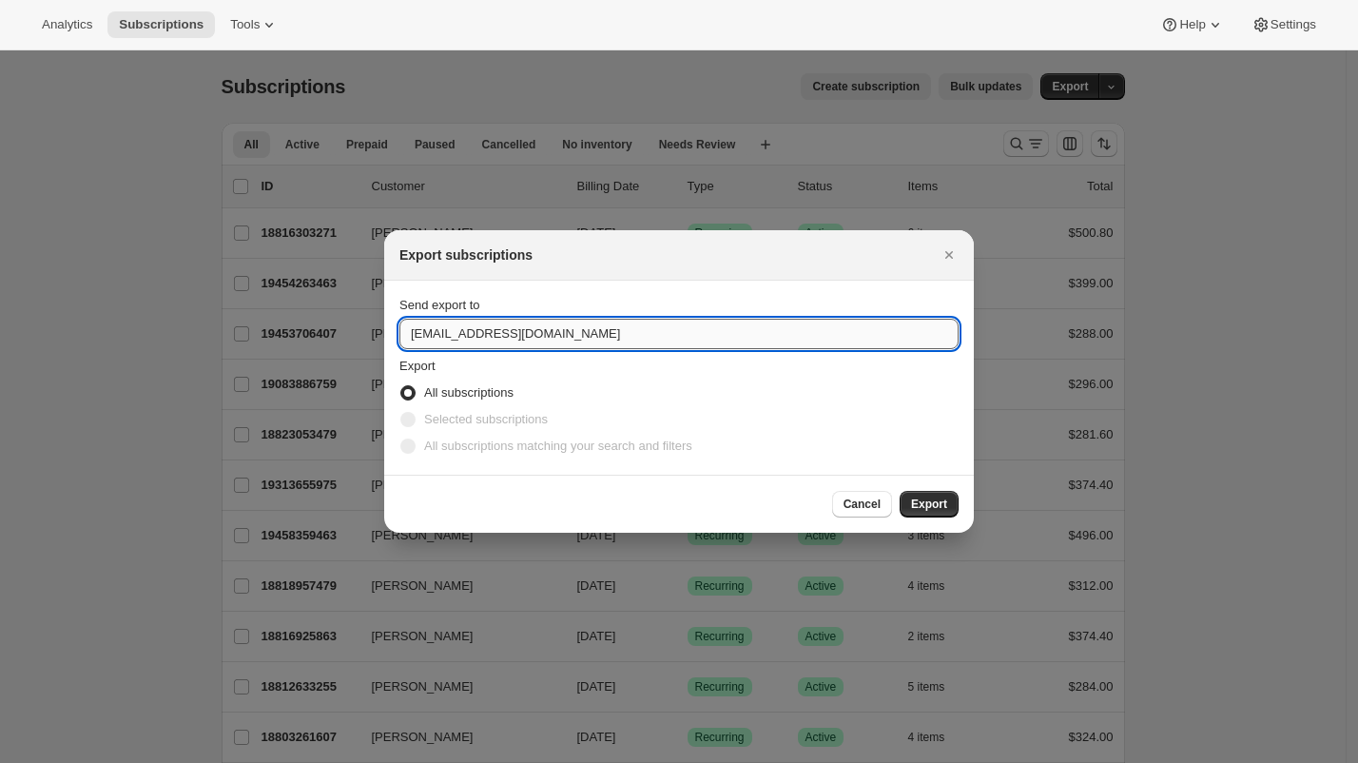
click at [737, 345] on input "experience@maxwellwines.com.au" at bounding box center [678, 334] width 559 height 30
type input "brian@awtomic.com"
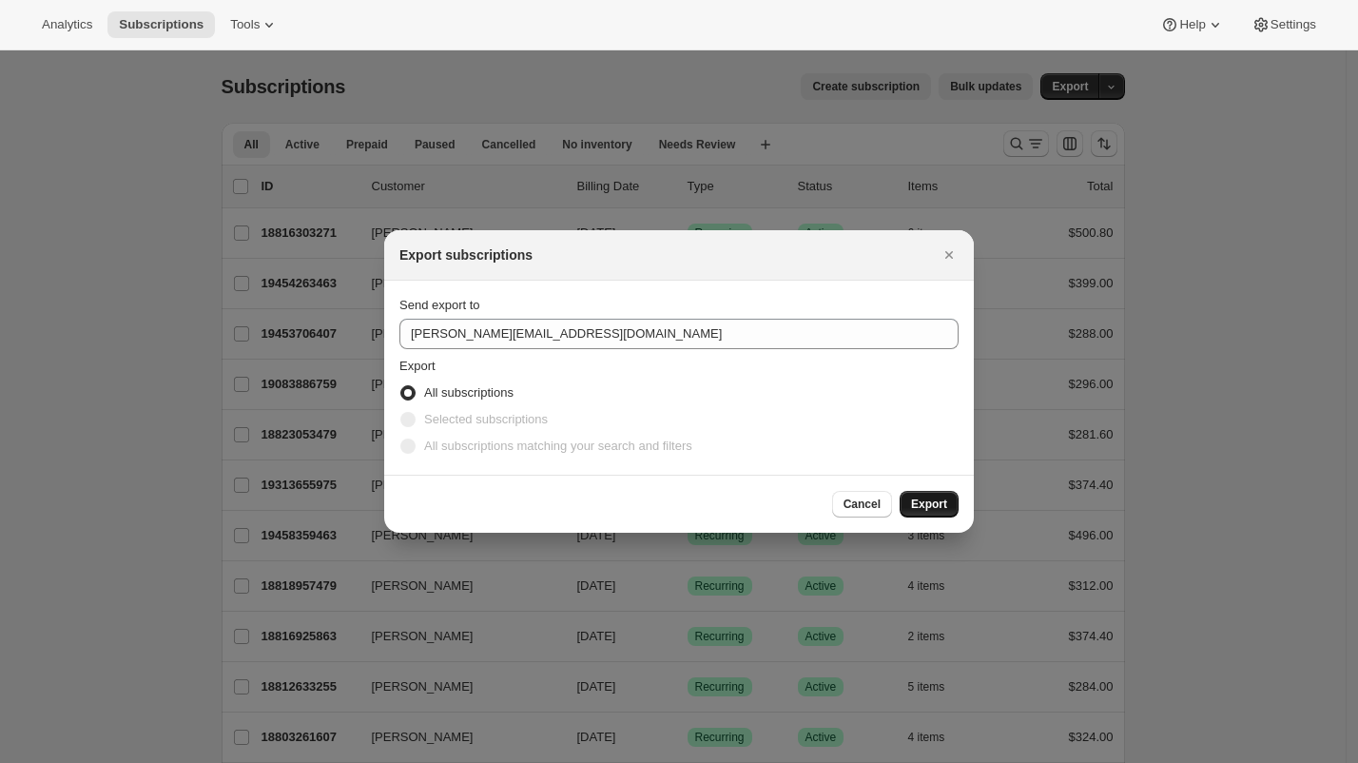
click at [933, 503] on span "Export" at bounding box center [929, 503] width 36 height 15
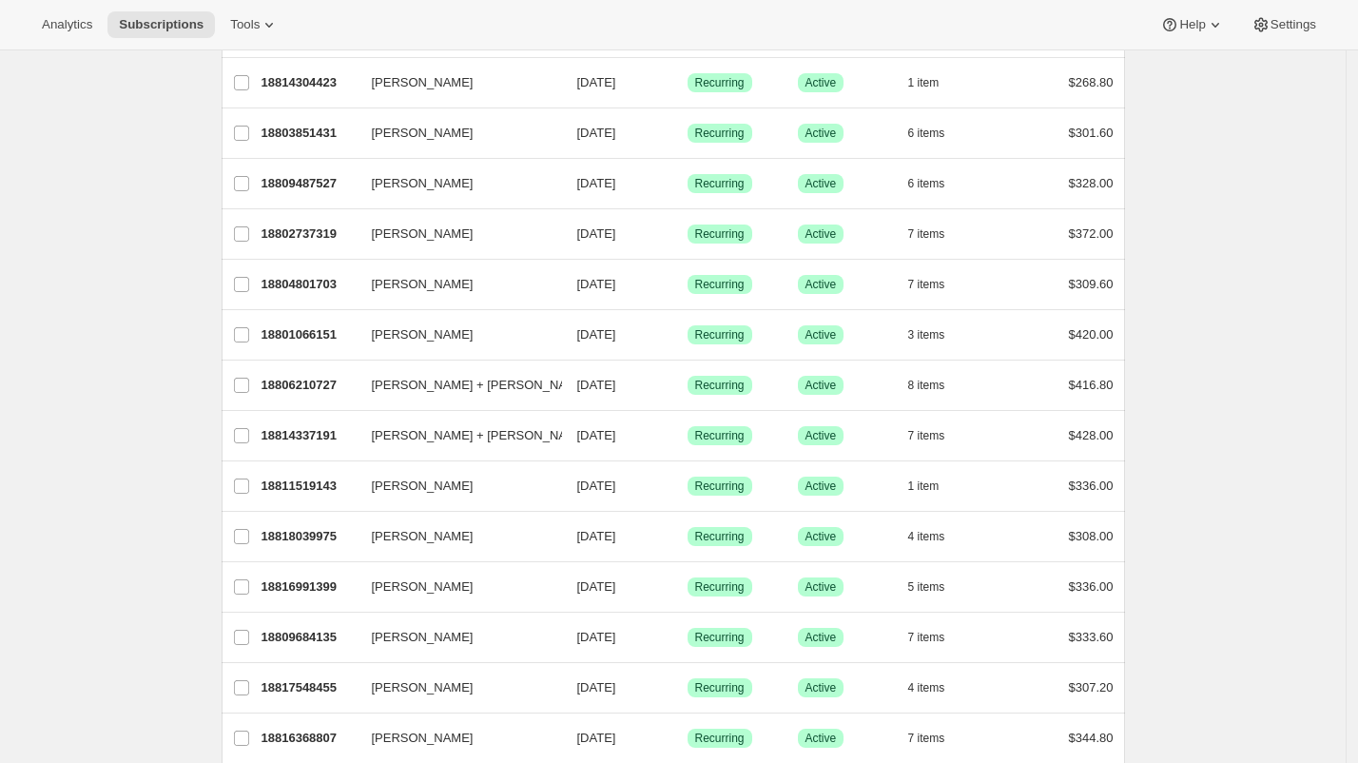
scroll to position [1057, 0]
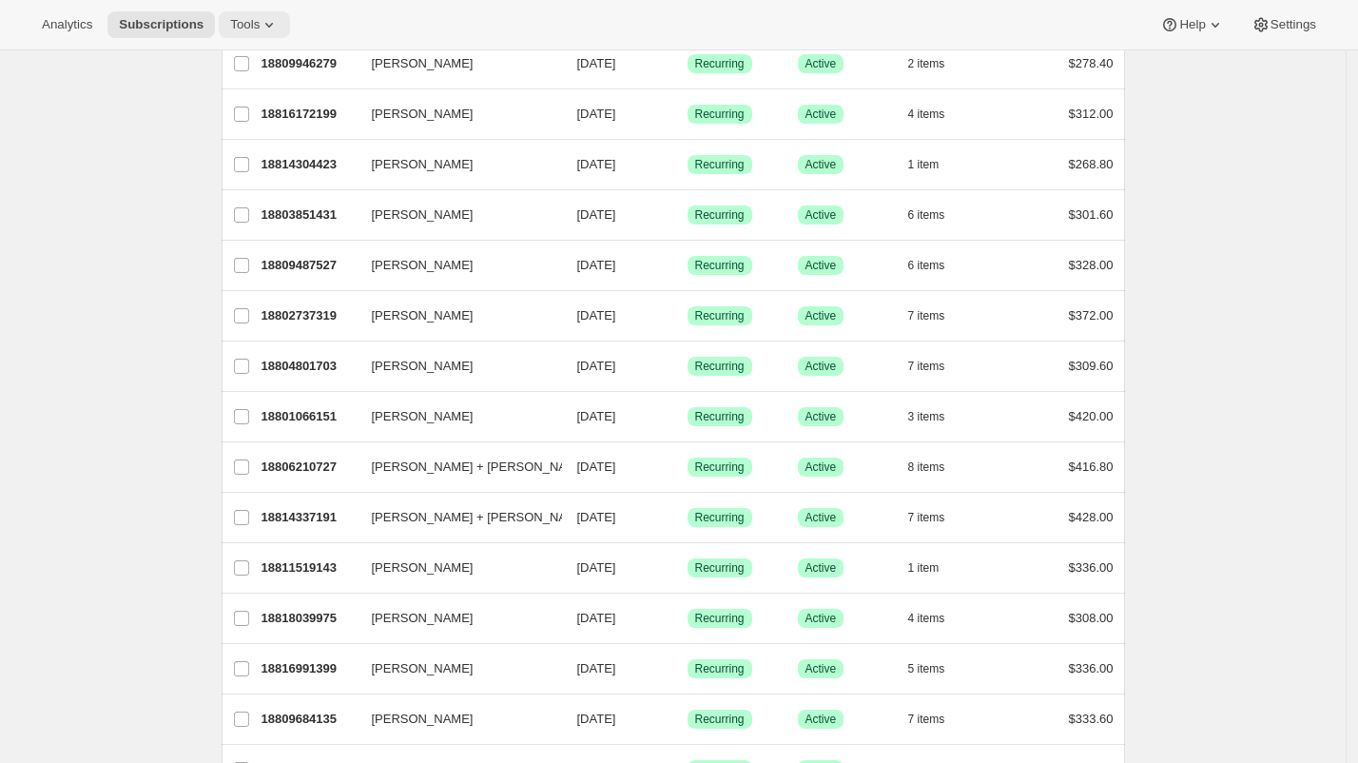
click at [279, 30] on icon at bounding box center [269, 24] width 19 height 19
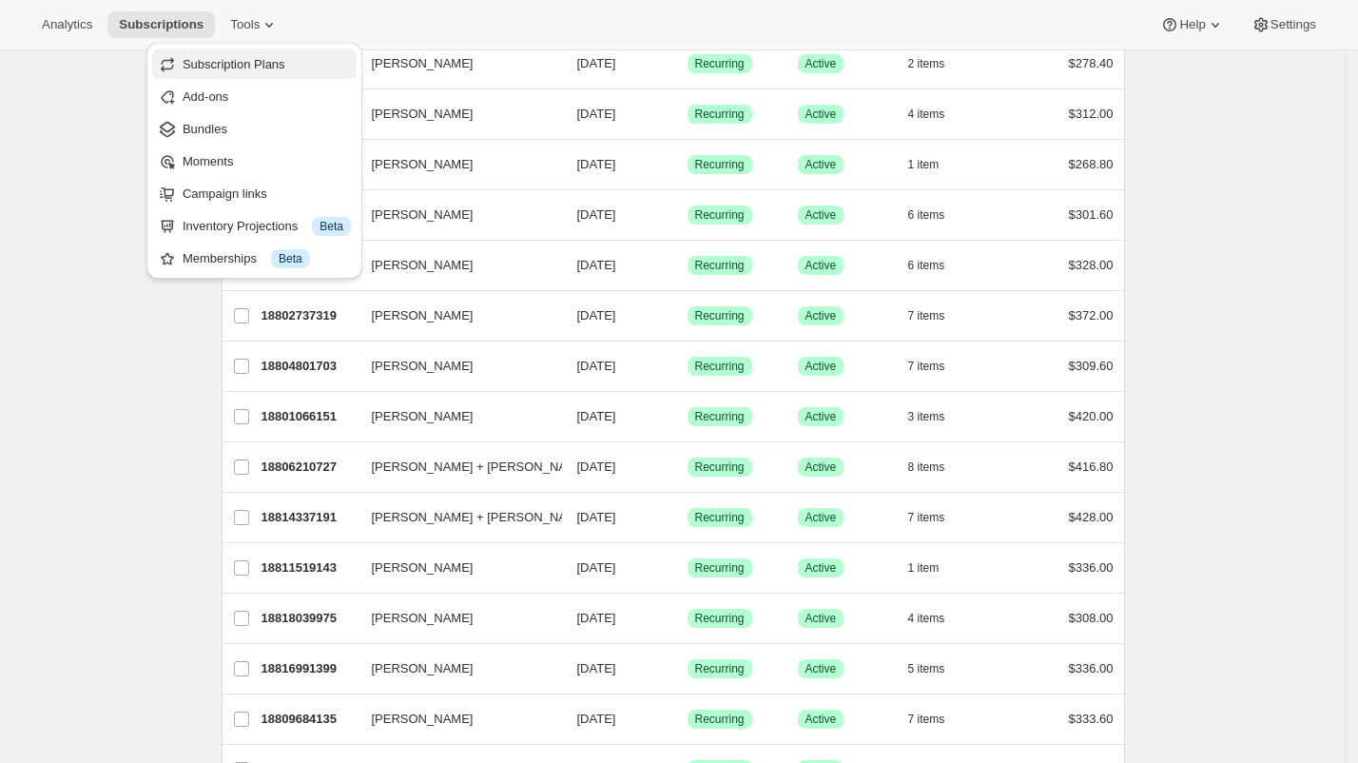
click at [274, 62] on span "Subscription Plans" at bounding box center [234, 64] width 103 height 14
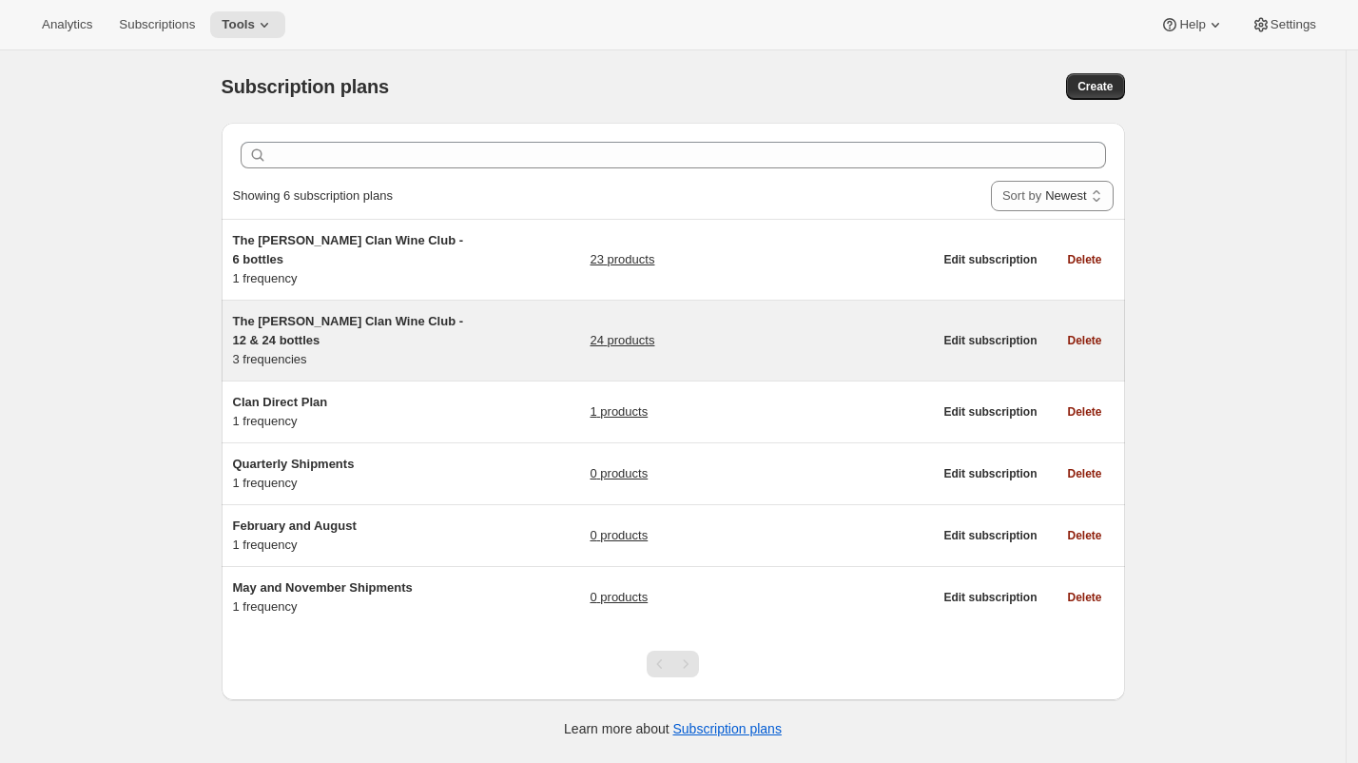
click at [409, 314] on span "The [PERSON_NAME] Clan Wine Club - 12 & 24 bottles" at bounding box center [348, 330] width 231 height 33
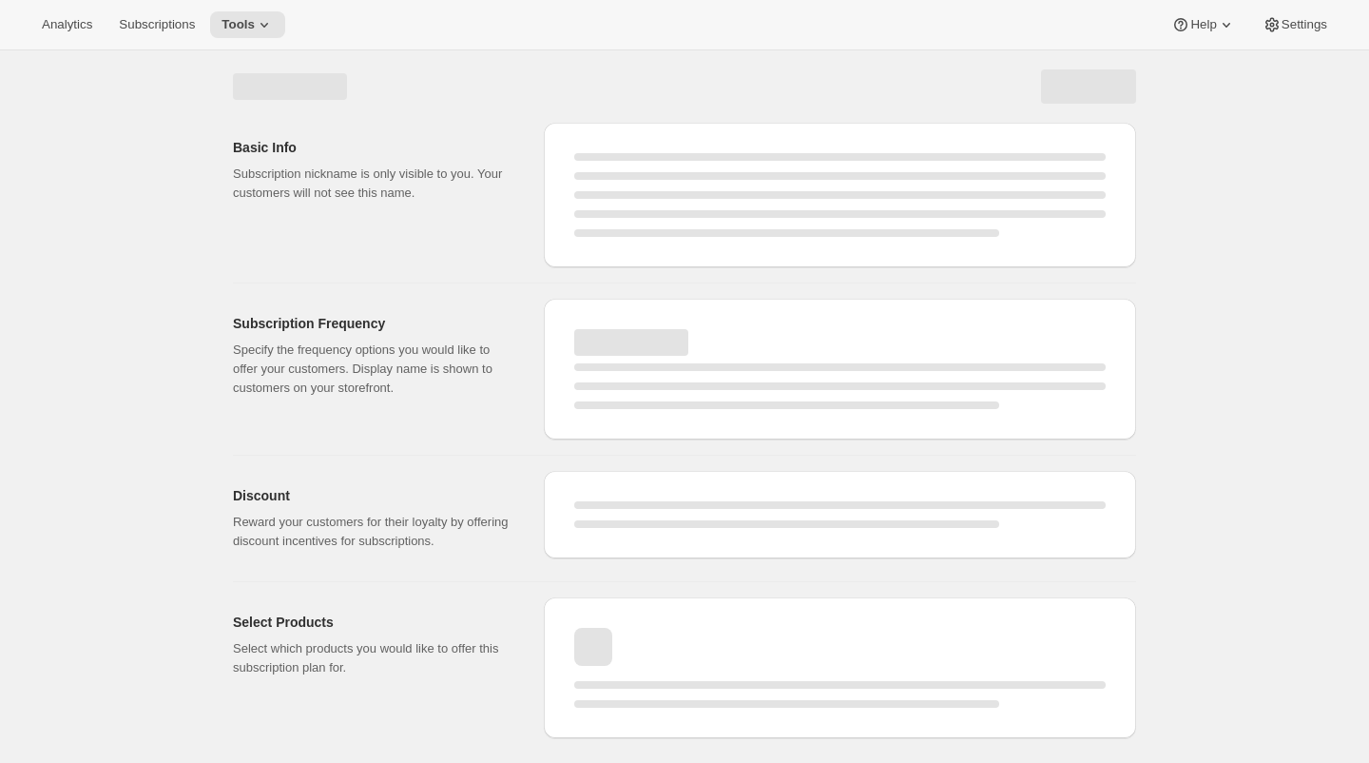
select select "WEEK"
select select "MONTH"
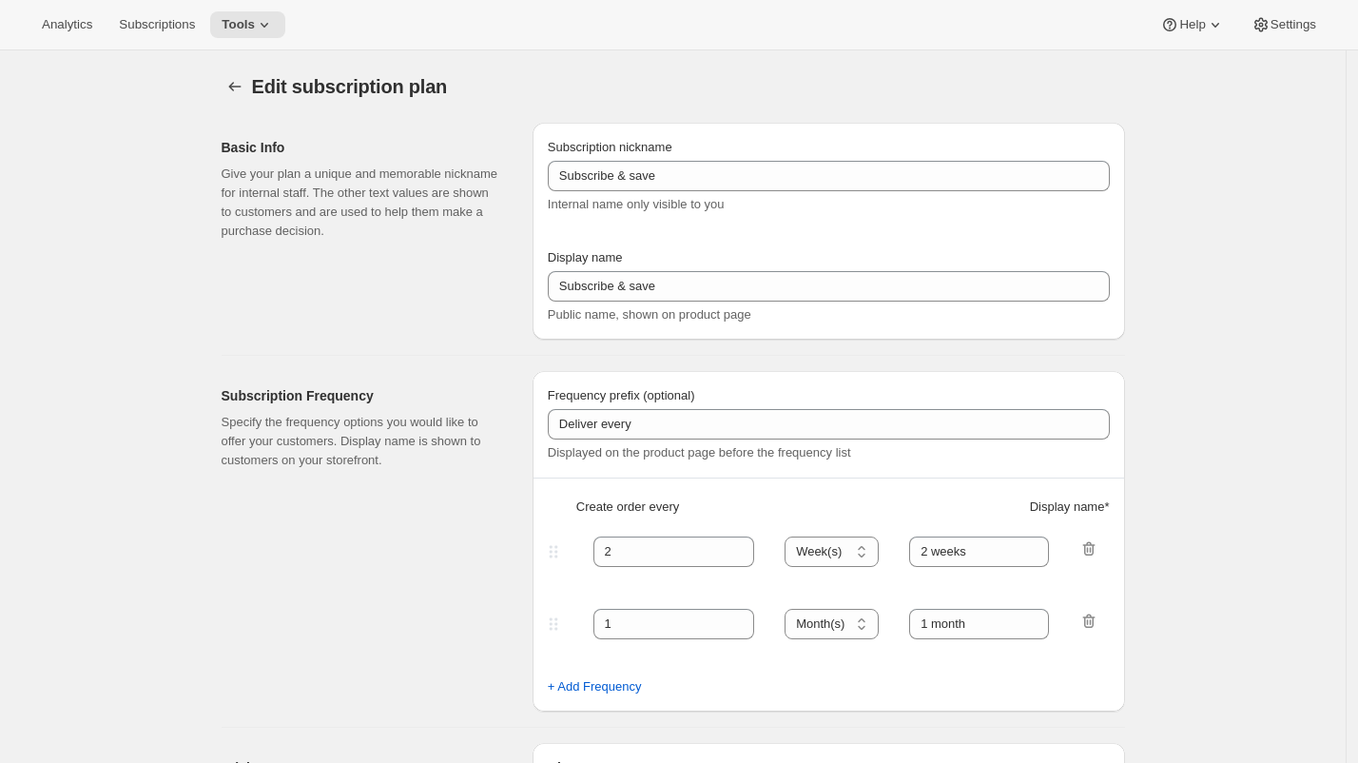
type input "The [PERSON_NAME] Clan Wine Club - 12 & 24 bottles"
type input "The [PERSON_NAME] Clan Wine Club"
type input "3"
select select "MONTH"
type input "3 months"
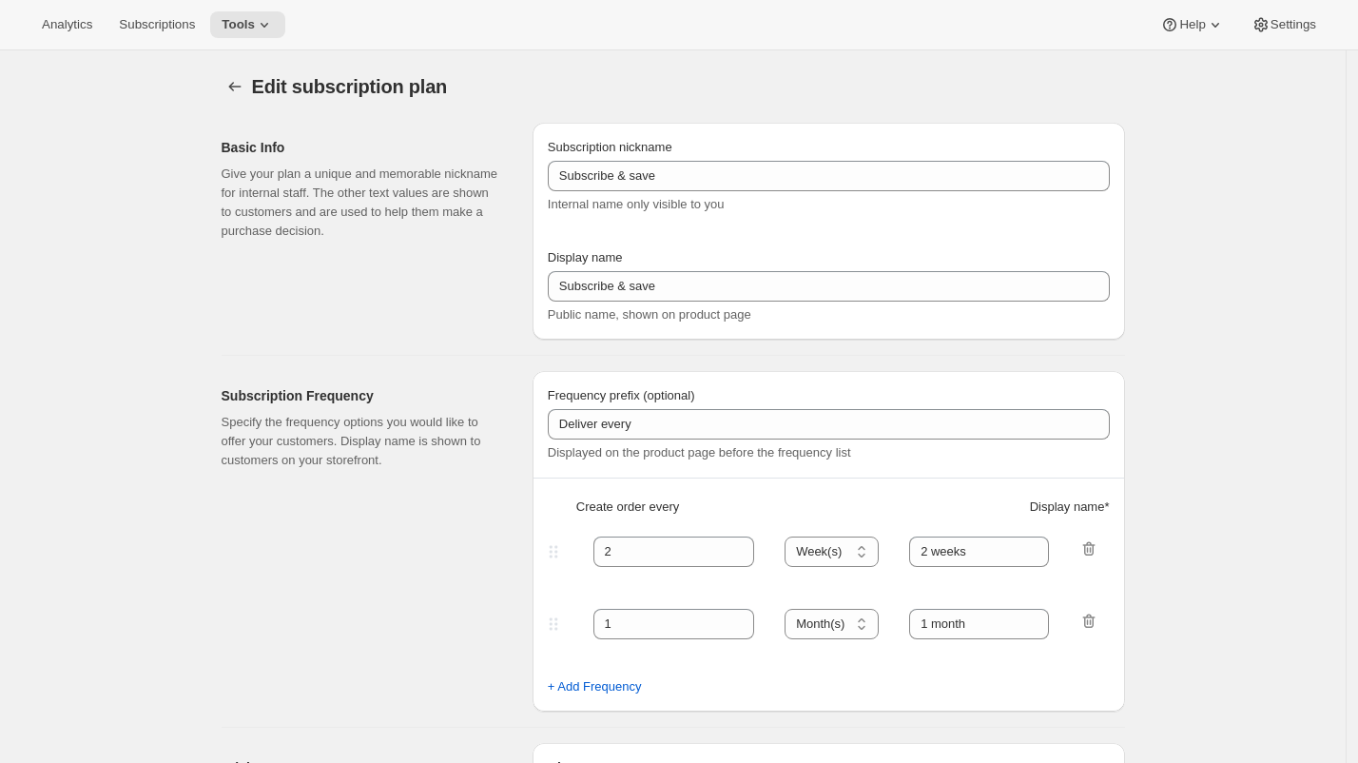
type input "4"
type input "4 months"
select select "MONTH"
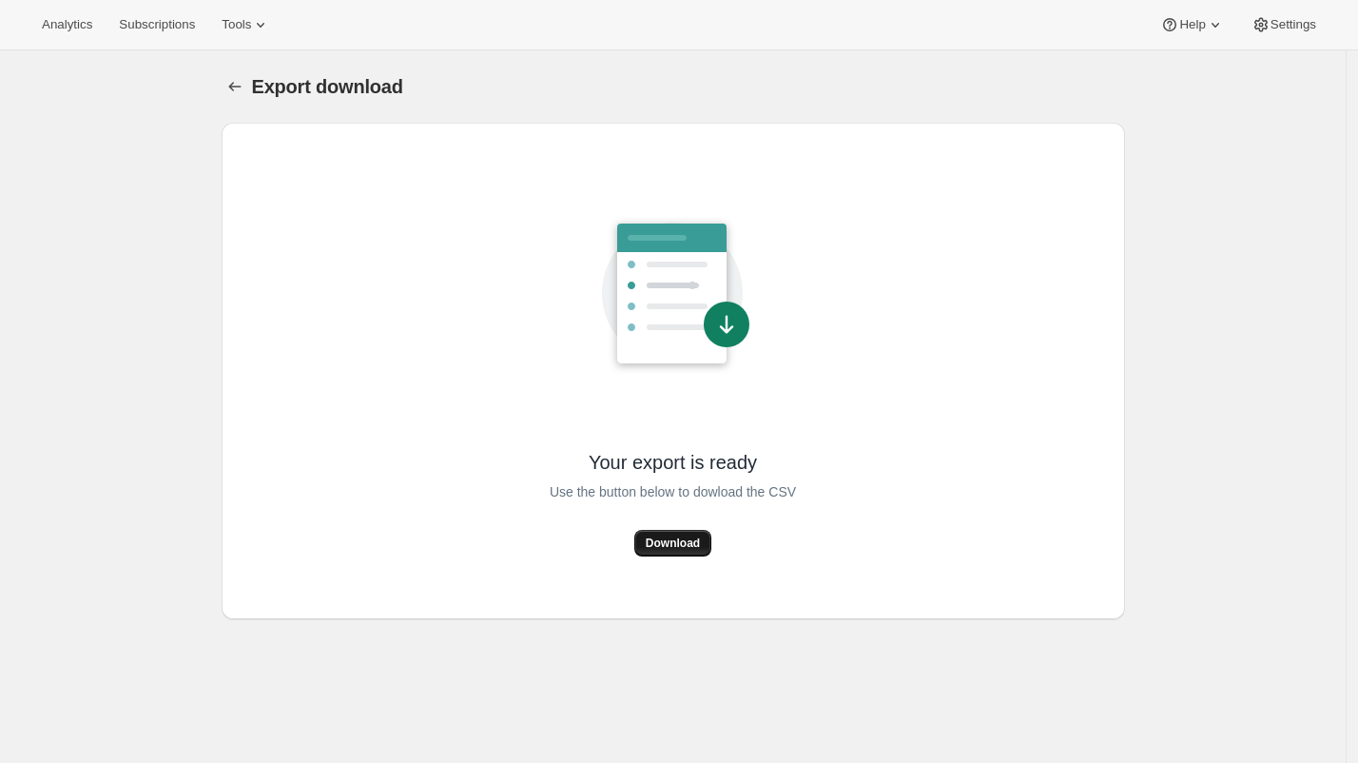
click at [691, 547] on span "Download" at bounding box center [673, 542] width 54 height 15
click at [251, 28] on span "Tools" at bounding box center [236, 24] width 29 height 15
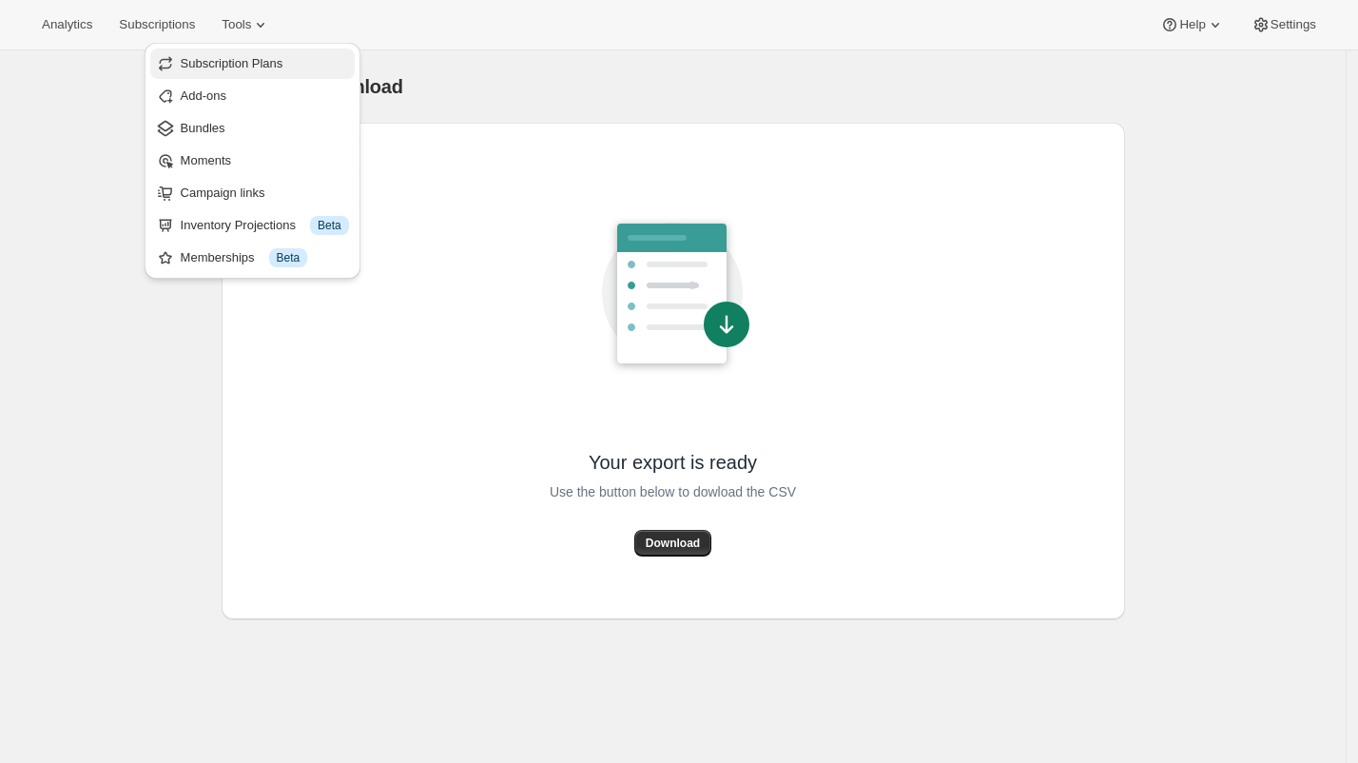
click at [254, 63] on span "Subscription Plans" at bounding box center [232, 63] width 103 height 14
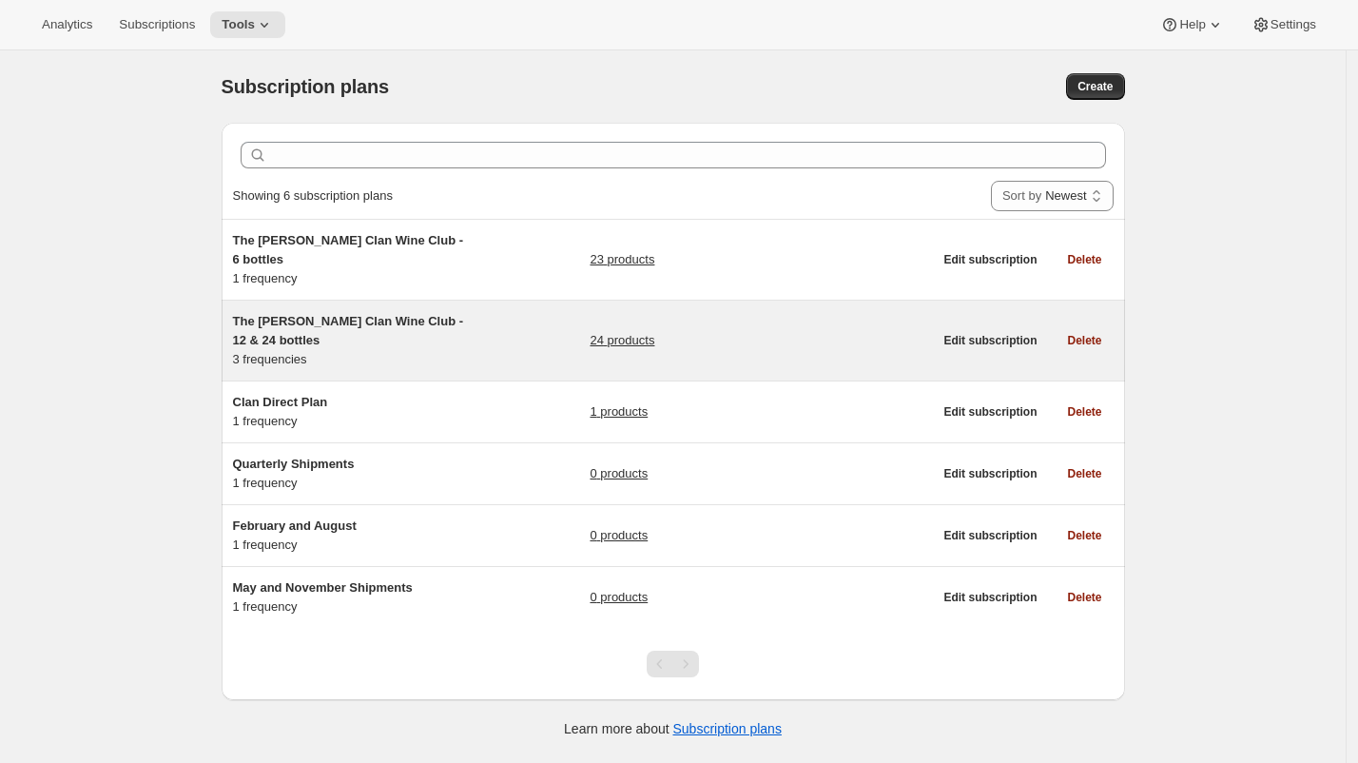
click at [443, 314] on span "The [PERSON_NAME] Clan Wine Club - 12 & 24 bottles" at bounding box center [348, 330] width 231 height 33
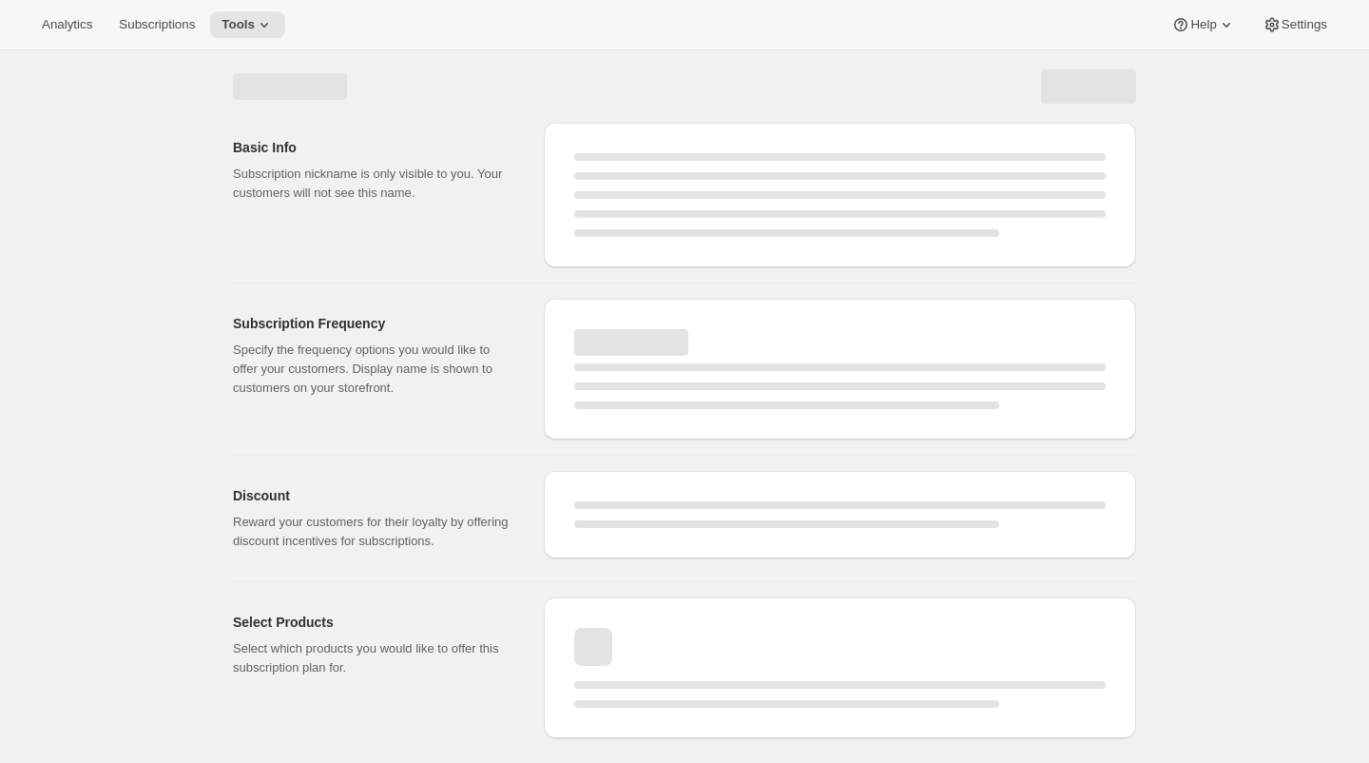
select select "WEEK"
select select "MONTH"
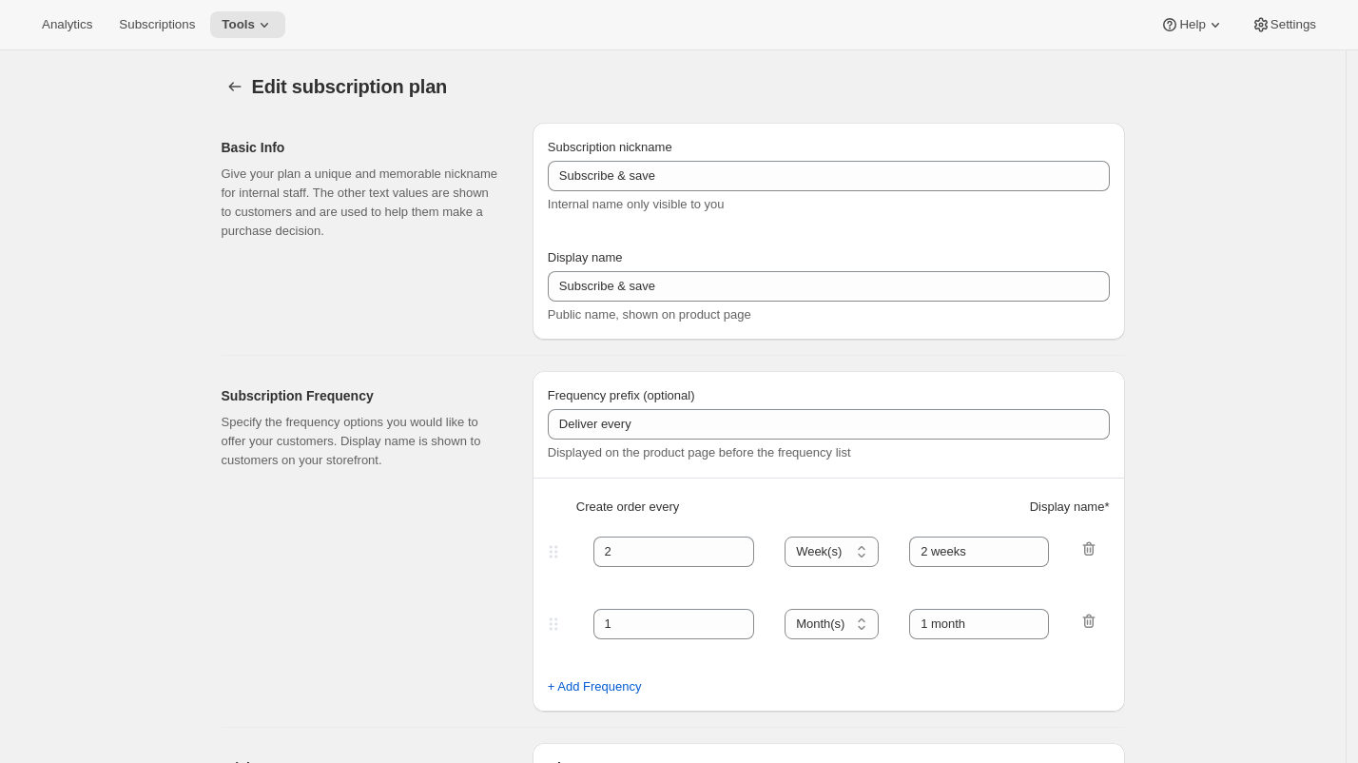
checkbox input "true"
type input "The Maxwell Clan Wine Club - 12 & 24 bottles"
type input "The Maxwell Clan Wine Club"
type input "3"
select select "MONTH"
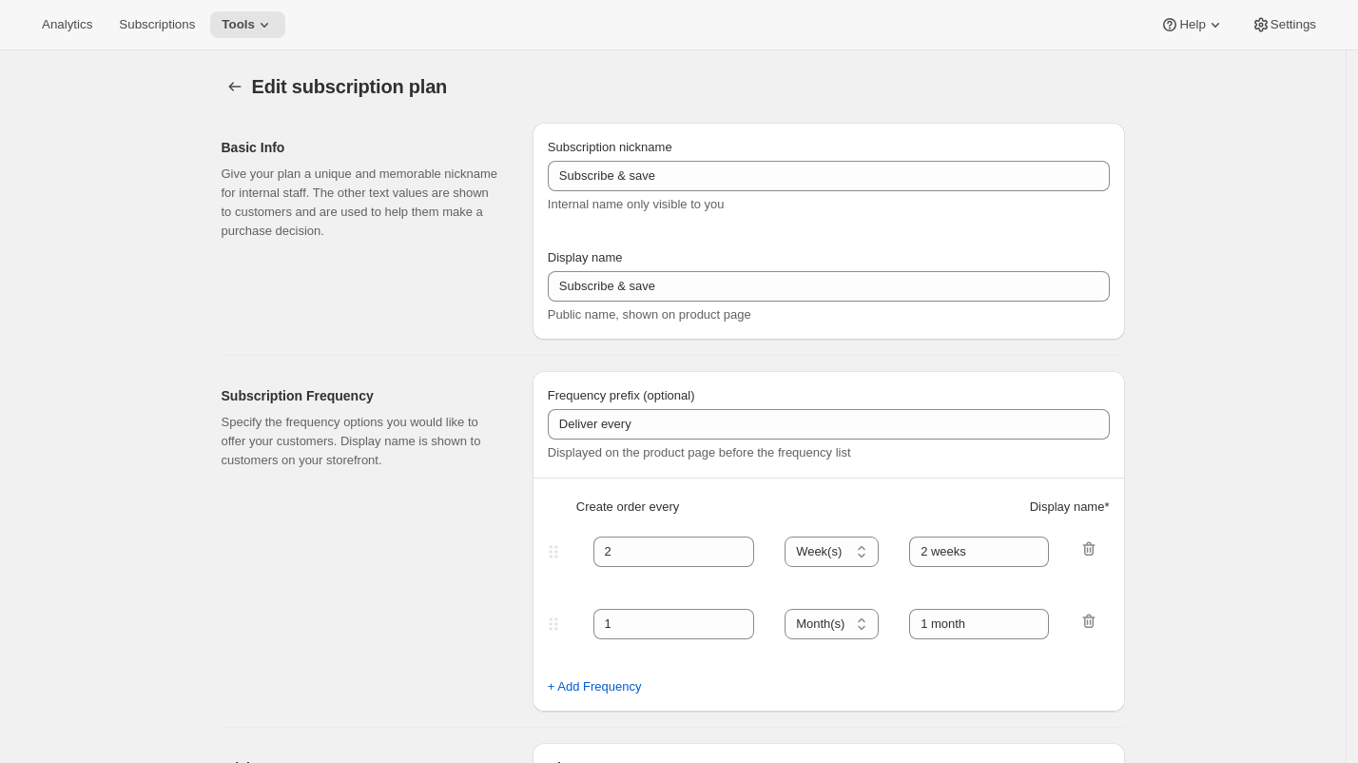
type input "3 months"
type input "4"
type input "4 months"
select select "MONTH"
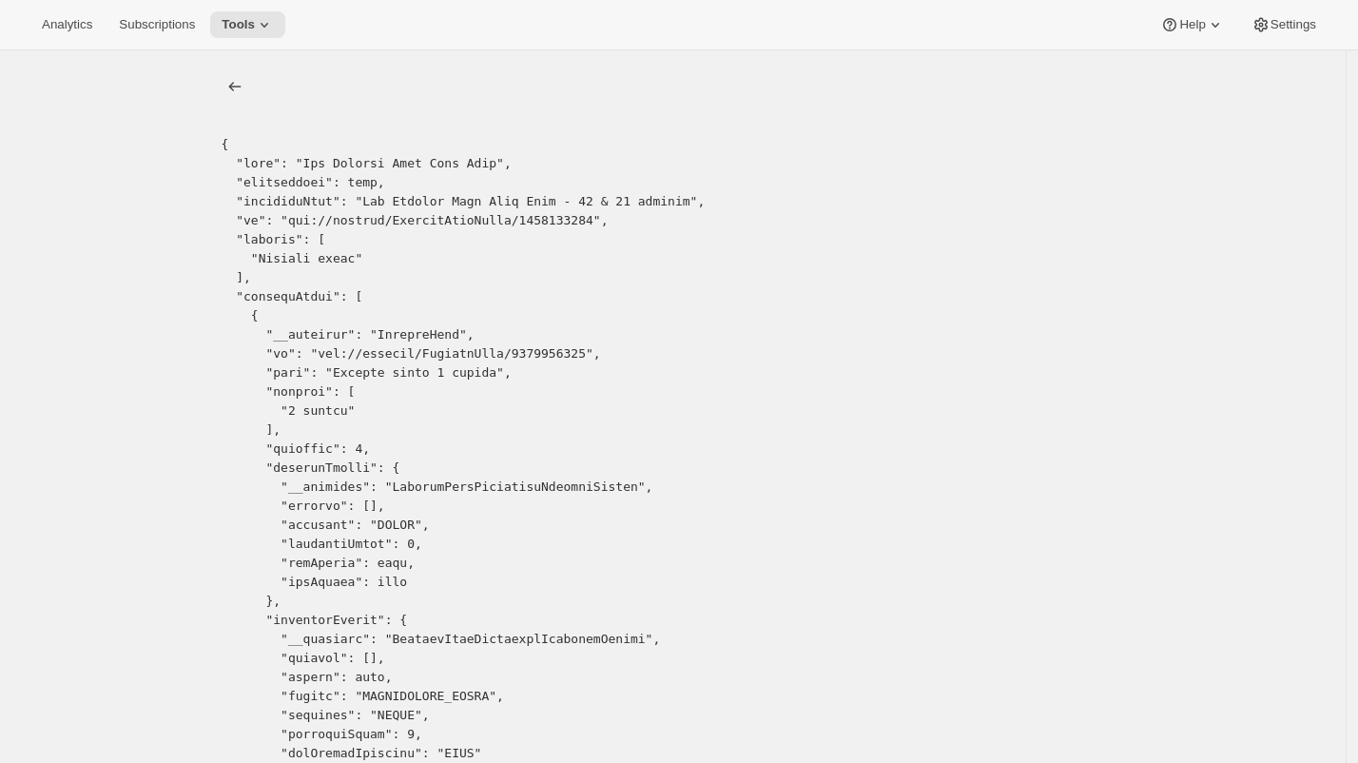
copy pre "2887942311"
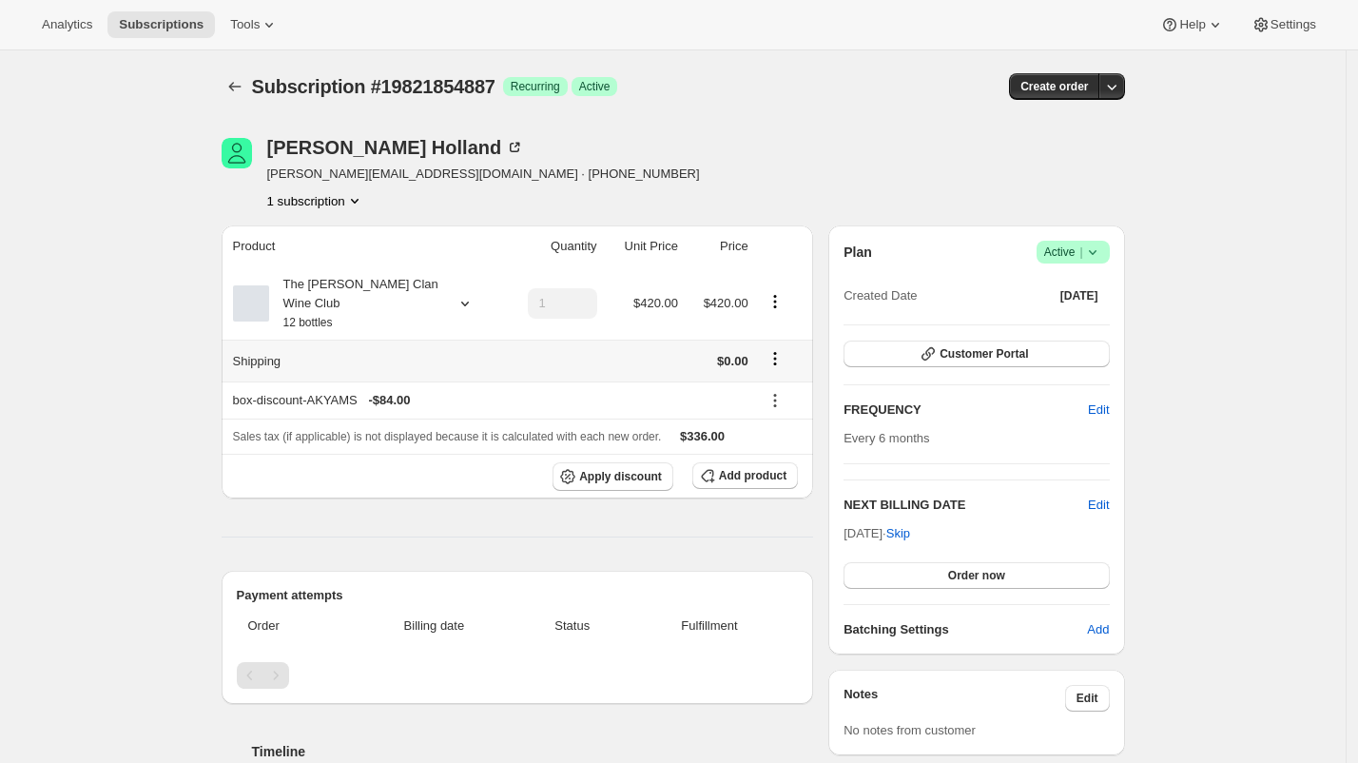
click at [779, 362] on icon "Shipping actions" at bounding box center [775, 358] width 19 height 19
click at [779, 397] on span "Edit shipping rate" at bounding box center [777, 394] width 95 height 14
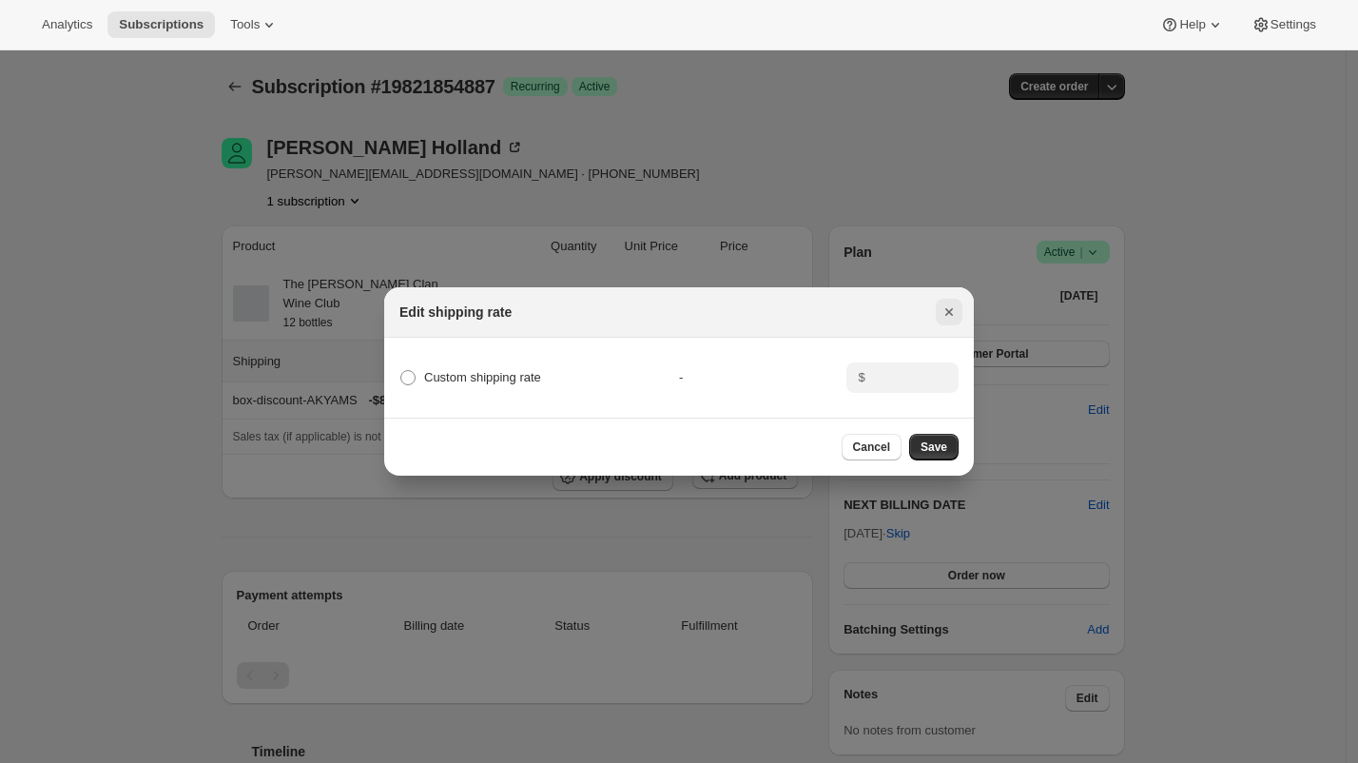
click at [950, 302] on icon "Close" at bounding box center [949, 311] width 19 height 19
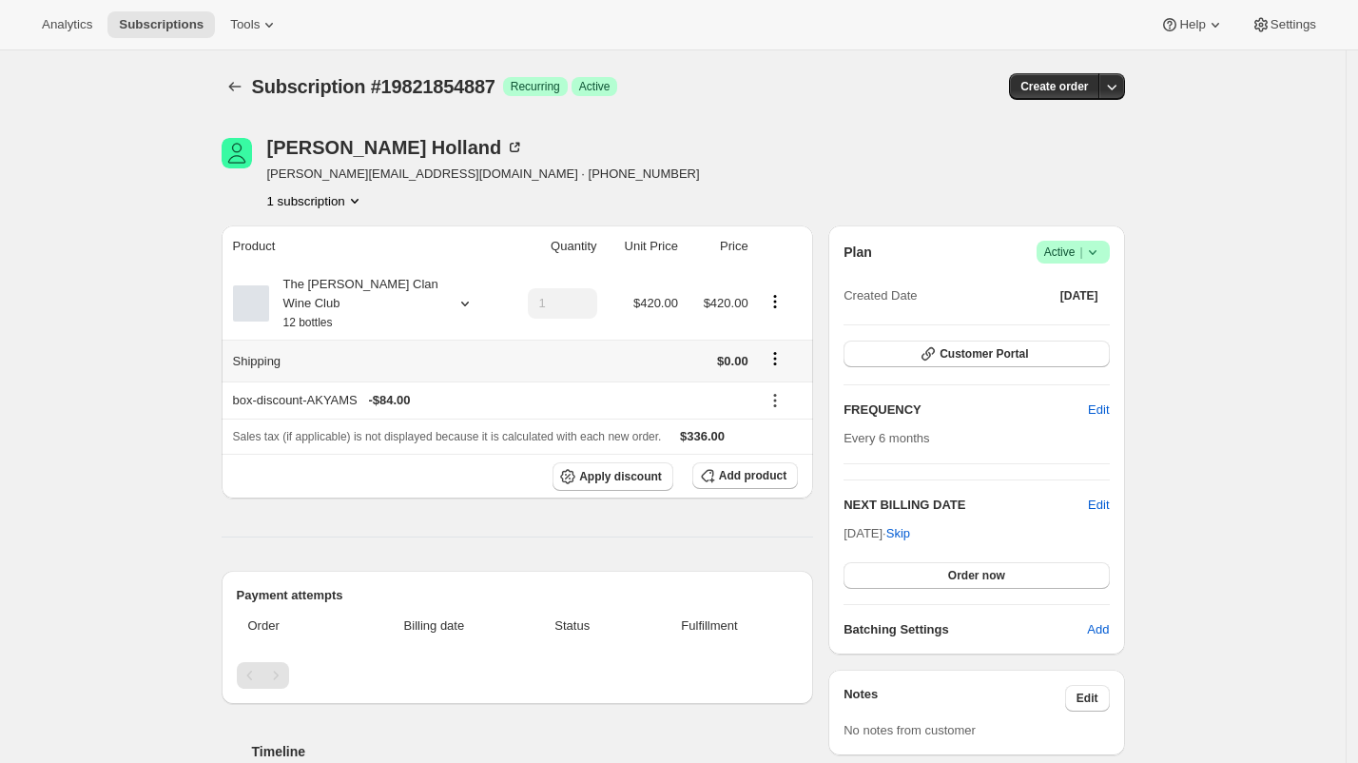
click at [842, 134] on div "Vicki Holland vicki.holland68@icloud.com · +61409778898 1 subscription Product …" at bounding box center [665, 691] width 919 height 1168
click at [782, 303] on icon "Product actions" at bounding box center [775, 301] width 19 height 19
click at [785, 337] on span "Edit box" at bounding box center [780, 337] width 45 height 14
click at [779, 289] on td at bounding box center [784, 303] width 60 height 72
click at [779, 299] on icon "Product actions" at bounding box center [775, 301] width 19 height 19
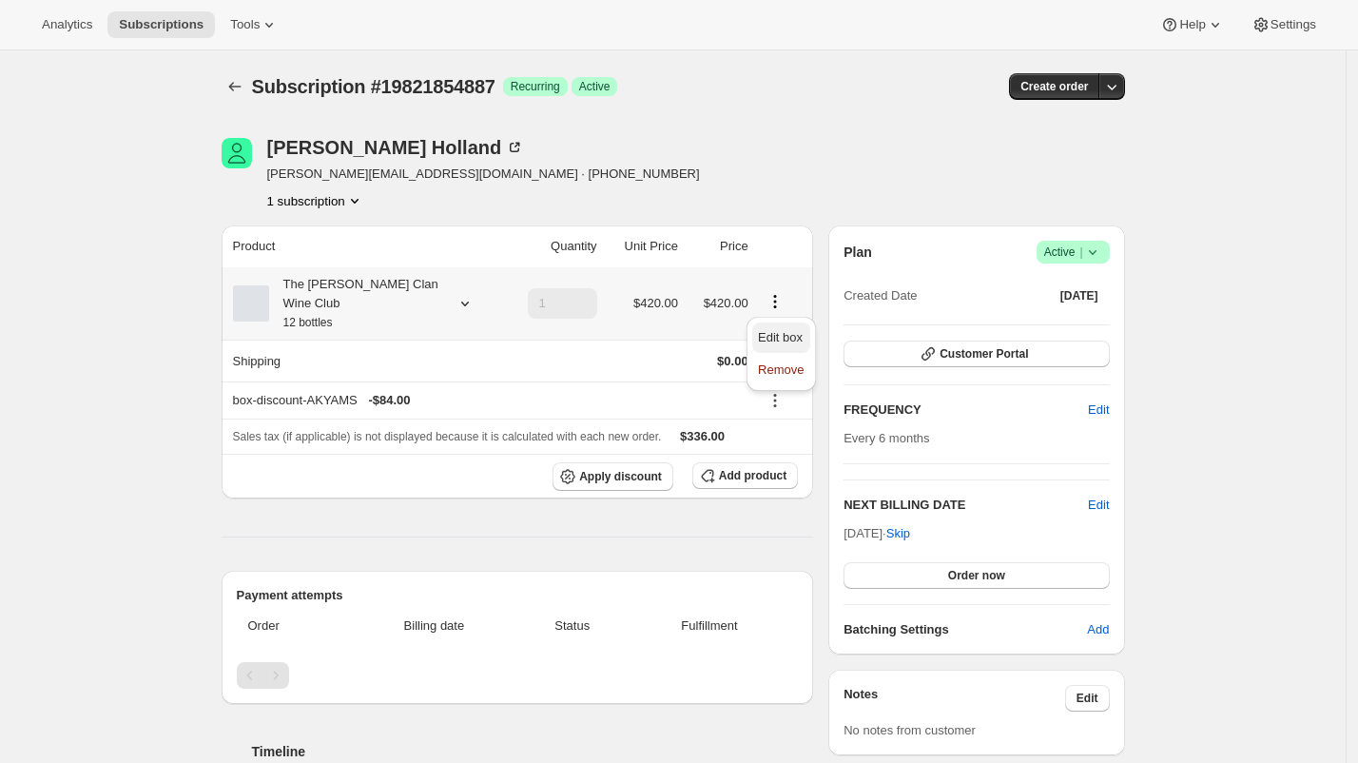
click at [777, 329] on span "Edit box" at bounding box center [781, 337] width 46 height 19
click at [784, 359] on icon "Shipping actions" at bounding box center [775, 358] width 19 height 19
click at [777, 384] on button "Edit shipping rate" at bounding box center [778, 394] width 107 height 30
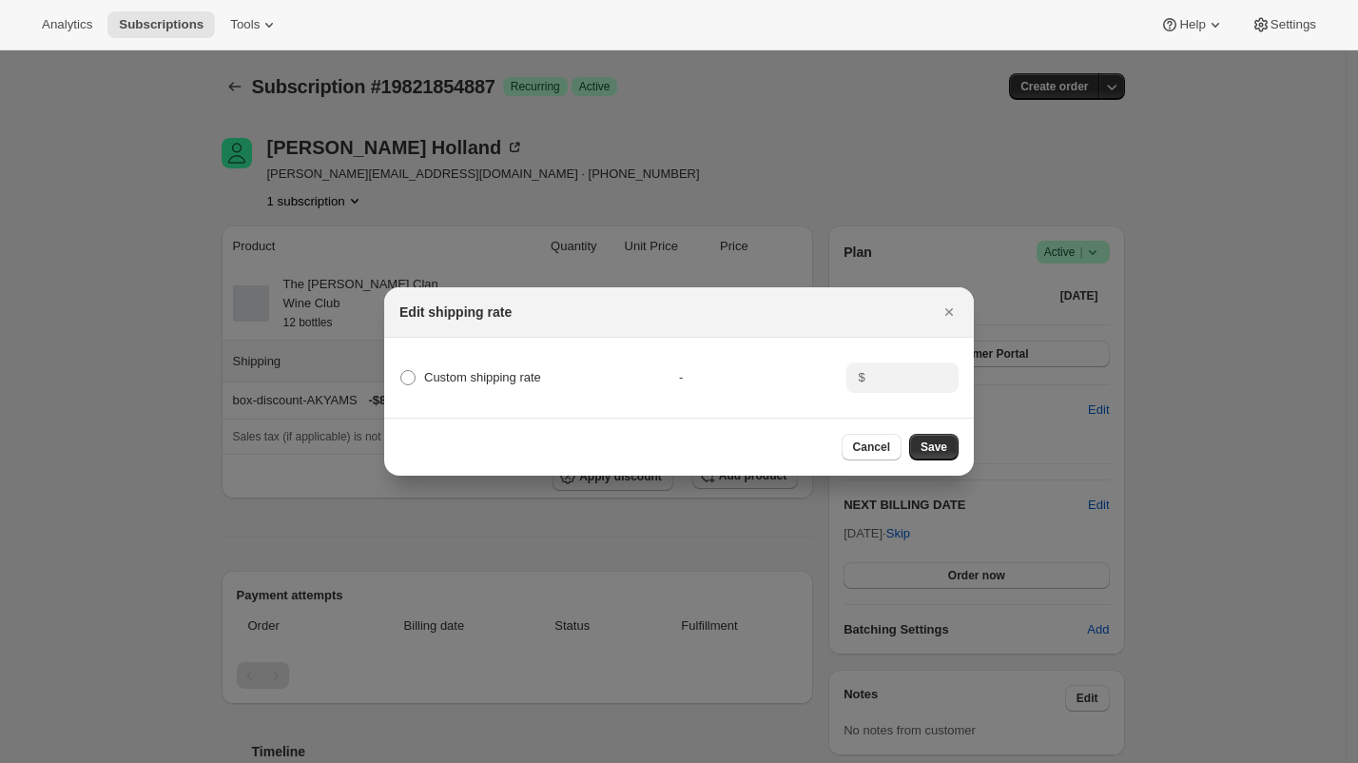
click at [1158, 401] on div at bounding box center [679, 381] width 1358 height 763
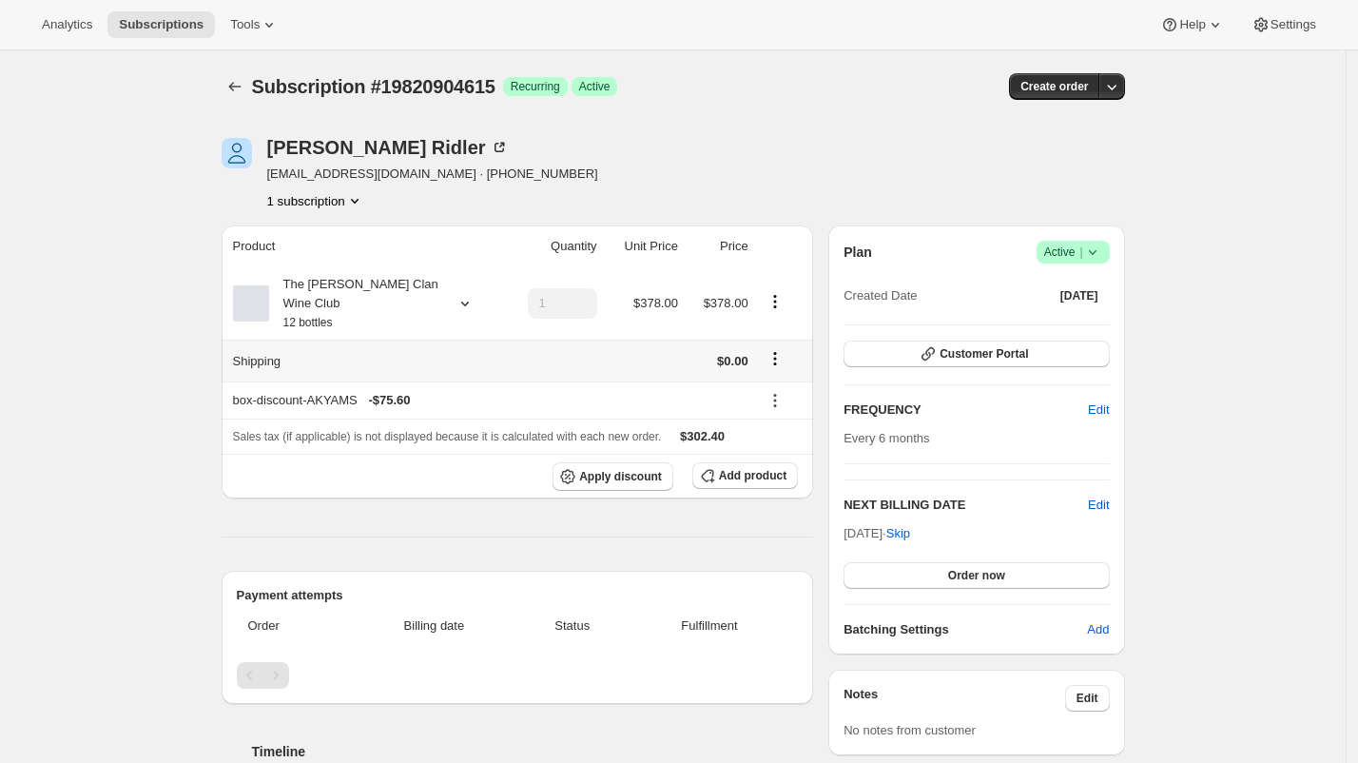
click at [785, 361] on icon "Shipping actions" at bounding box center [775, 358] width 19 height 19
click at [785, 390] on span "Edit shipping rate" at bounding box center [777, 394] width 95 height 14
click at [783, 356] on icon "Shipping actions" at bounding box center [775, 358] width 19 height 19
click at [776, 411] on div "Edit shipping rate" at bounding box center [778, 395] width 118 height 42
click at [779, 404] on button "Edit shipping rate" at bounding box center [778, 394] width 107 height 30
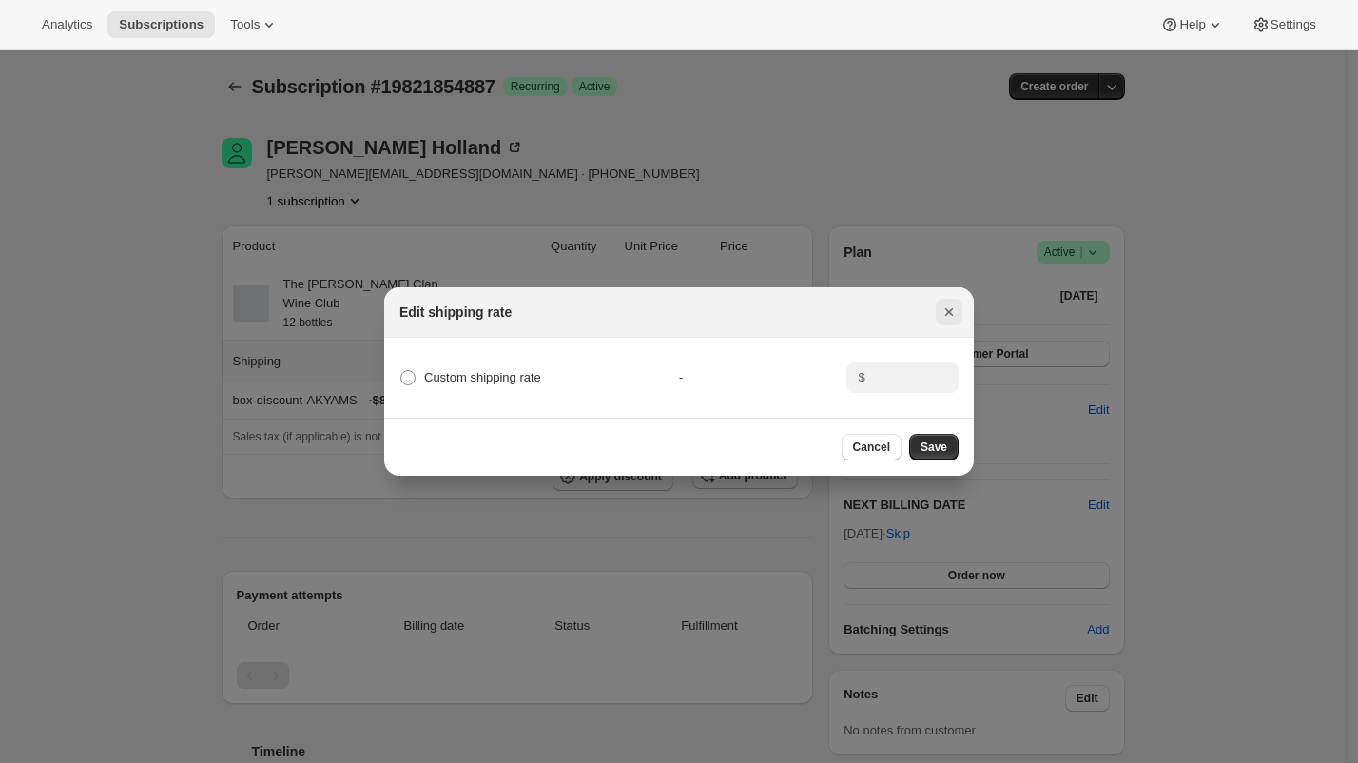
click at [947, 299] on button "Close" at bounding box center [949, 312] width 27 height 27
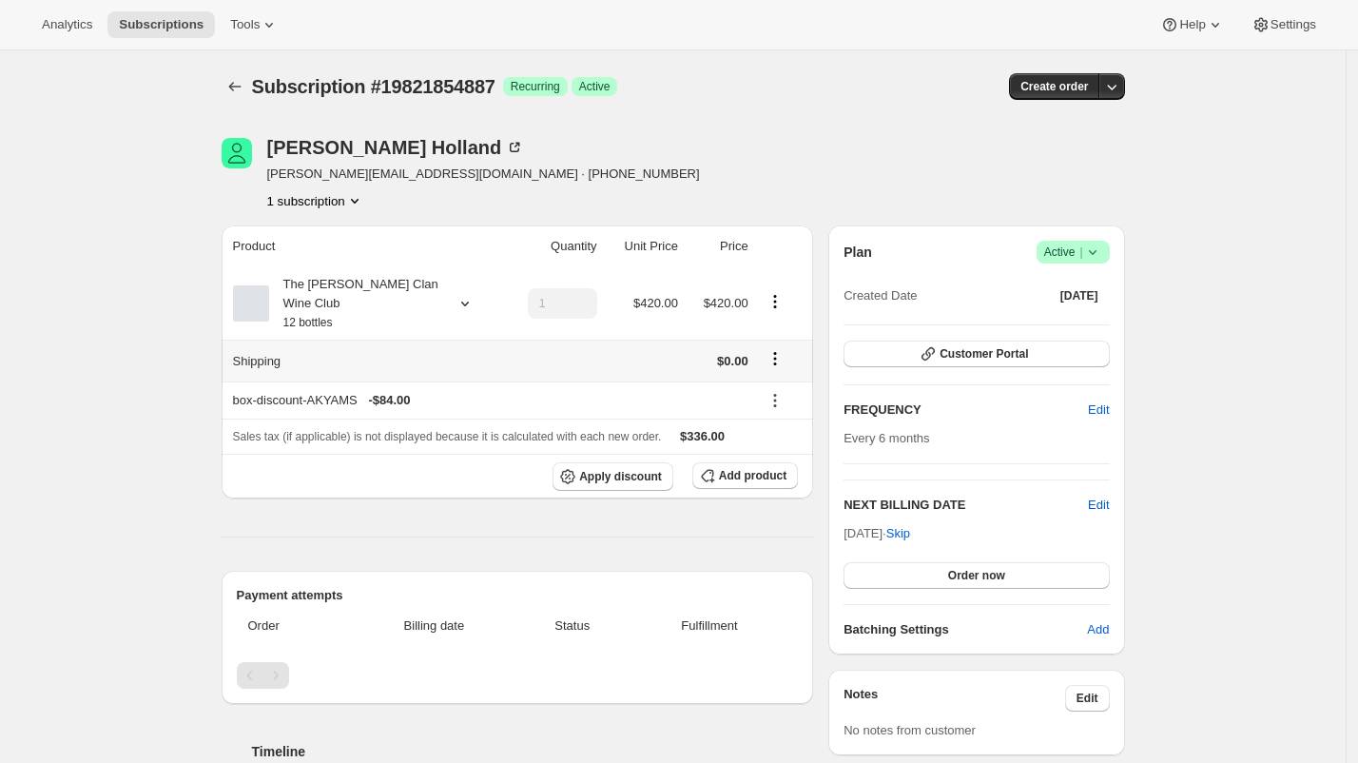
click at [883, 152] on div "Vicki Holland vicki.holland68@icloud.com · +61409778898 1 subscription" at bounding box center [673, 174] width 903 height 72
click at [465, 76] on span "Subscription #19821854887" at bounding box center [373, 86] width 243 height 21
copy span "19821854887"
click at [428, 300] on div "The Maxwell Clan Wine Club 12 bottles" at bounding box center [354, 303] width 171 height 57
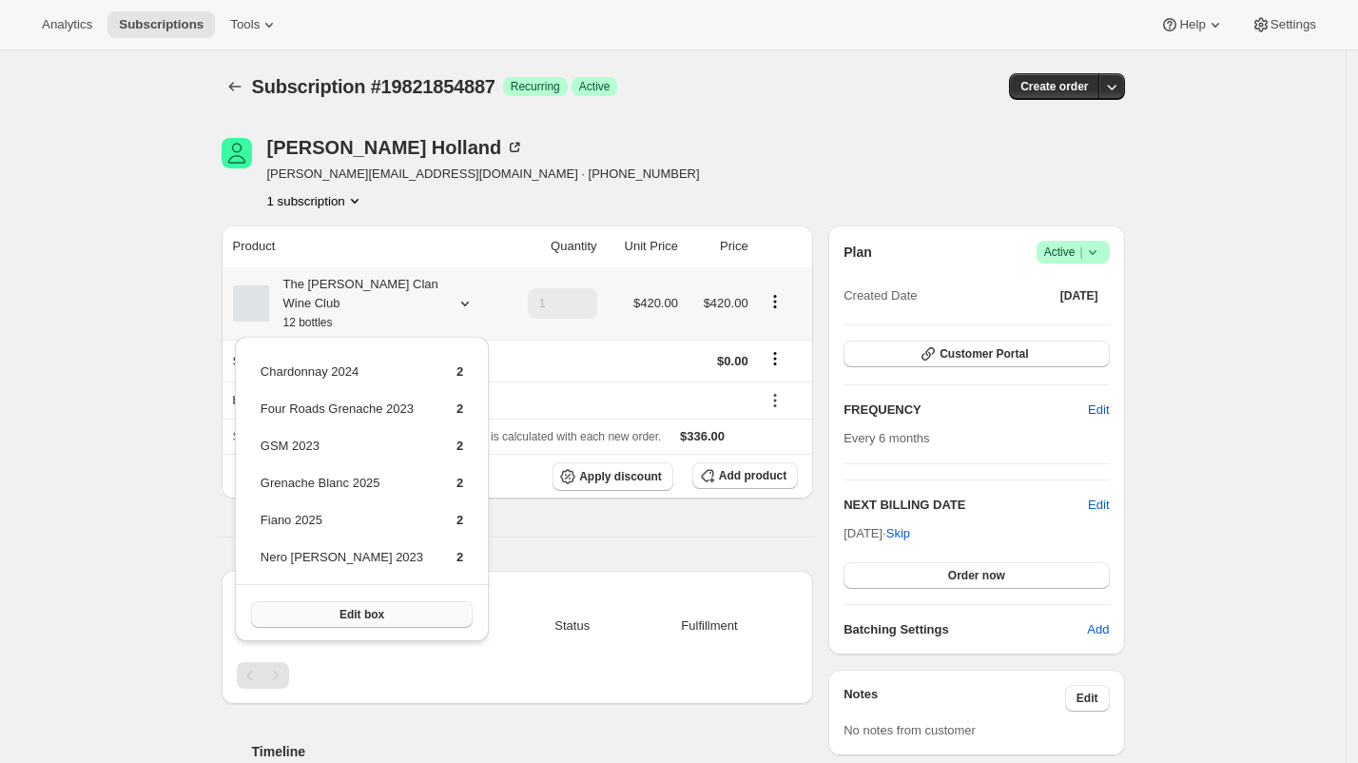
click at [397, 614] on button "Edit box" at bounding box center [362, 614] width 222 height 27
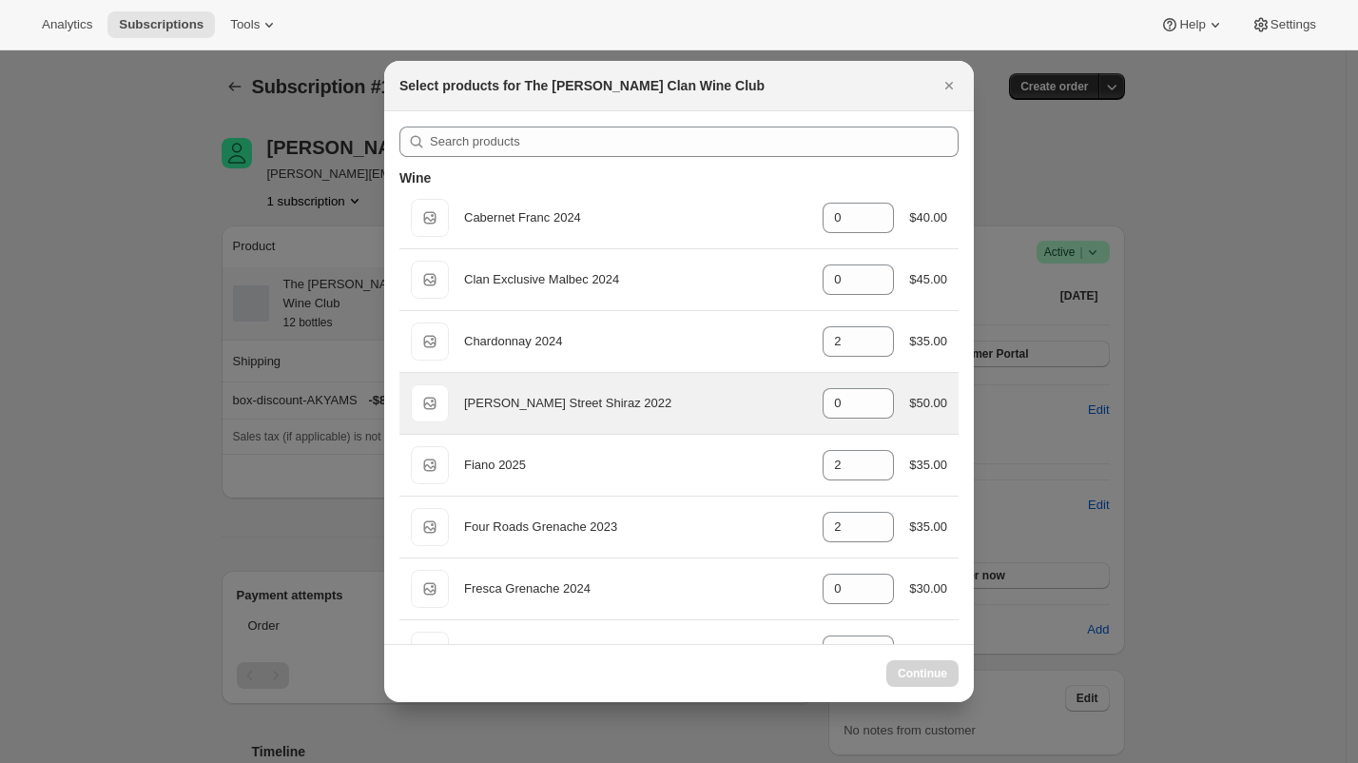
select select "gid://shopify/ProductVariant/46927751086247"
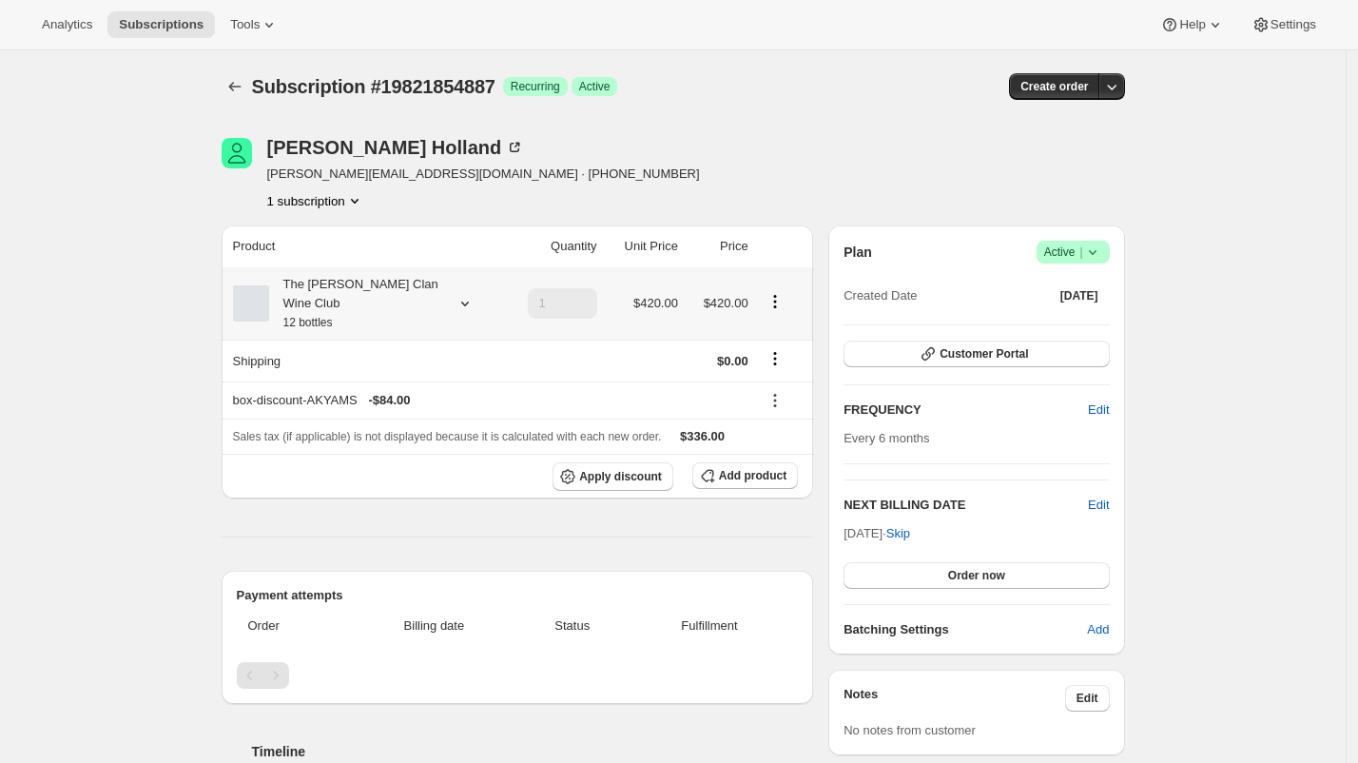
click at [347, 312] on div "The Maxwell Clan Wine Club 12 bottles" at bounding box center [354, 303] width 171 height 57
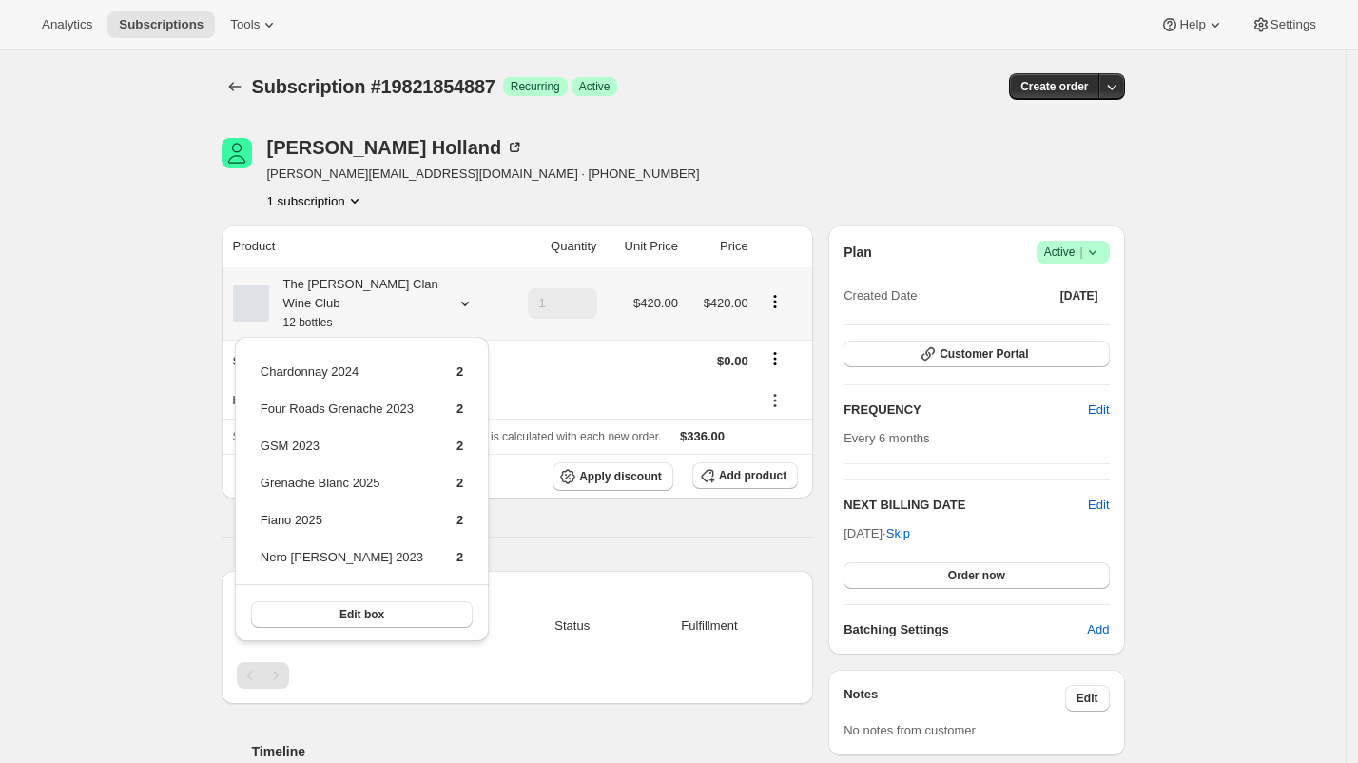
click at [361, 366] on td "Chardonnay 2024" at bounding box center [342, 378] width 165 height 35
drag, startPoint x: 361, startPoint y: 366, endPoint x: 288, endPoint y: 366, distance: 73.2
click at [288, 366] on td "Chardonnay 2024" at bounding box center [342, 378] width 165 height 35
copy td "donnay 2024"
click at [285, 365] on td "Chardonnay 2024" at bounding box center [342, 378] width 165 height 35
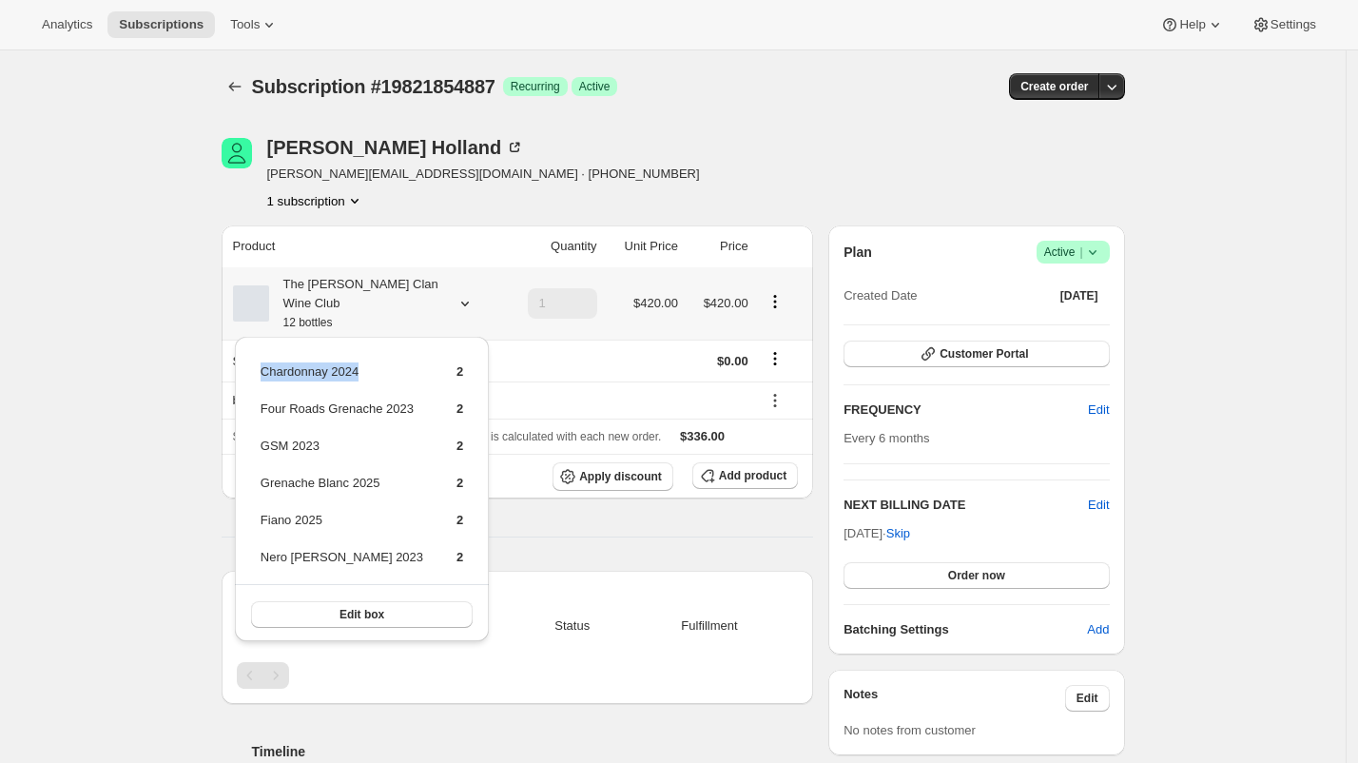
drag, startPoint x: 285, startPoint y: 365, endPoint x: 344, endPoint y: 365, distance: 59.0
click at [344, 365] on td "Chardonnay 2024" at bounding box center [342, 378] width 165 height 35
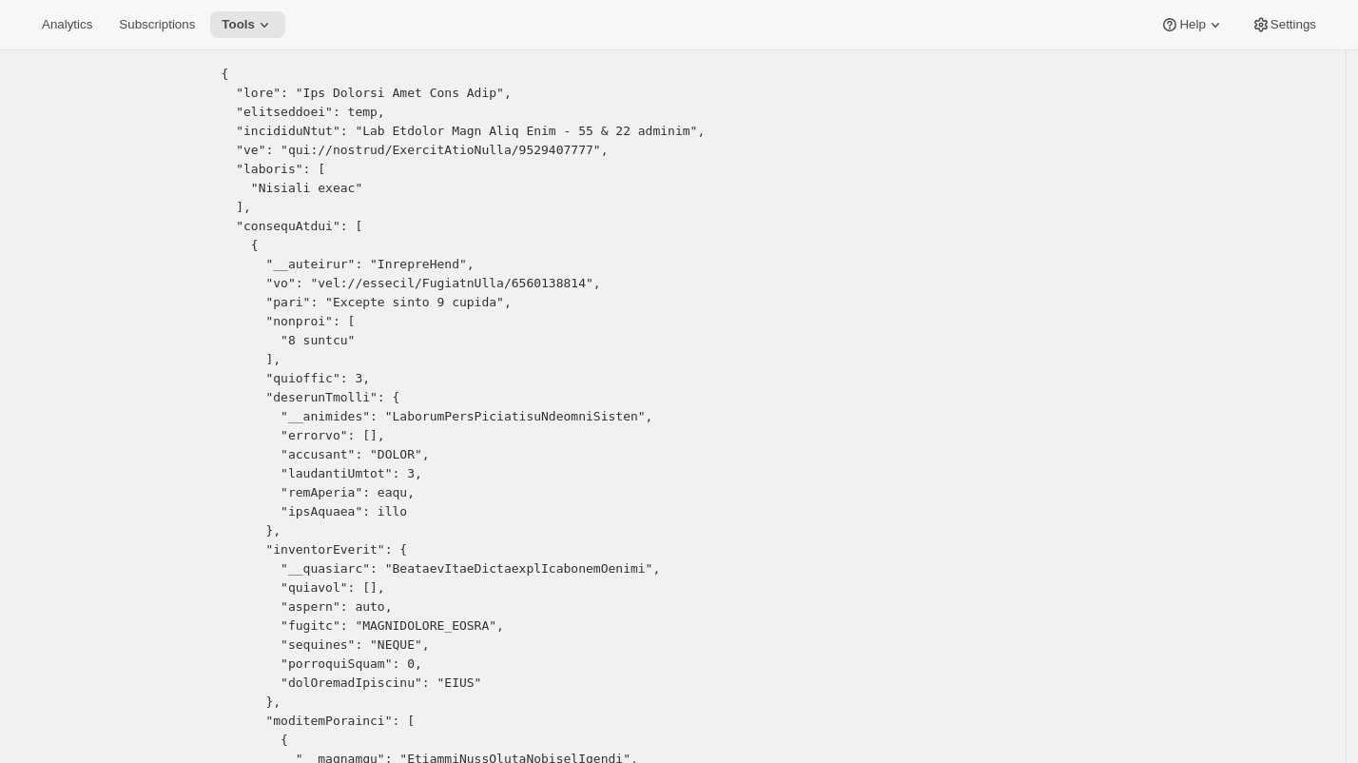
scroll to position [139, 0]
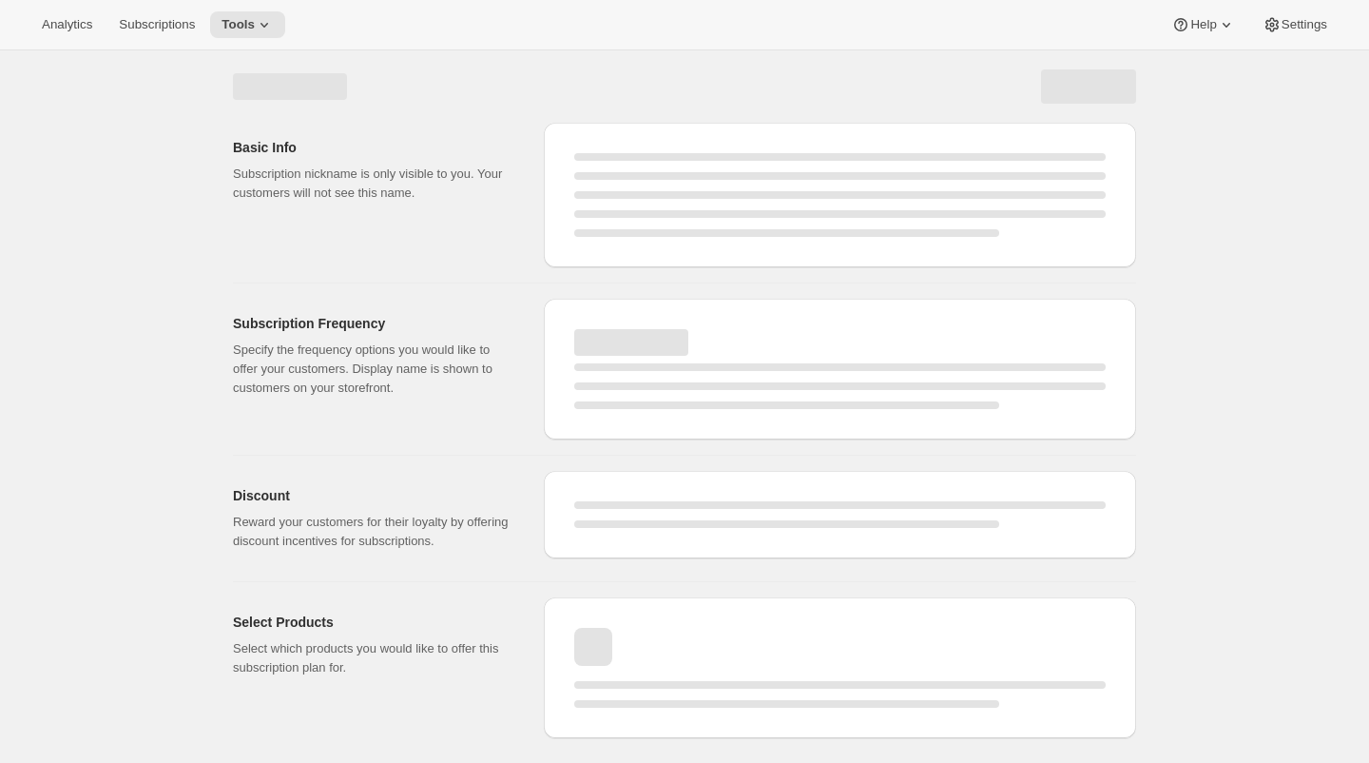
select select "WEEK"
select select "MONTH"
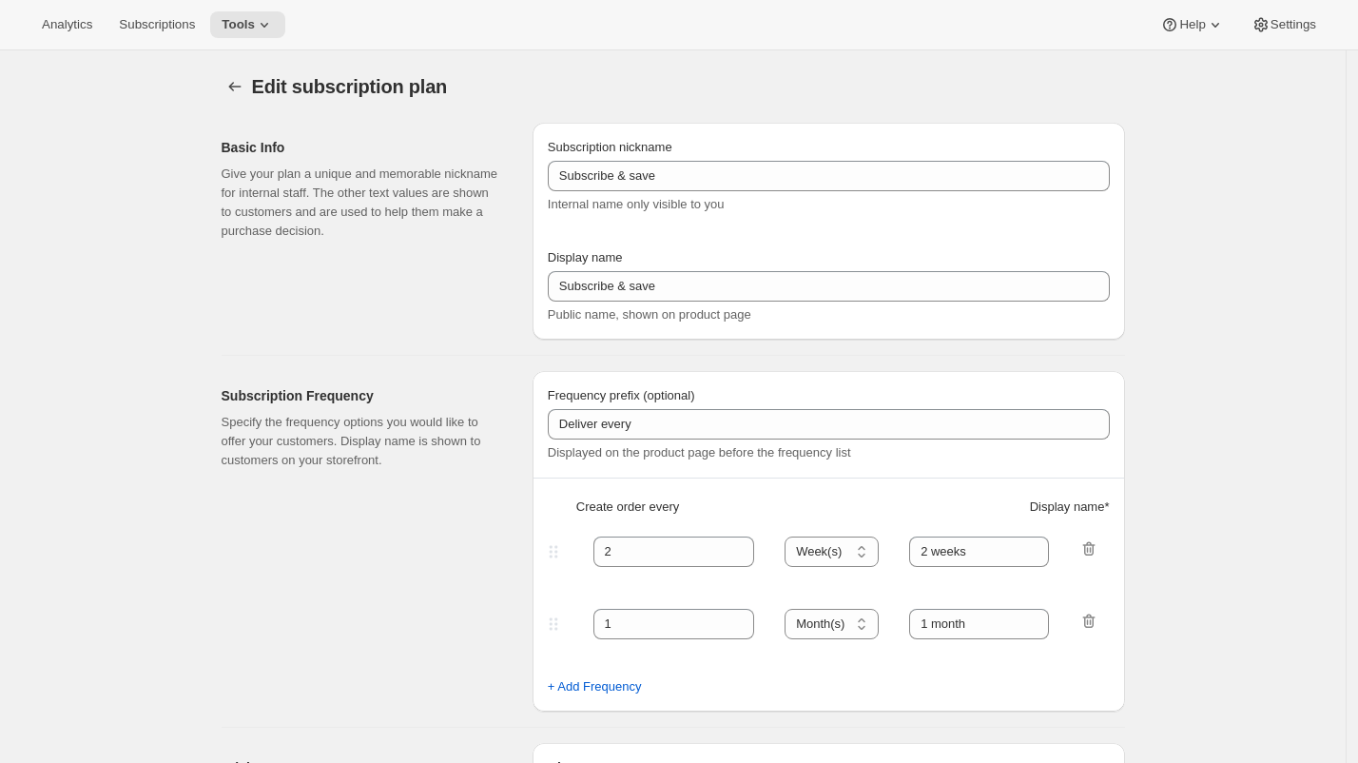
checkbox input "true"
type input "The [PERSON_NAME] Clan Wine Club - 12 & 24 bottles"
type input "The [PERSON_NAME] Clan Wine Club"
type input "3"
select select "MONTH"
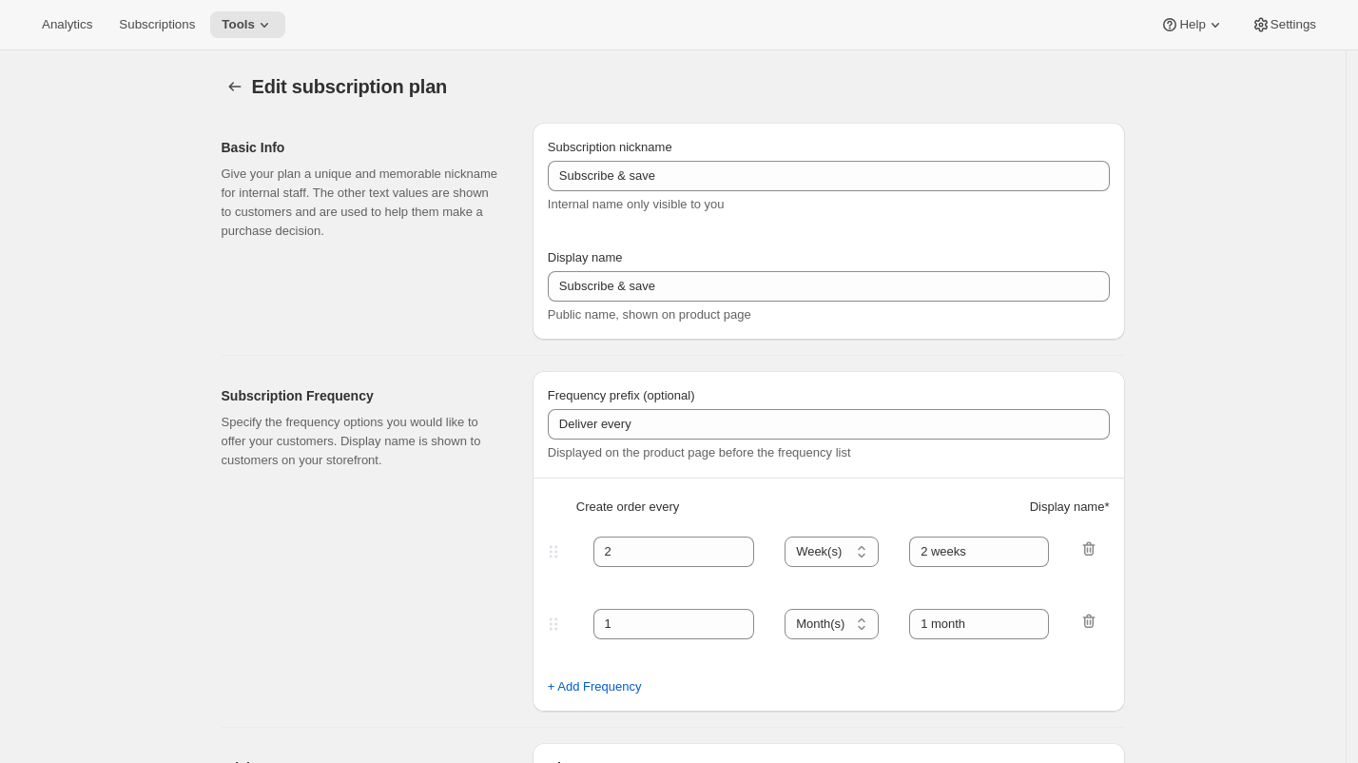
type input "3 months"
type input "4"
type input "4 months"
select select "MONTH"
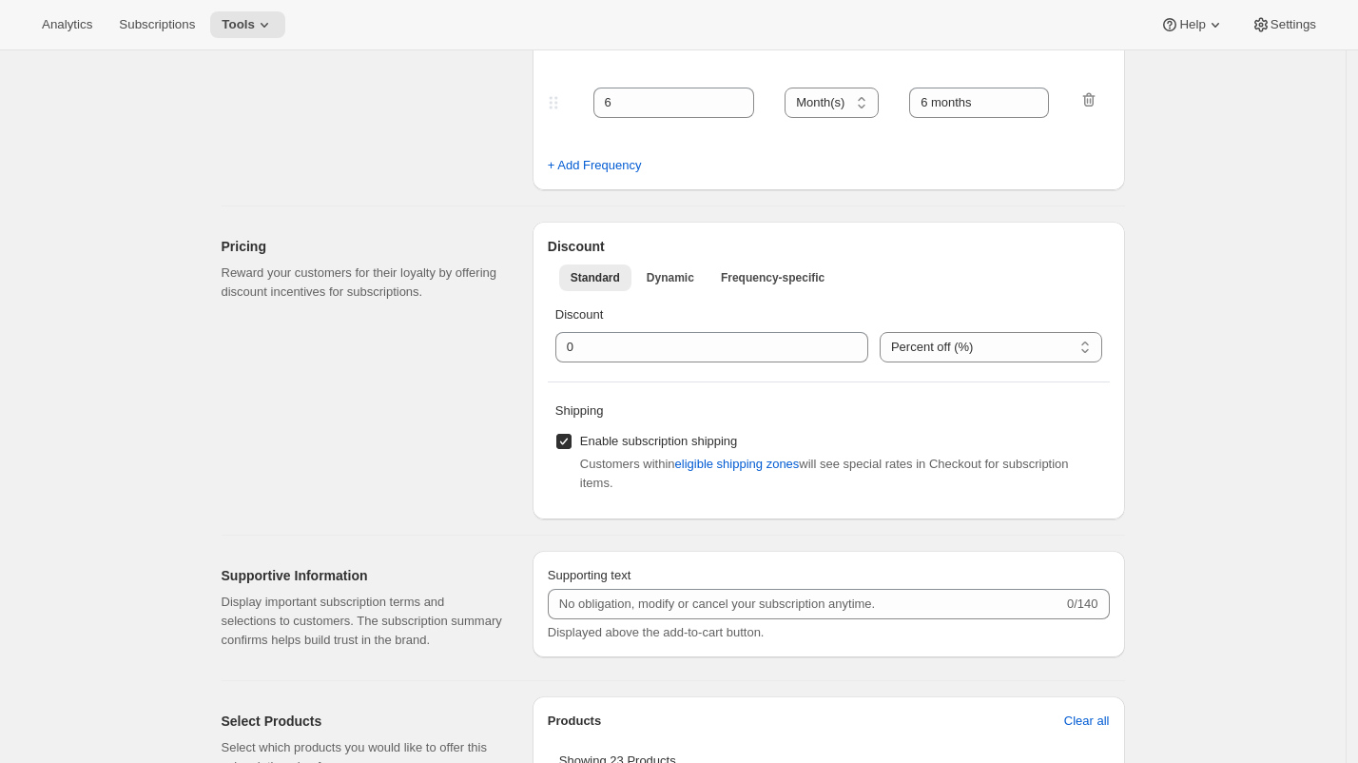
scroll to position [593, 0]
click at [742, 459] on span "eligible shipping zones" at bounding box center [737, 465] width 125 height 19
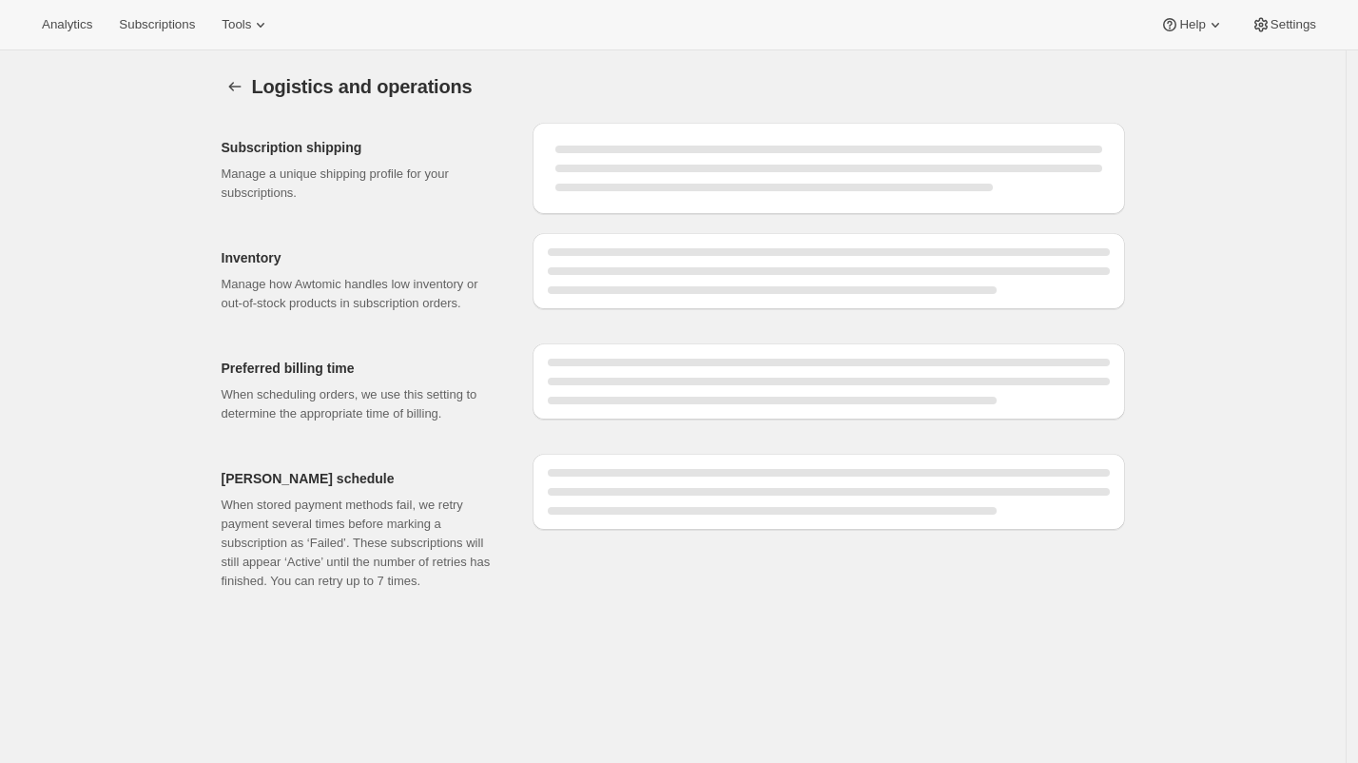
select select "DAY"
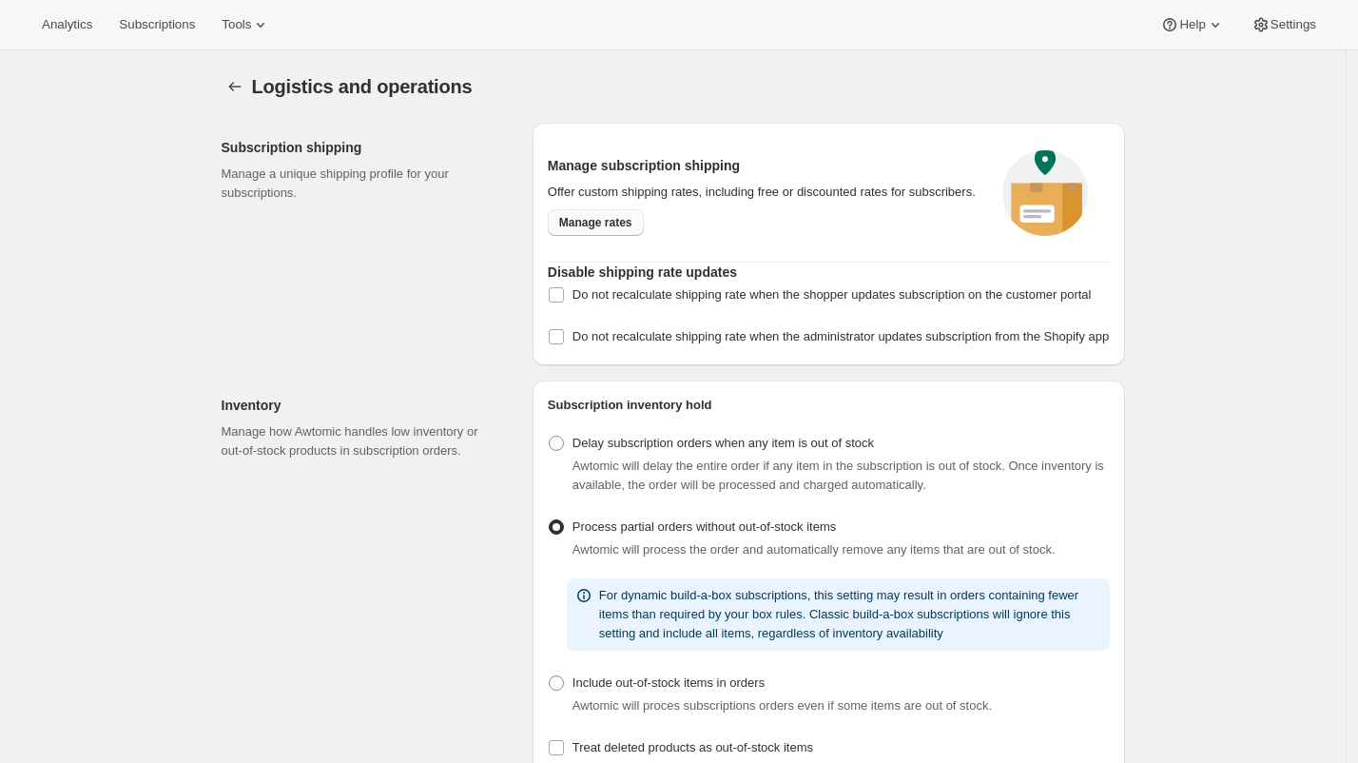
click at [611, 230] on span "Manage rates" at bounding box center [595, 222] width 73 height 15
